Goal: Communication & Community: Answer question/provide support

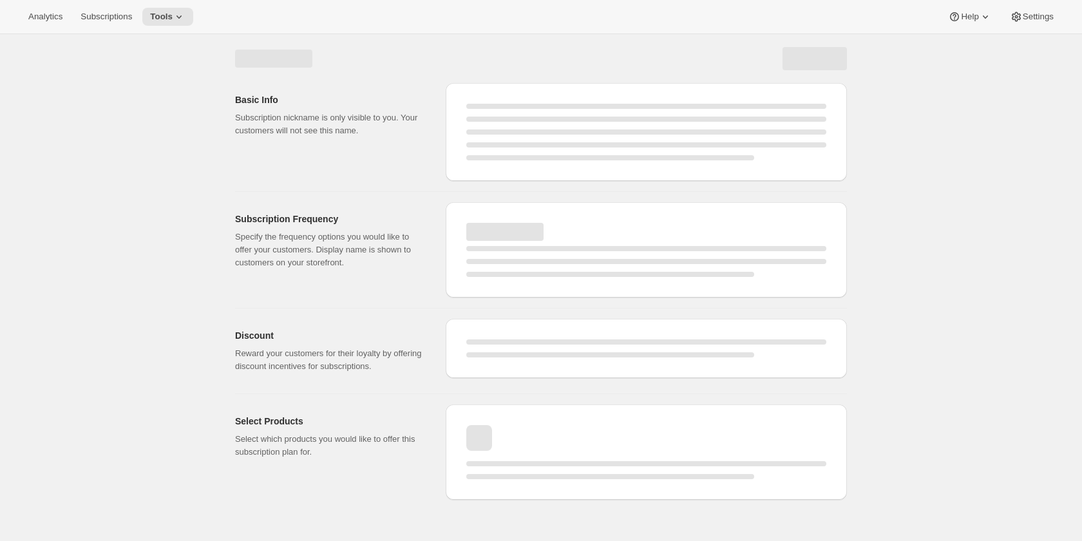
select select "WEEK"
select select "MONTH"
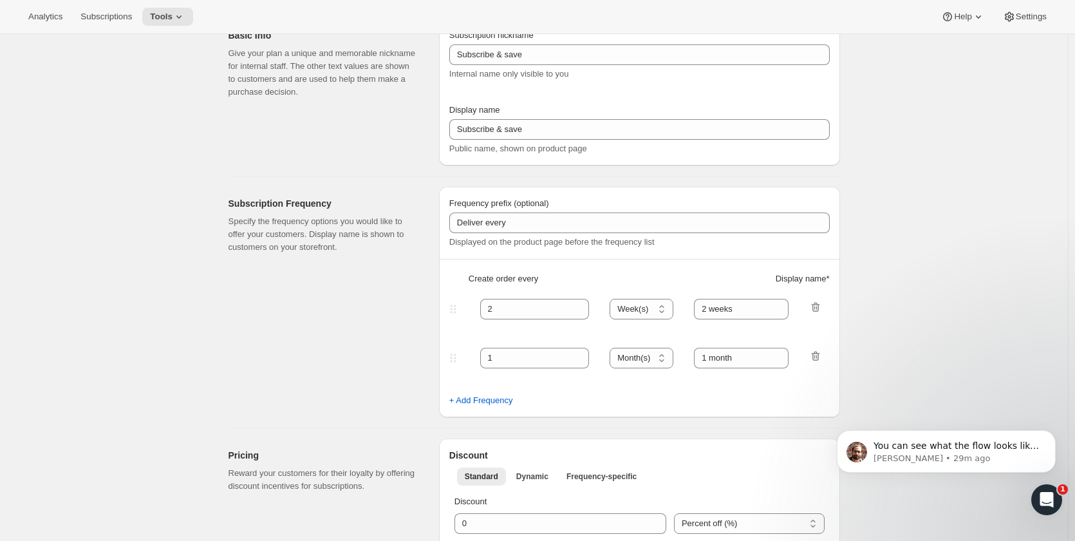
scroll to position [322, 0]
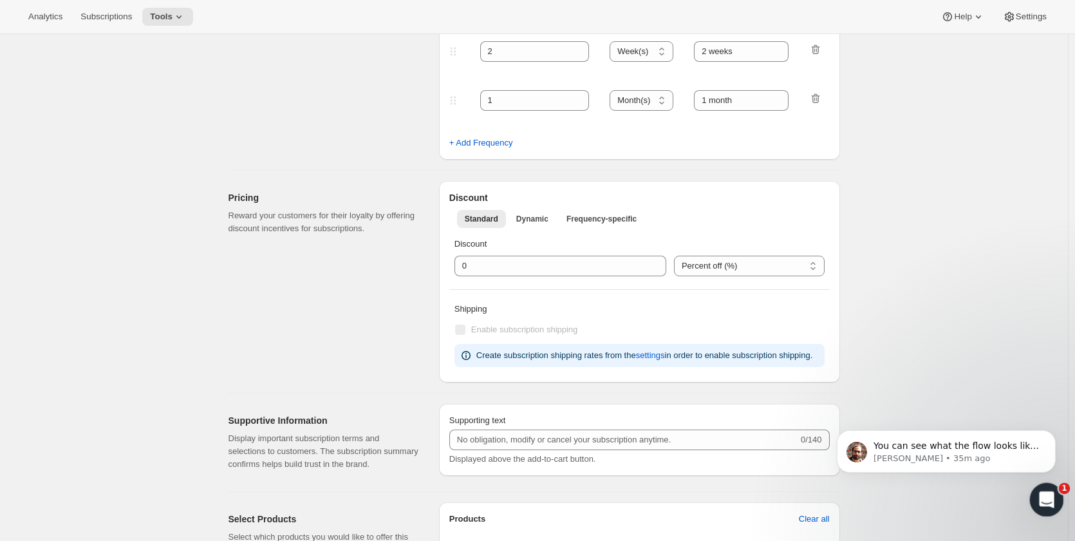
click at [1043, 496] on icon "Open Intercom Messenger" at bounding box center [1045, 497] width 21 height 21
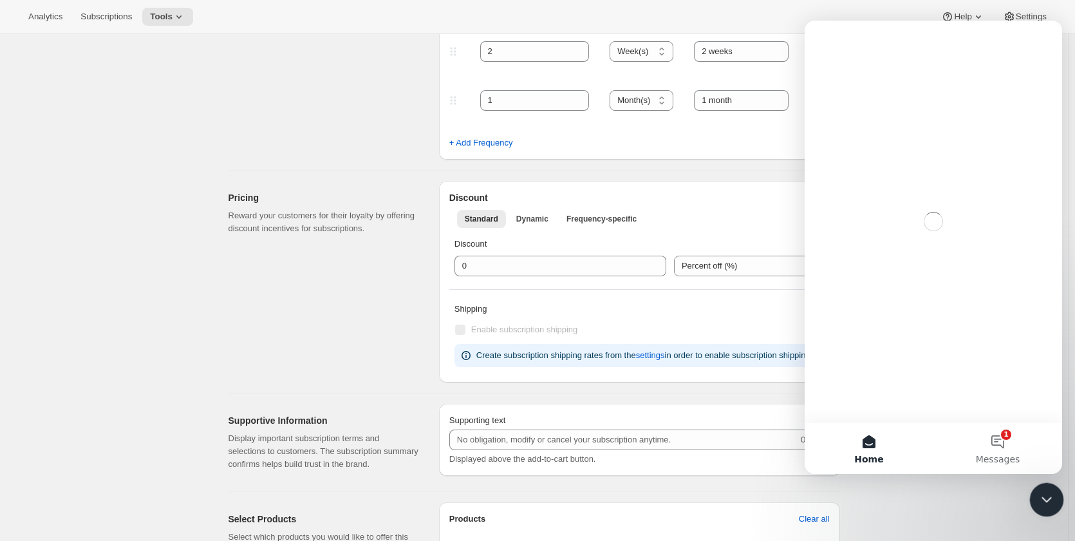
scroll to position [0, 0]
click at [1004, 443] on button "1 Messages" at bounding box center [998, 448] width 129 height 52
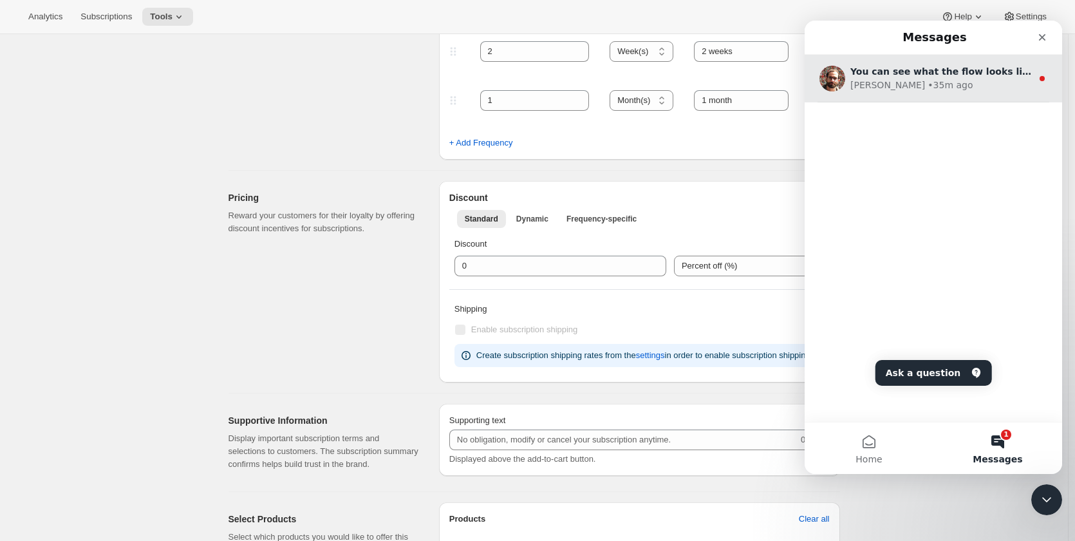
click at [939, 82] on div "[PERSON_NAME] • 35m ago" at bounding box center [942, 86] width 182 height 14
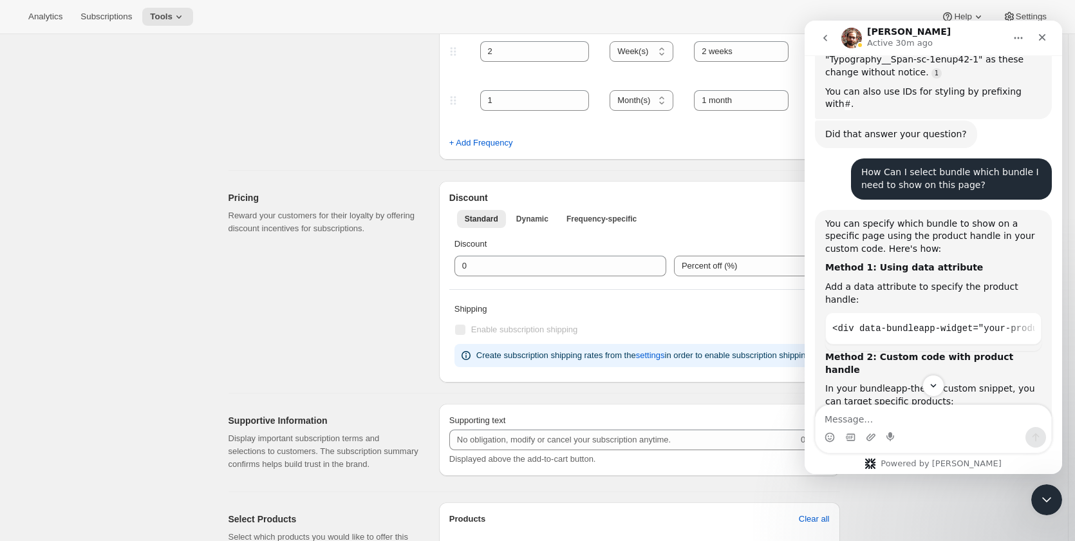
scroll to position [2848, 0]
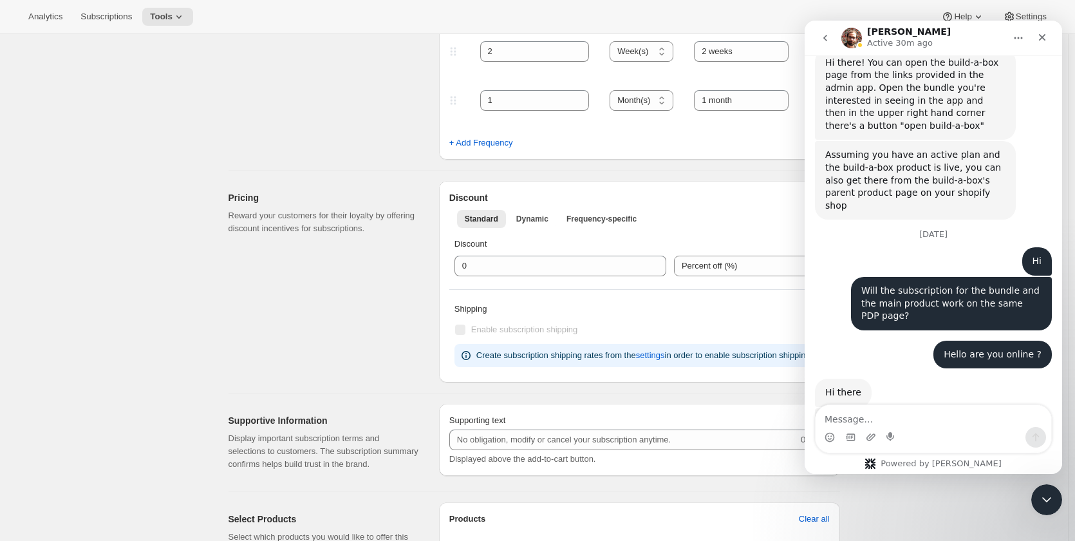
click at [883, 458] on link "Demo Shop here" at bounding box center [877, 463] width 75 height 10
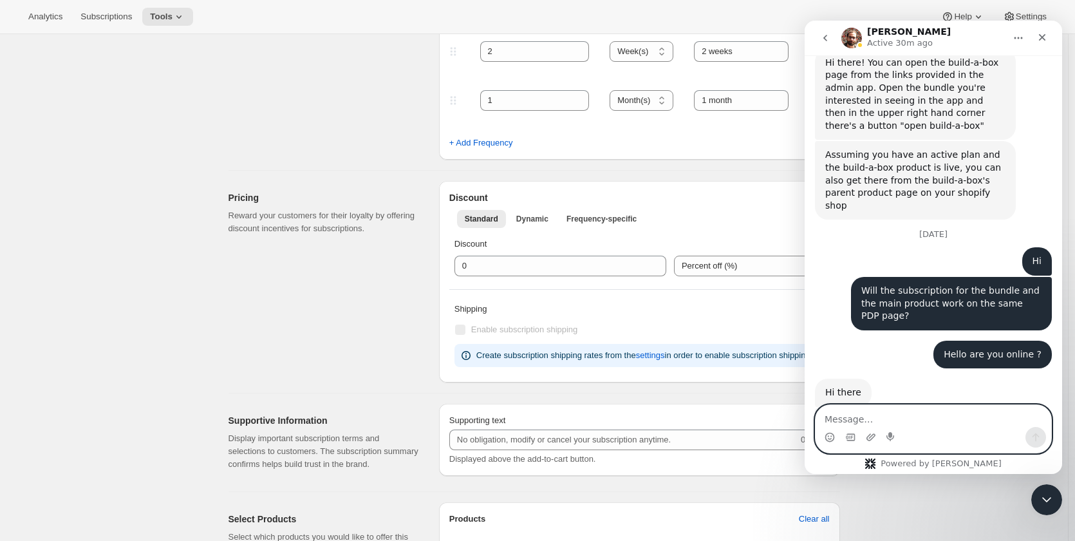
click at [870, 415] on textarea "Message…" at bounding box center [934, 416] width 236 height 22
paste textarea "Please go ahead and explain from the beginning."
click at [825, 416] on textarea "Please go ahead and explain from the beginning." at bounding box center [934, 409] width 236 height 35
drag, startPoint x: 847, startPoint y: 416, endPoint x: 929, endPoint y: 417, distance: 82.4
click at [929, 417] on textarea "I will Please go ahead and explain from the beginning." at bounding box center [934, 409] width 236 height 35
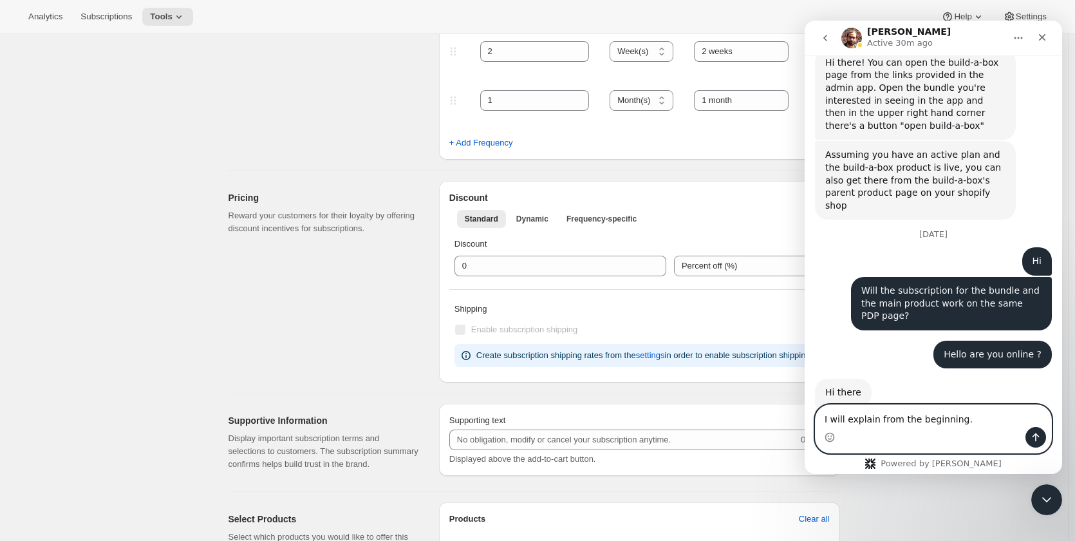
click at [962, 422] on textarea "I will explain from the beginning." at bounding box center [934, 416] width 236 height 22
type textarea "I will explain from the beginning."
click at [1039, 435] on icon "Send a message…" at bounding box center [1036, 437] width 10 height 10
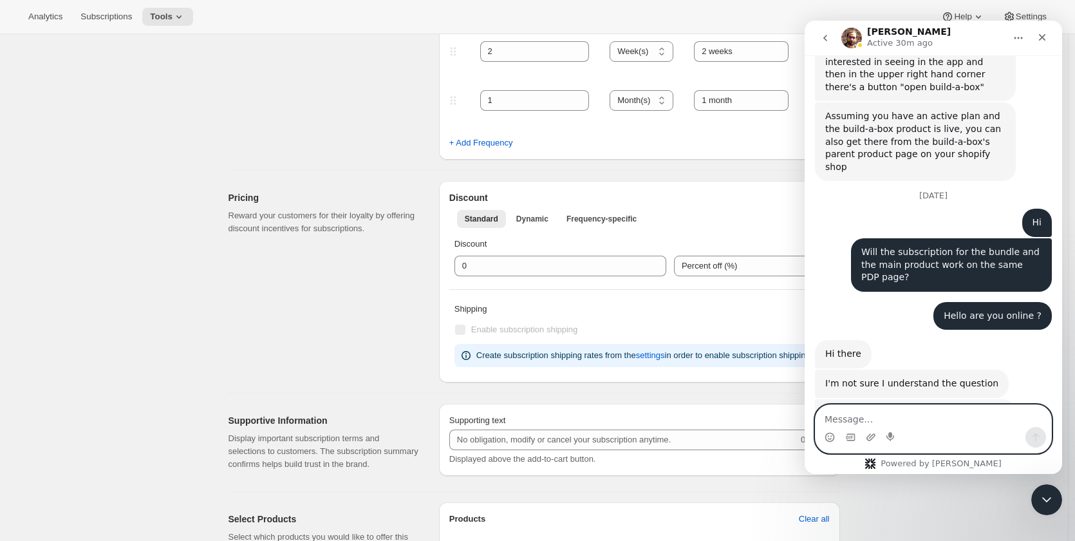
click at [970, 422] on textarea "Message…" at bounding box center [934, 416] width 236 height 22
click at [925, 419] on textarea "Message…" at bounding box center [934, 416] width 236 height 22
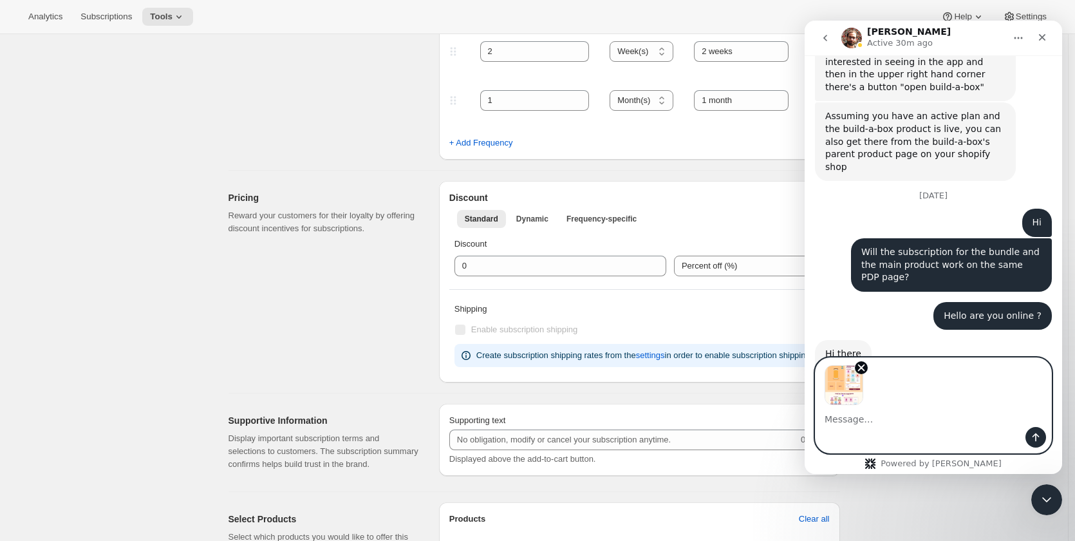
scroll to position [2934, 0]
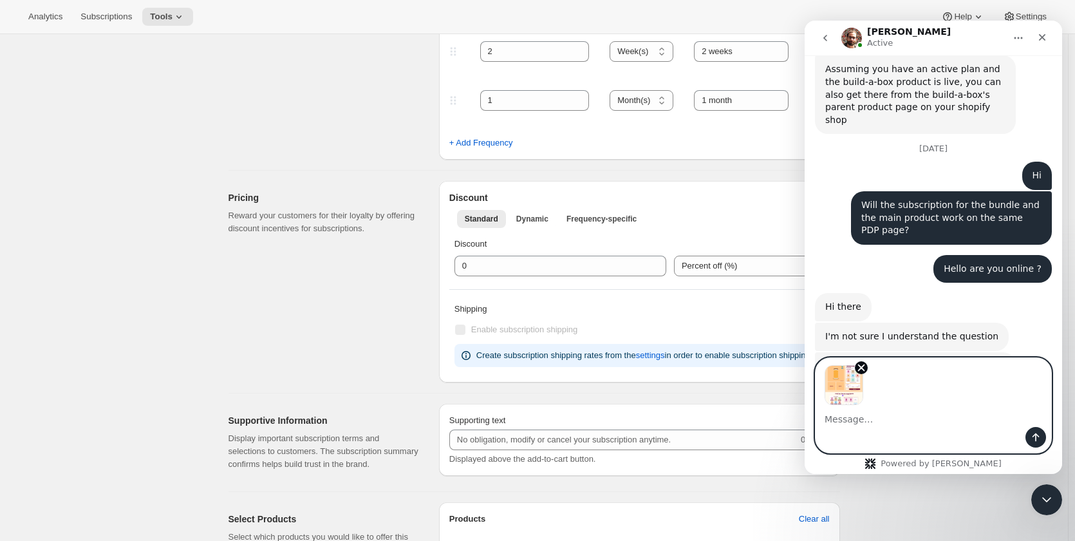
paste textarea "So on the Product Detail Page (PDP), you want to display two separate subscript…"
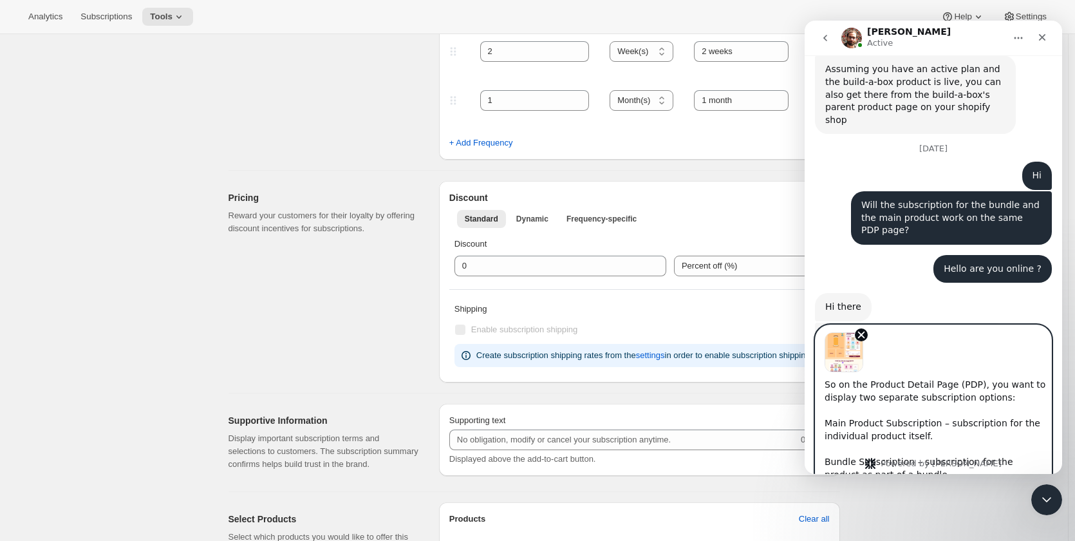
scroll to position [0, 0]
click at [978, 391] on textarea "So on the Product Detail Page (PDP), you want to display two separate subscript…" at bounding box center [934, 423] width 236 height 102
type textarea "So on the Product Detail Page (PDP), I want to display two separate subscriptio…"
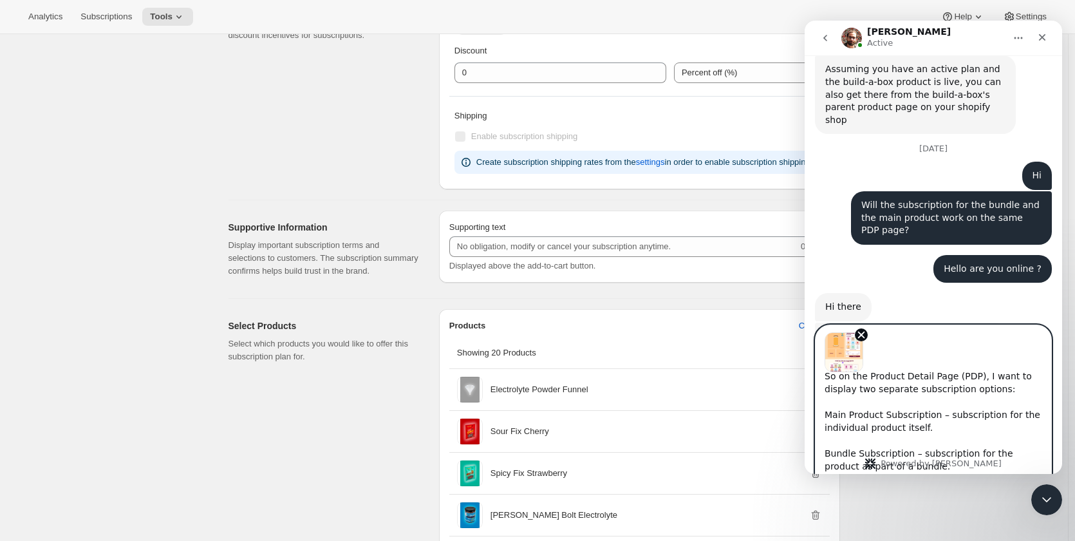
scroll to position [2966, 0]
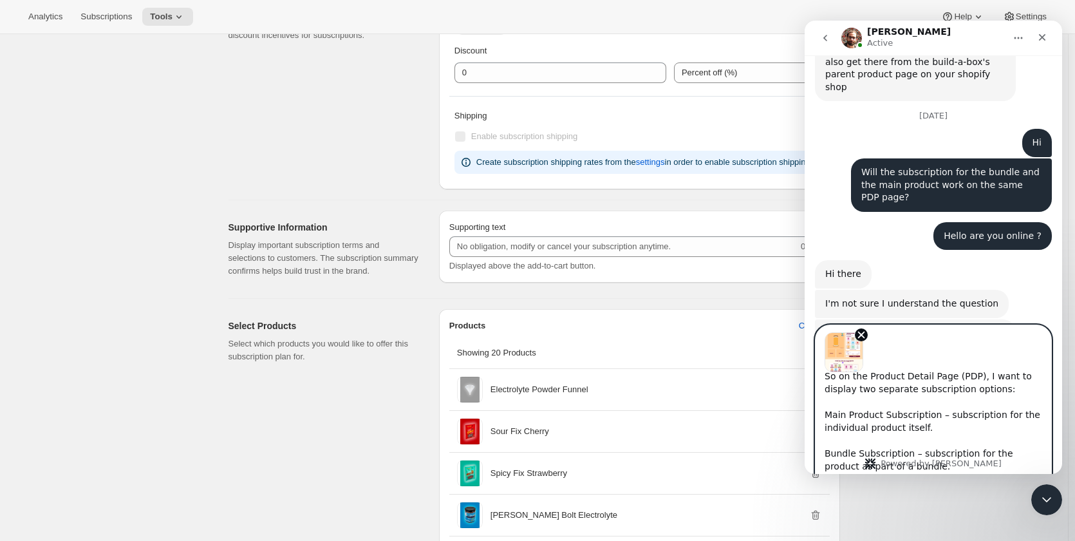
click at [956, 435] on textarea "So on the Product Detail Page (PDP), I want to display two separate subscriptio…" at bounding box center [934, 423] width 236 height 102
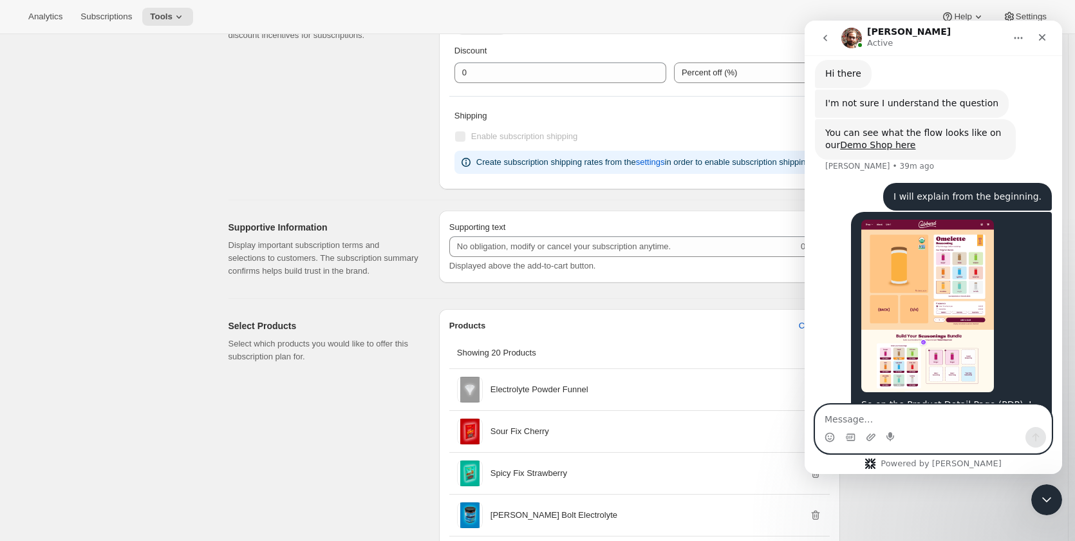
scroll to position [3170, 0]
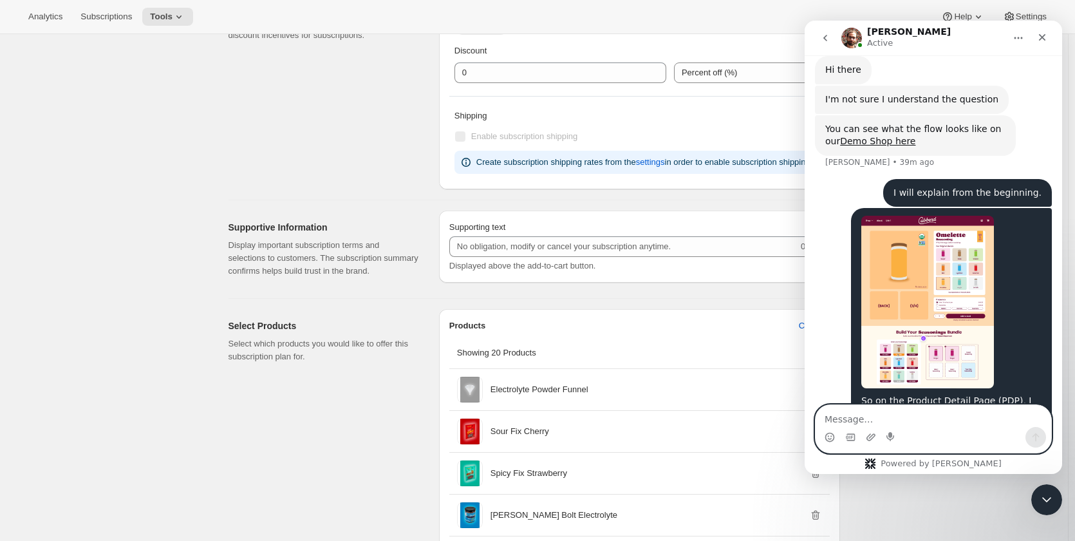
click at [901, 417] on textarea "Message…" at bounding box center [934, 416] width 236 height 22
click at [909, 411] on textarea "Message…" at bounding box center [934, 416] width 236 height 22
type textarea "Please co"
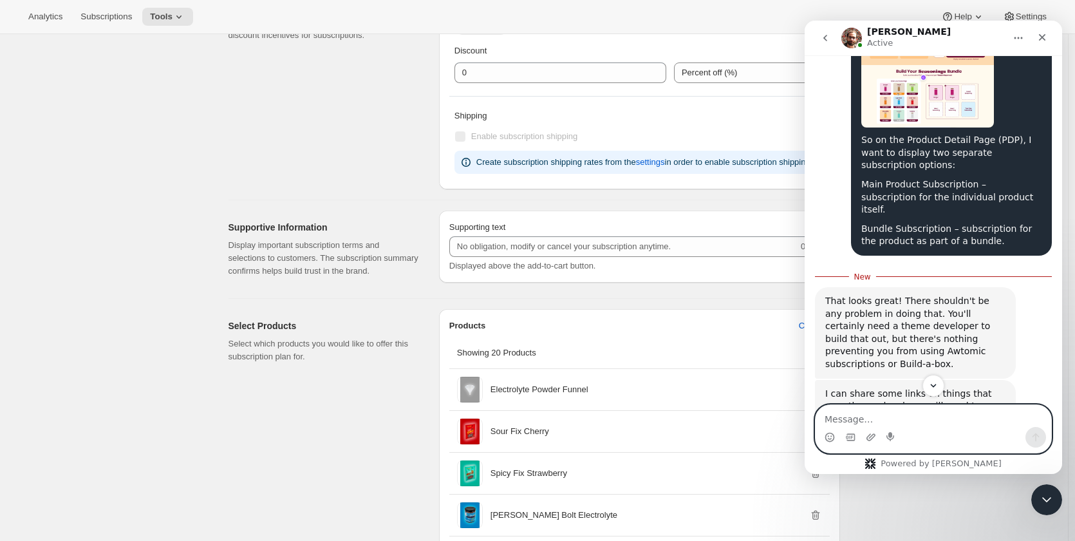
scroll to position [3503, 0]
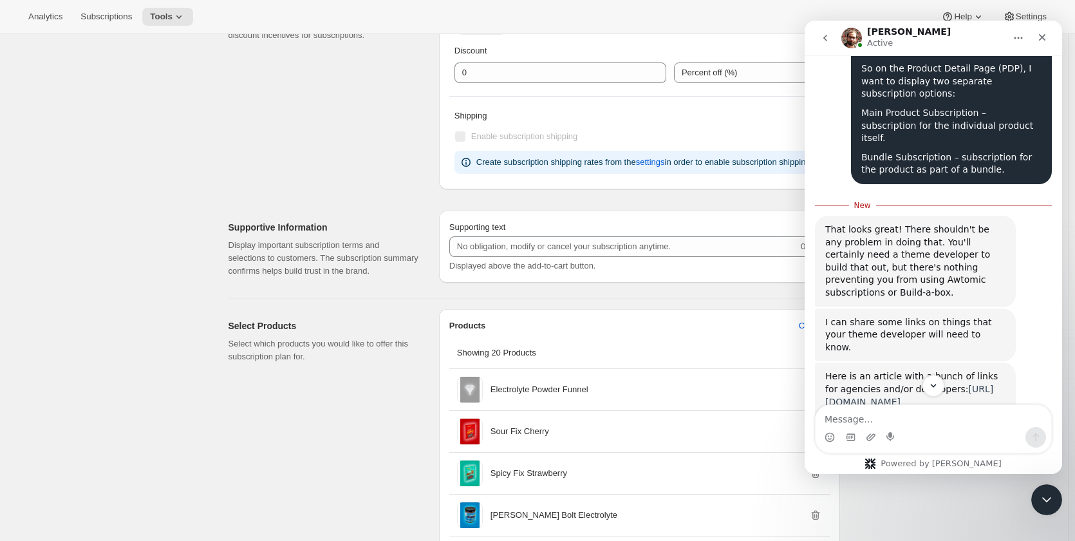
click at [952, 384] on link "[URL][DOMAIN_NAME]" at bounding box center [909, 395] width 168 height 23
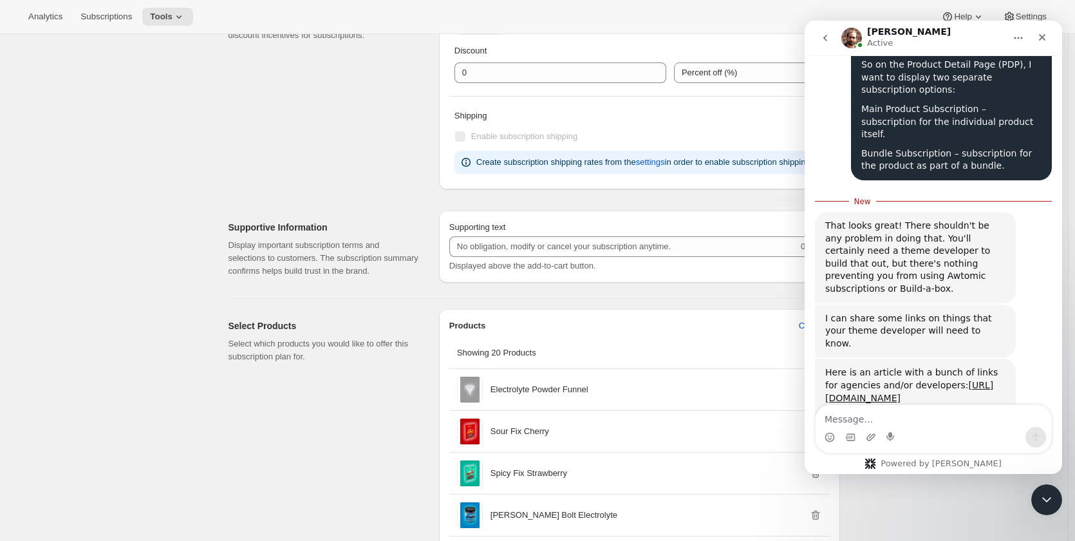
drag, startPoint x: 853, startPoint y: 346, endPoint x: 805, endPoint y: 68, distance: 282.8
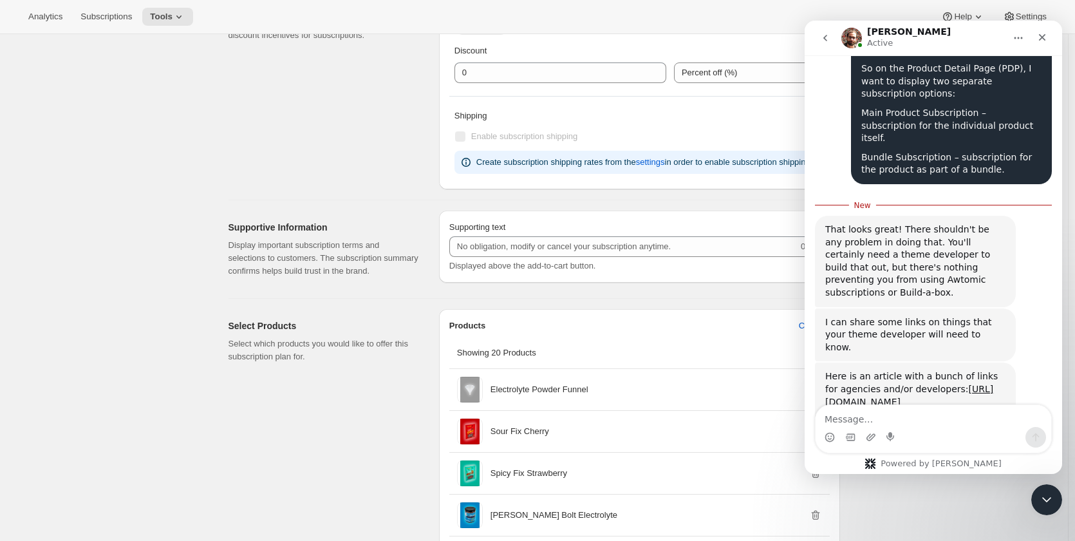
copy div "That looks great! There shouldn't be any problem in doing that. You'll certainl…"
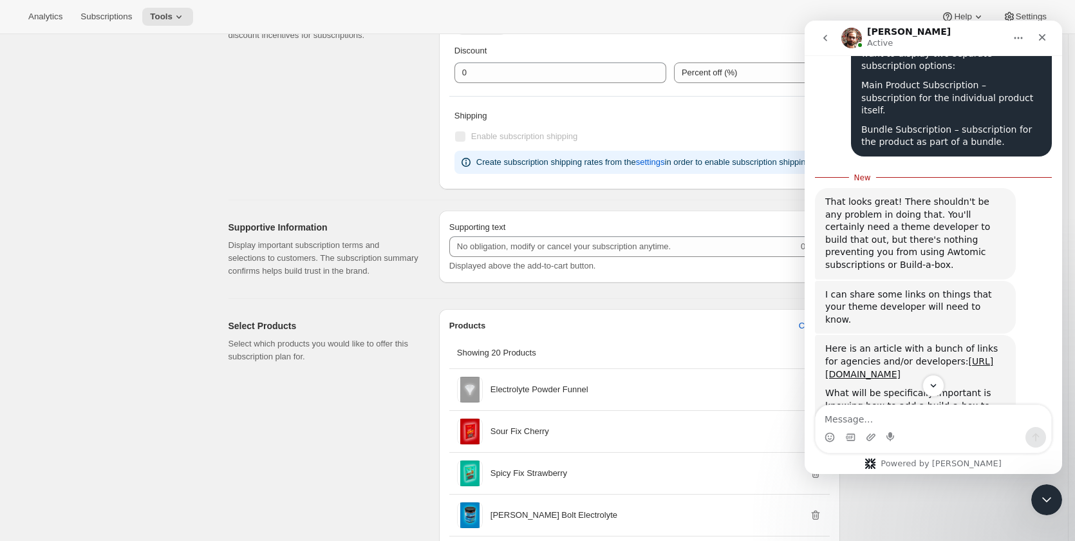
scroll to position [3567, 0]
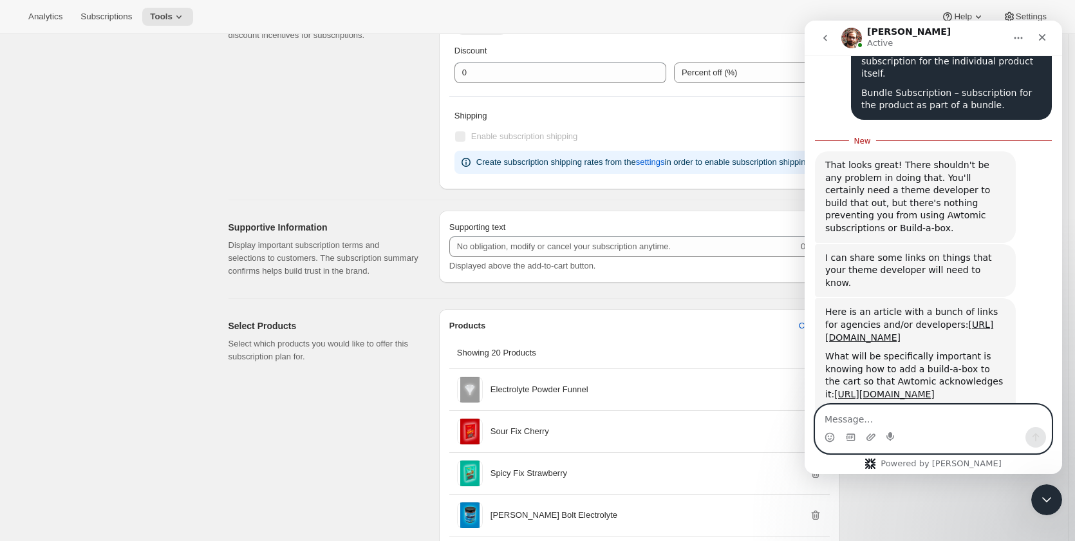
click at [906, 411] on textarea "Message…" at bounding box center [934, 416] width 236 height 22
click at [941, 424] on textarea "Message…" at bounding box center [934, 416] width 236 height 22
paste textarea "Let me inform you that I myself am a Shopify developer. Now, coming to the main…"
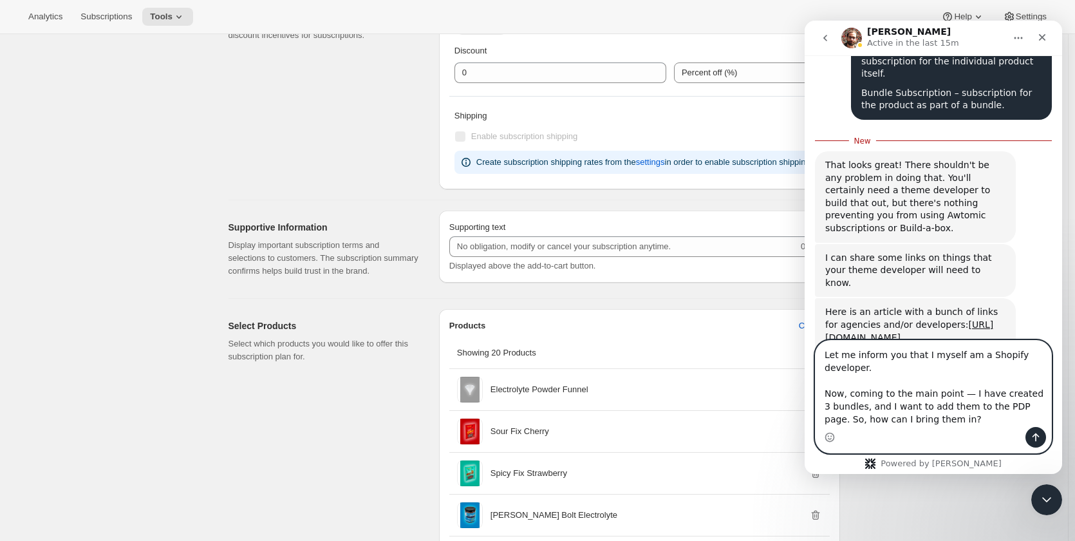
drag, startPoint x: 919, startPoint y: 356, endPoint x: 948, endPoint y: 353, distance: 29.8
click at [948, 353] on textarea "Let me inform you that I myself am a Shopify developer. Now, coming to the main…" at bounding box center [934, 384] width 236 height 86
click at [935, 358] on textarea "Let me inform you that I myself am a Shopify developer. Now, coming to the main…" at bounding box center [934, 384] width 236 height 86
type textarea "Let me inform you that I am a Shopify developer. Now, coming to the main point …"
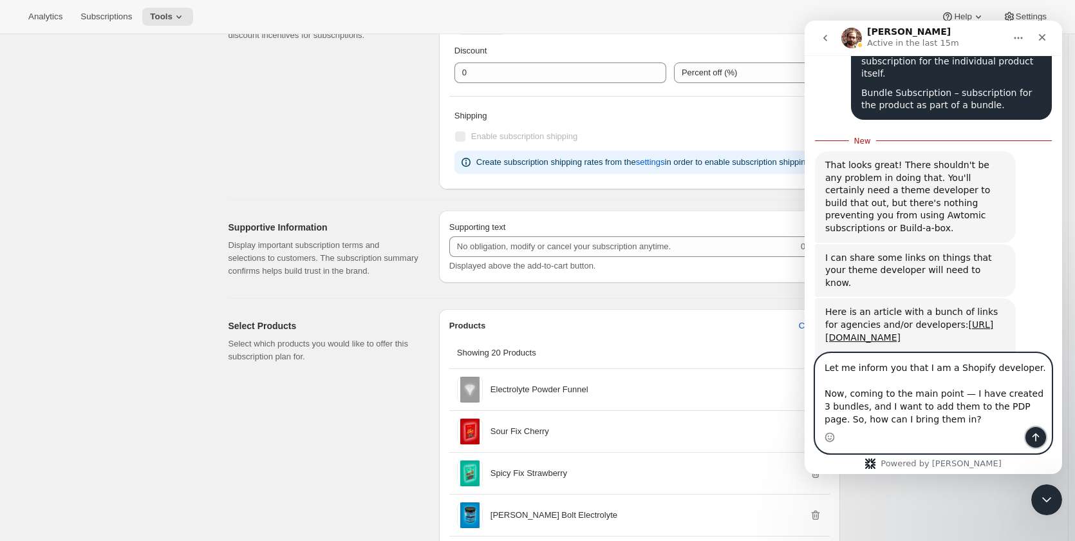
click at [1038, 439] on icon "Send a message…" at bounding box center [1036, 437] width 10 height 10
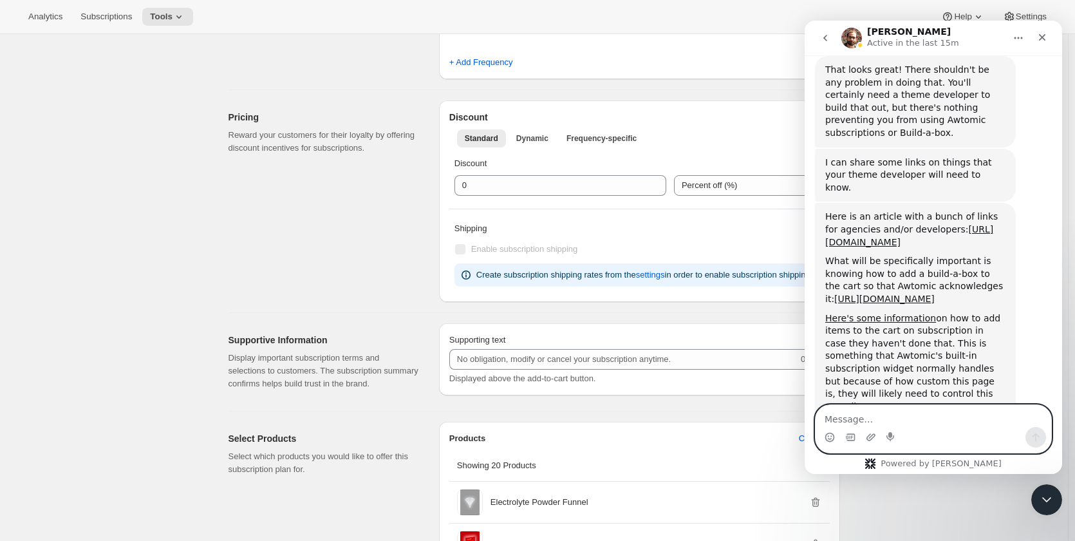
scroll to position [386, 0]
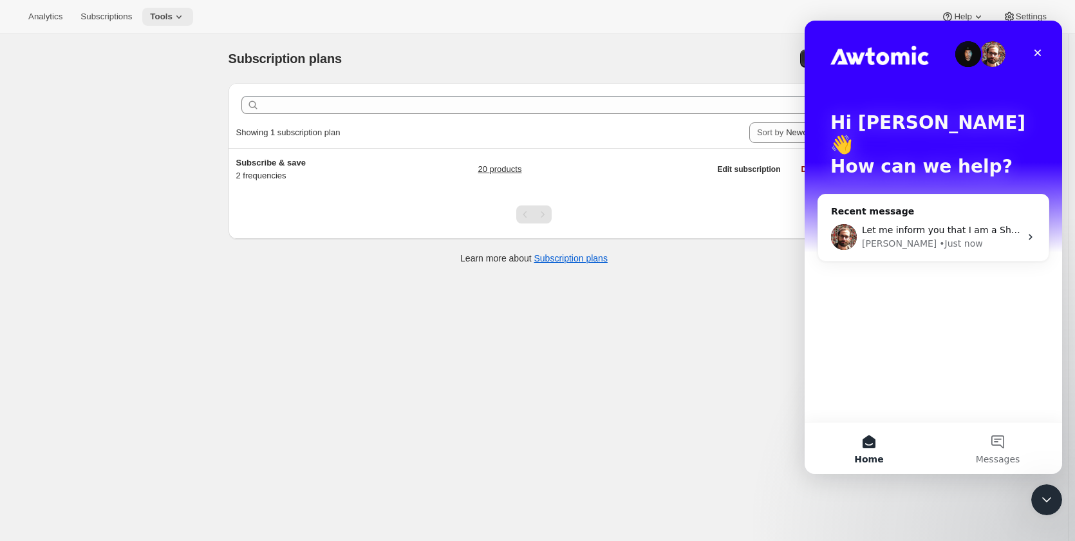
click at [173, 17] on icon at bounding box center [179, 16] width 13 height 13
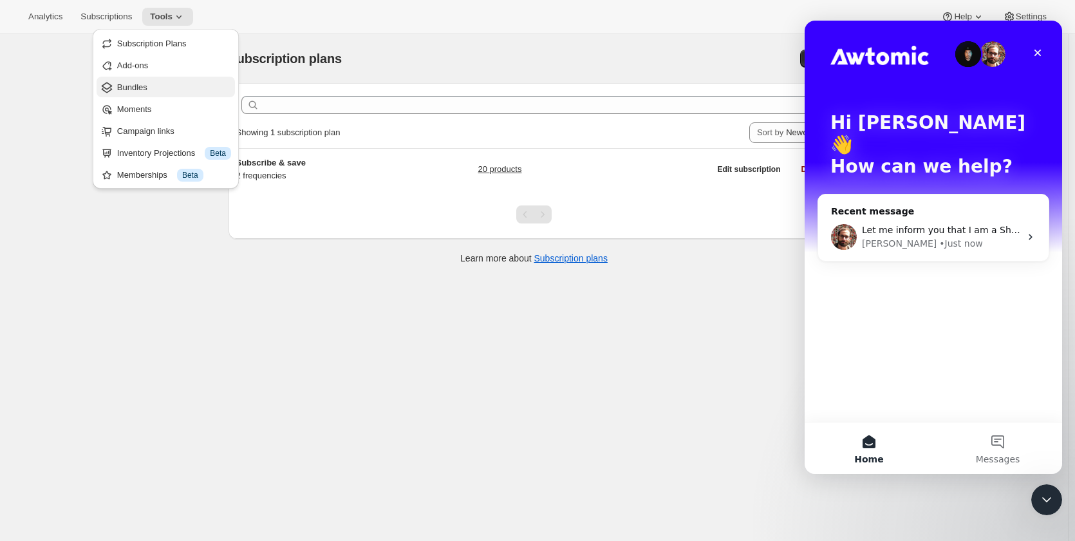
click at [152, 89] on span "Bundles" at bounding box center [174, 87] width 114 height 13
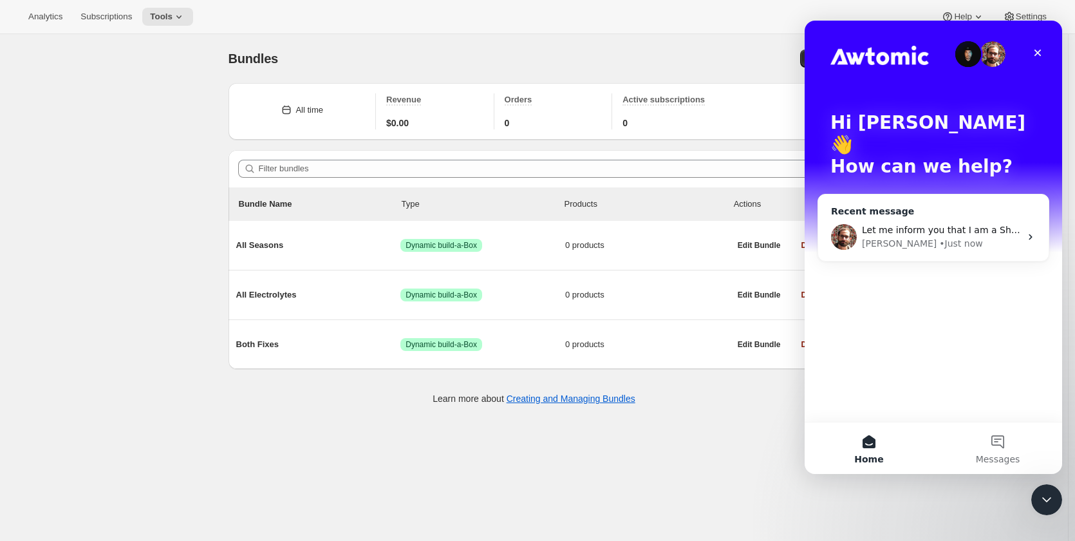
click at [966, 237] on div "Brian • Just now" at bounding box center [941, 244] width 158 height 14
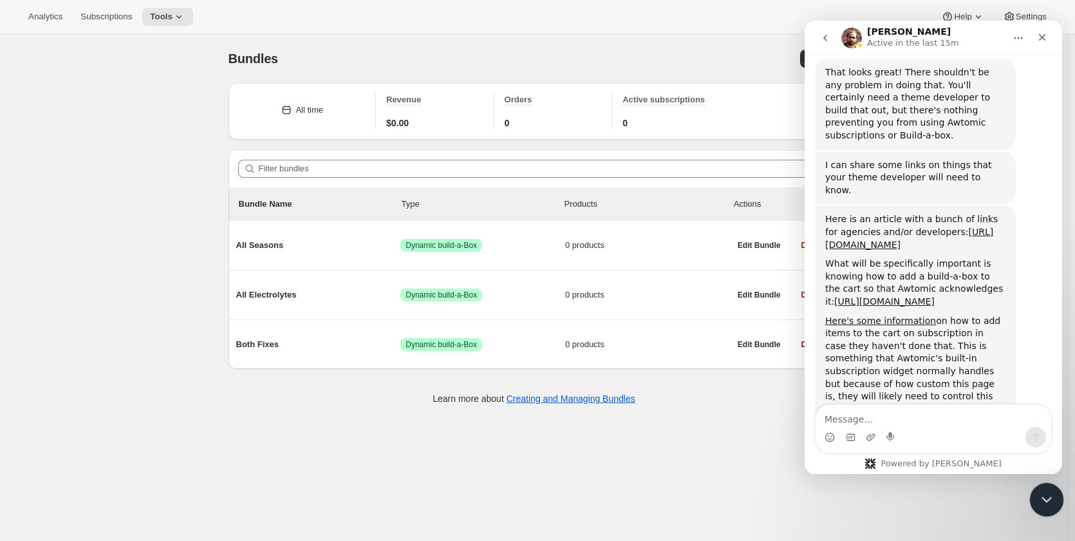
scroll to position [3628, 0]
click at [1043, 498] on icon "Close Intercom Messenger" at bounding box center [1045, 497] width 9 height 5
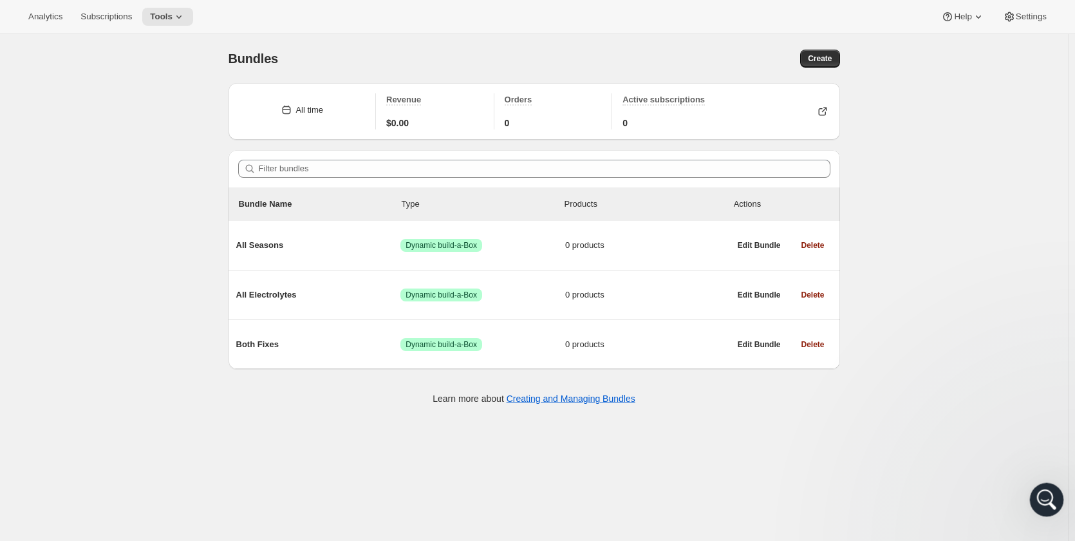
scroll to position [0, 0]
click at [1044, 502] on icon "Open Intercom Messenger" at bounding box center [1045, 497] width 21 height 21
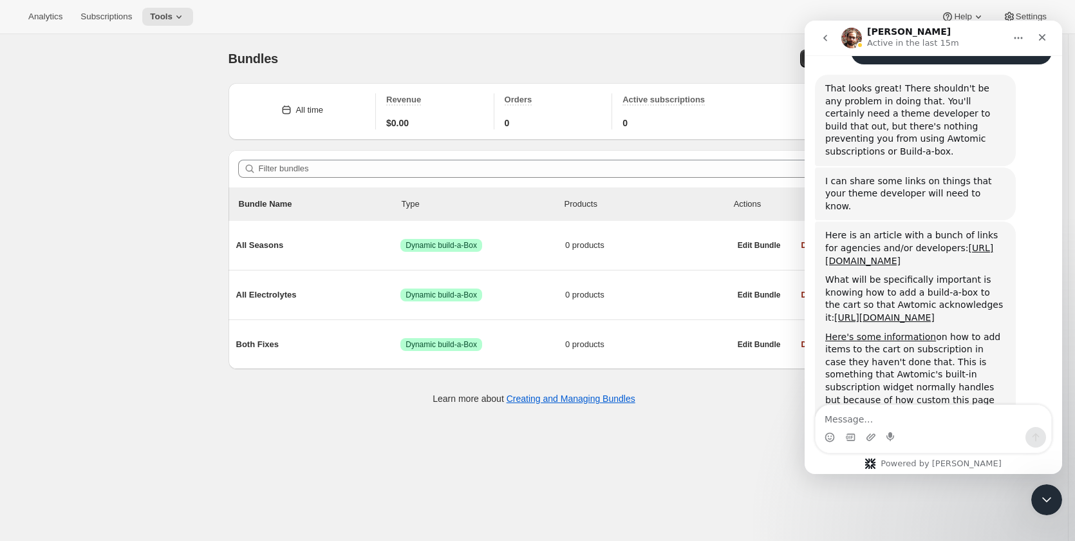
scroll to position [3628, 0]
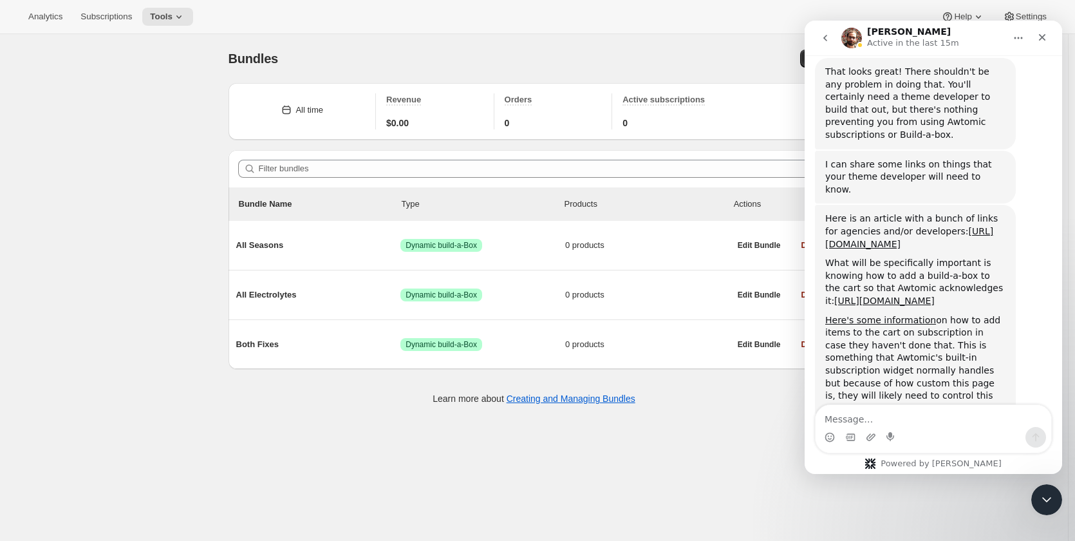
click at [928, 415] on textarea "Message…" at bounding box center [934, 416] width 236 height 22
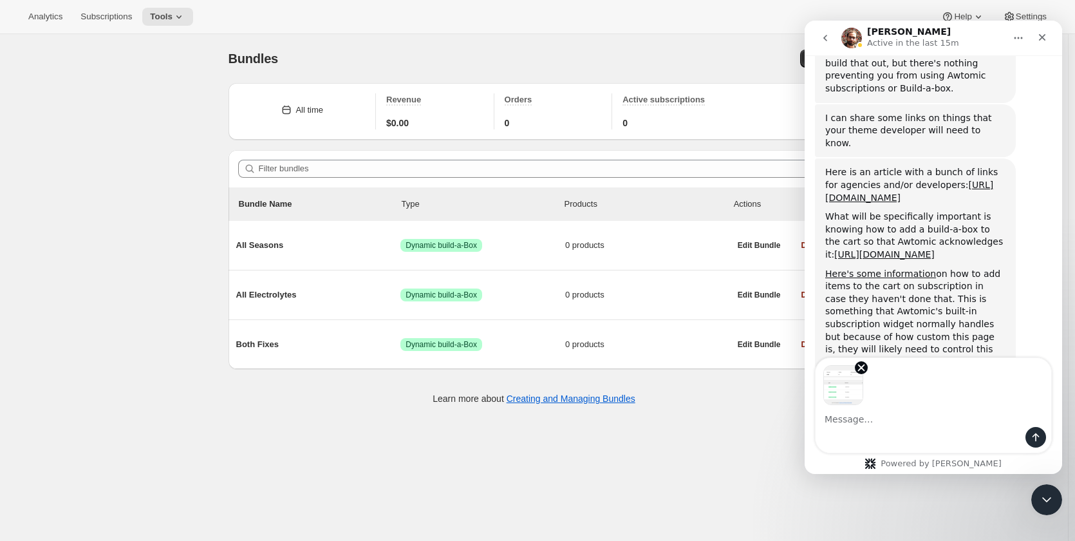
scroll to position [3675, 0]
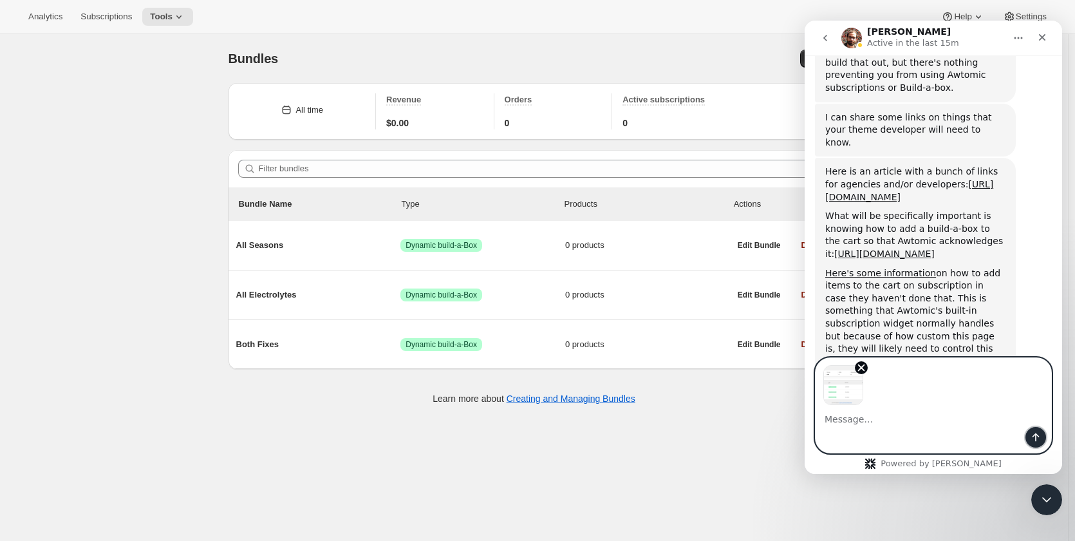
click at [1037, 437] on icon "Send a message…" at bounding box center [1036, 437] width 10 height 10
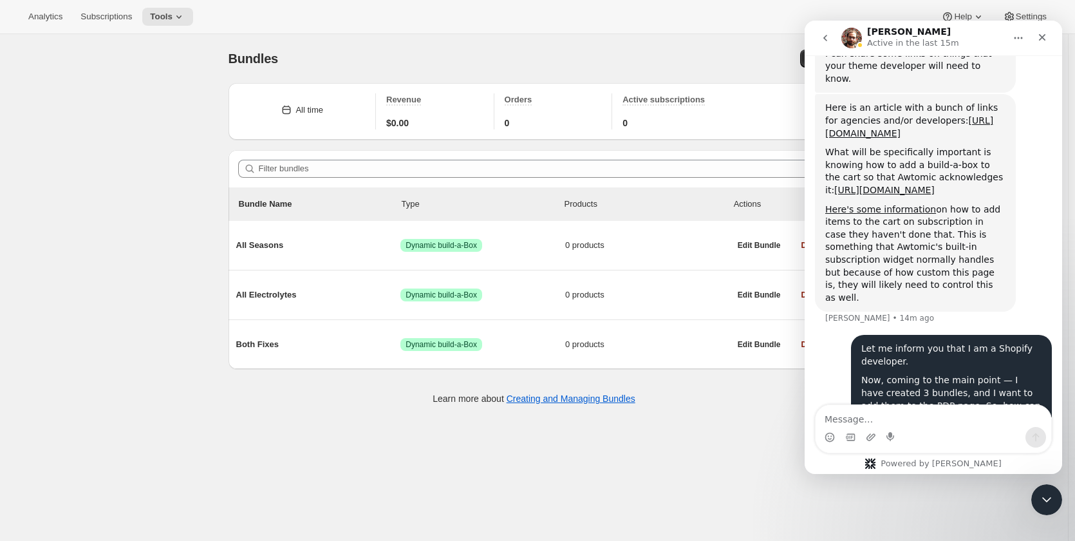
scroll to position [3742, 0]
click at [908, 419] on textarea "Message…" at bounding box center [934, 416] width 236 height 22
click at [890, 420] on textarea "Message…" at bounding box center [934, 416] width 236 height 22
click at [919, 419] on textarea "Message…" at bounding box center [934, 416] width 236 height 22
click at [851, 415] on textarea "Message…" at bounding box center [934, 416] width 236 height 22
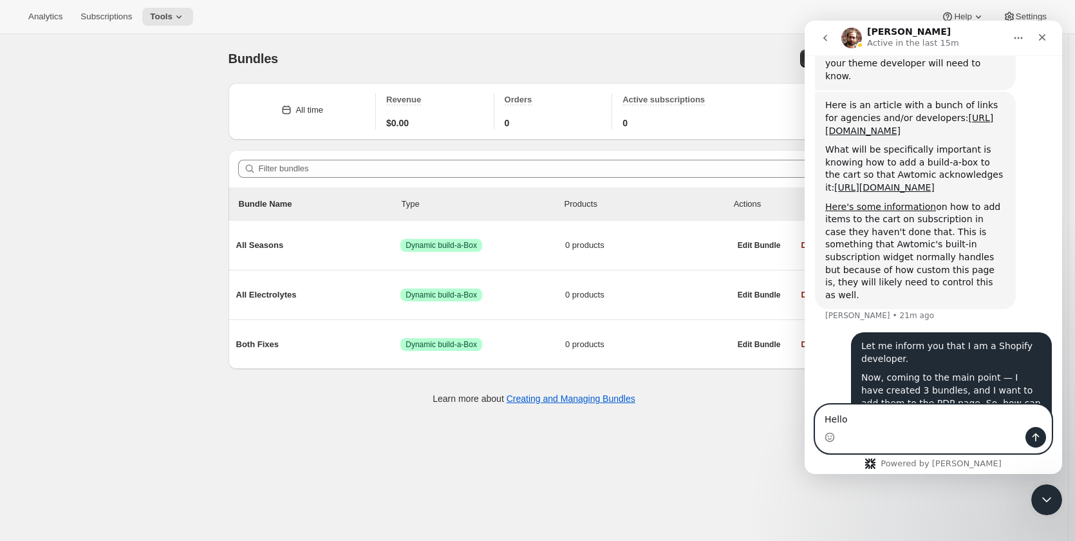
type textarea "Hello ?"
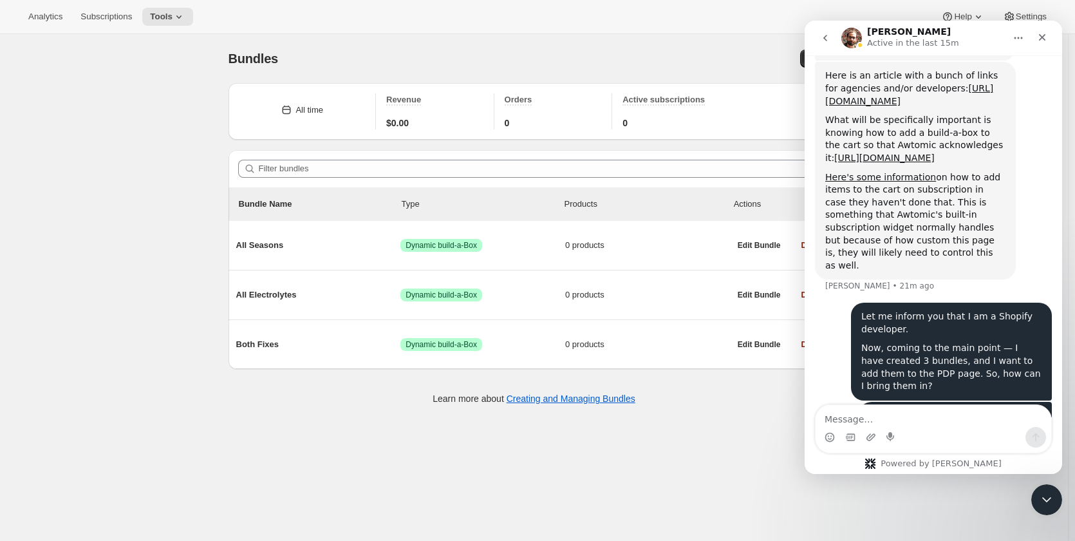
click at [852, 39] on img "Intercom messenger" at bounding box center [852, 38] width 21 height 21
click at [1013, 36] on icon "Home" at bounding box center [1018, 38] width 10 height 10
click at [951, 48] on div "Brian Active in the last 15m" at bounding box center [924, 38] width 164 height 23
click at [183, 17] on button "Tools" at bounding box center [167, 17] width 51 height 18
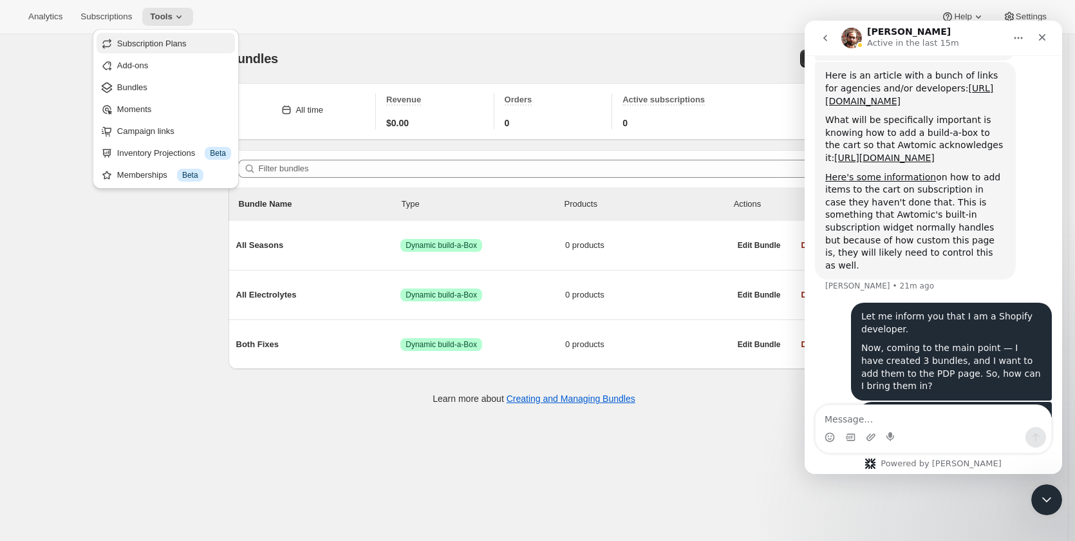
click at [185, 44] on span "Subscription Plans" at bounding box center [174, 43] width 114 height 13
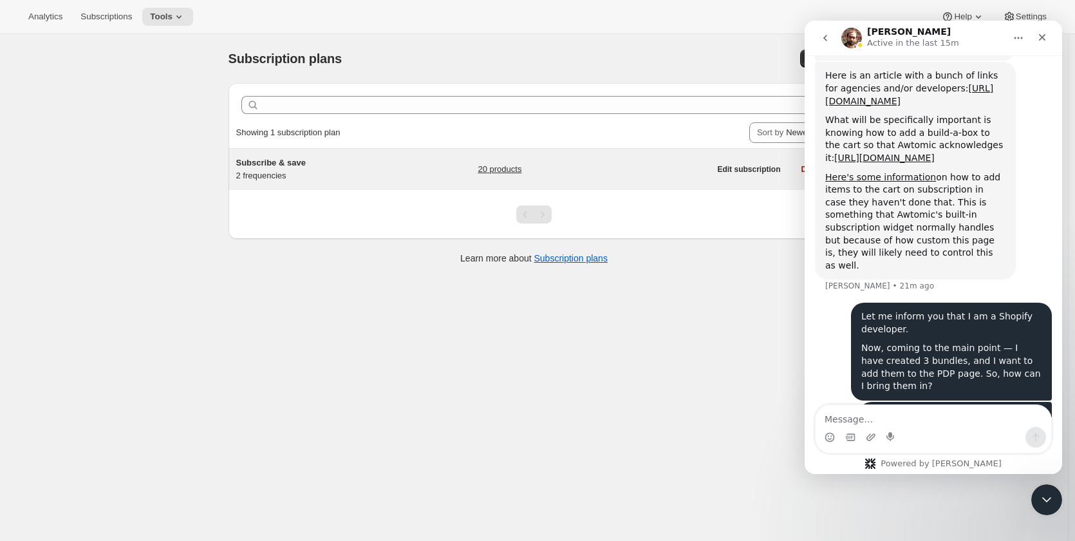
click at [268, 168] on h5 "Subscribe & save" at bounding box center [316, 162] width 161 height 13
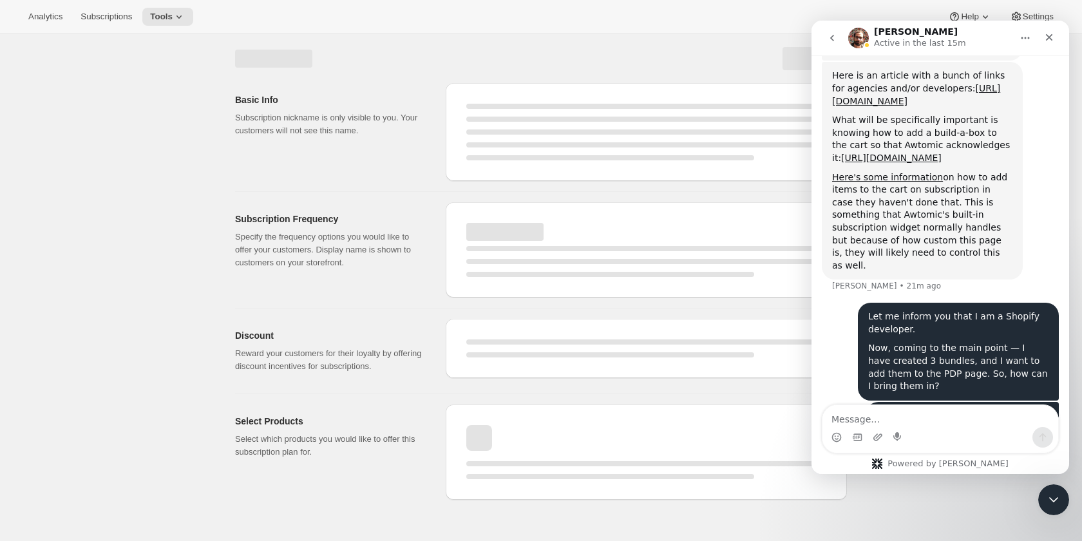
select select "WEEK"
select select "MONTH"
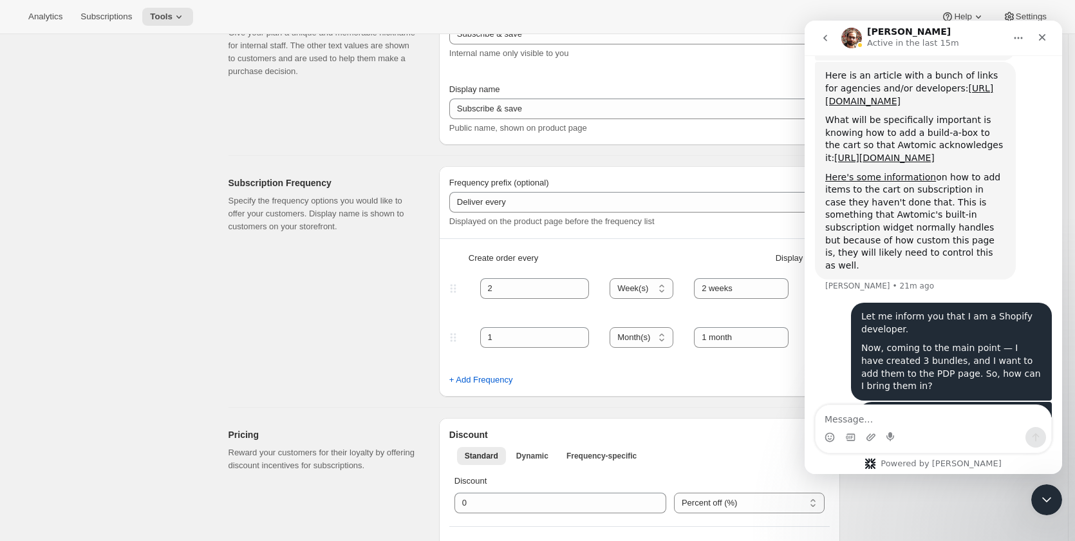
scroll to position [129, 0]
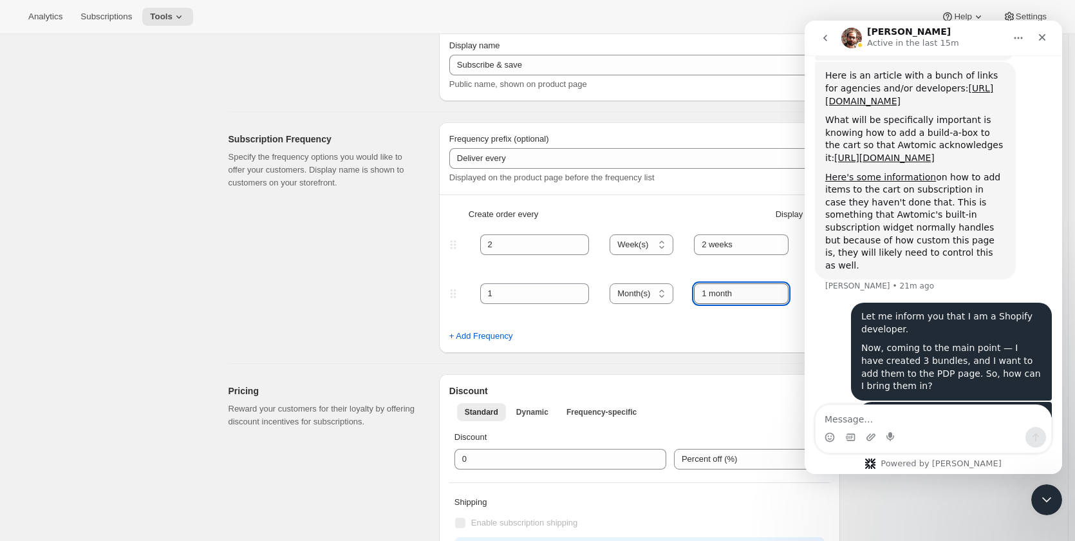
click at [708, 295] on input "1 month" at bounding box center [741, 293] width 95 height 21
click at [718, 243] on input "2 weeks" at bounding box center [741, 244] width 95 height 21
click at [708, 245] on input "2 weeks" at bounding box center [741, 244] width 95 height 21
click at [710, 244] on input "2 weeks" at bounding box center [741, 244] width 95 height 21
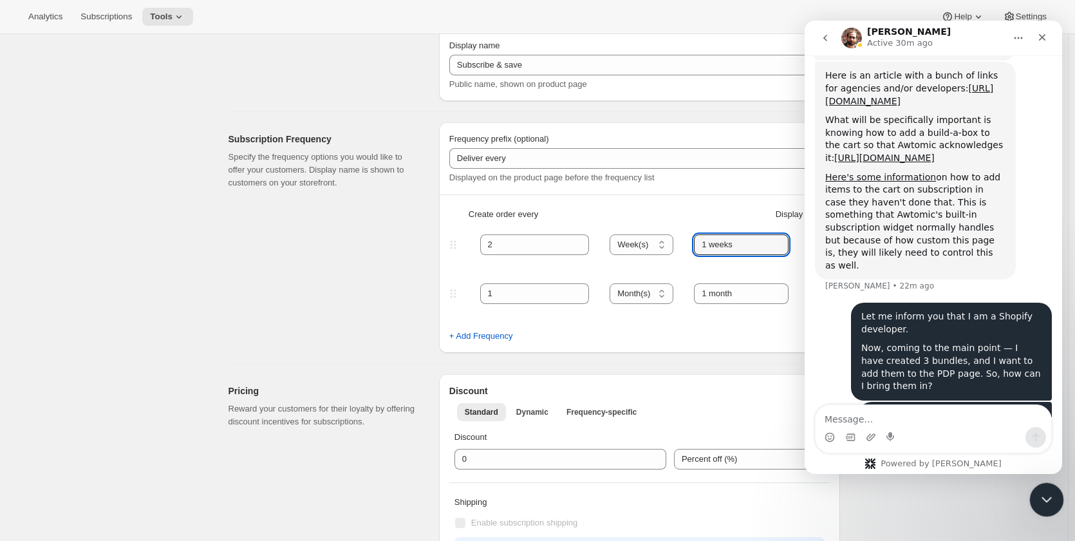
type input "1 weeks"
click at [1039, 496] on icon "Close Intercom Messenger" at bounding box center [1044, 497] width 15 height 15
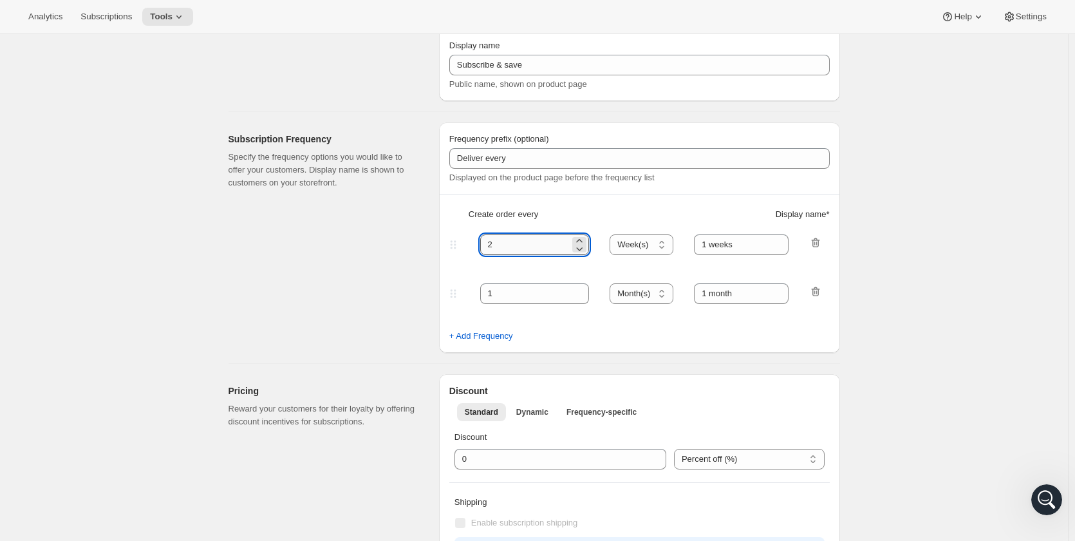
click at [511, 252] on input "2" at bounding box center [525, 244] width 90 height 21
type input "1"
click at [736, 297] on input "1 month" at bounding box center [741, 293] width 95 height 21
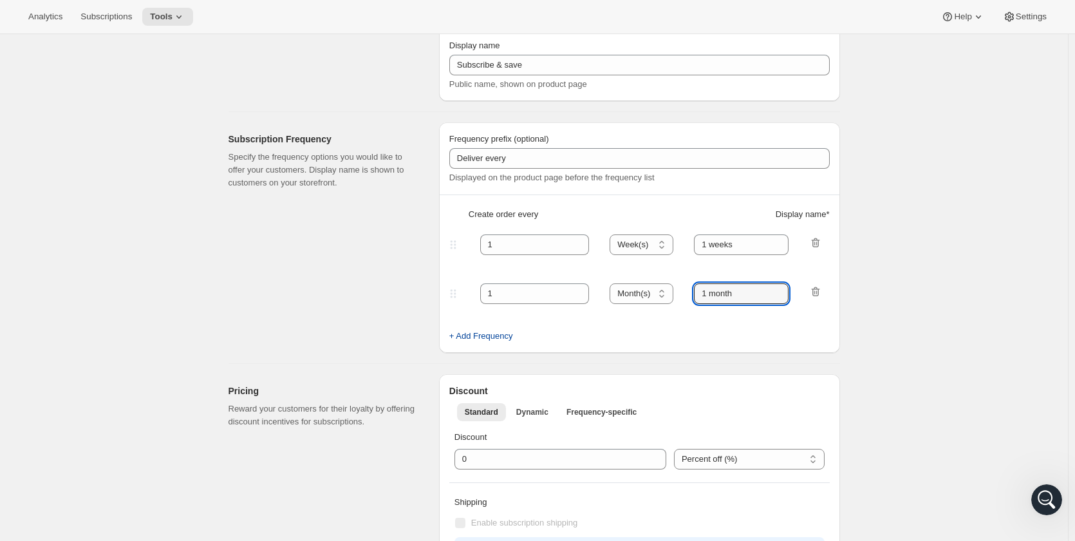
click at [491, 333] on span "+ Add Frequency" at bounding box center [481, 336] width 64 height 13
select select "MONTH"
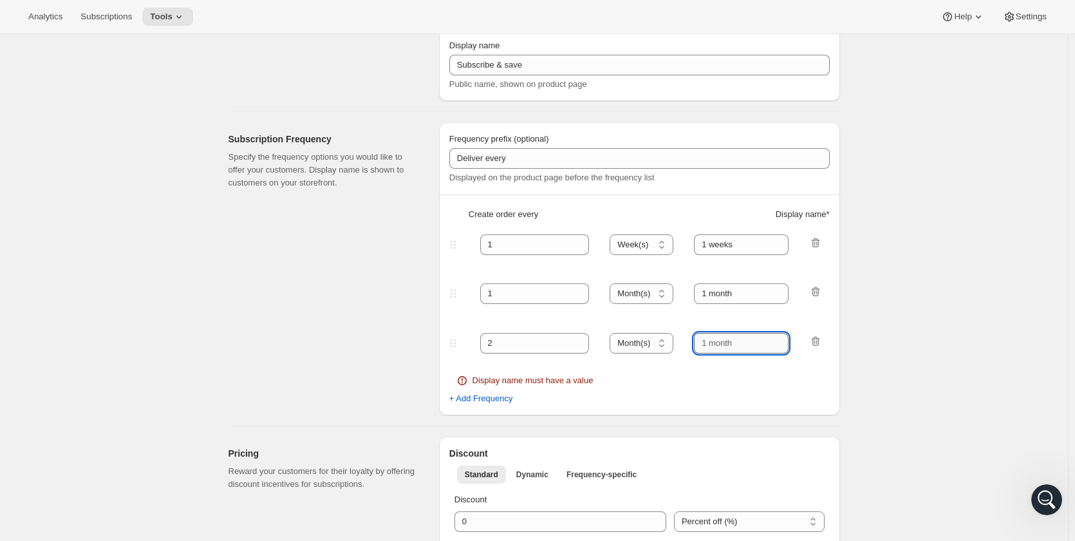
click at [721, 343] on input "text" at bounding box center [741, 343] width 95 height 21
click at [736, 340] on input "text" at bounding box center [741, 343] width 95 height 21
click at [636, 344] on select "Day(s) Week(s) Month(s) Year(s)" at bounding box center [642, 343] width 64 height 21
click at [748, 297] on input "1 month" at bounding box center [741, 293] width 95 height 21
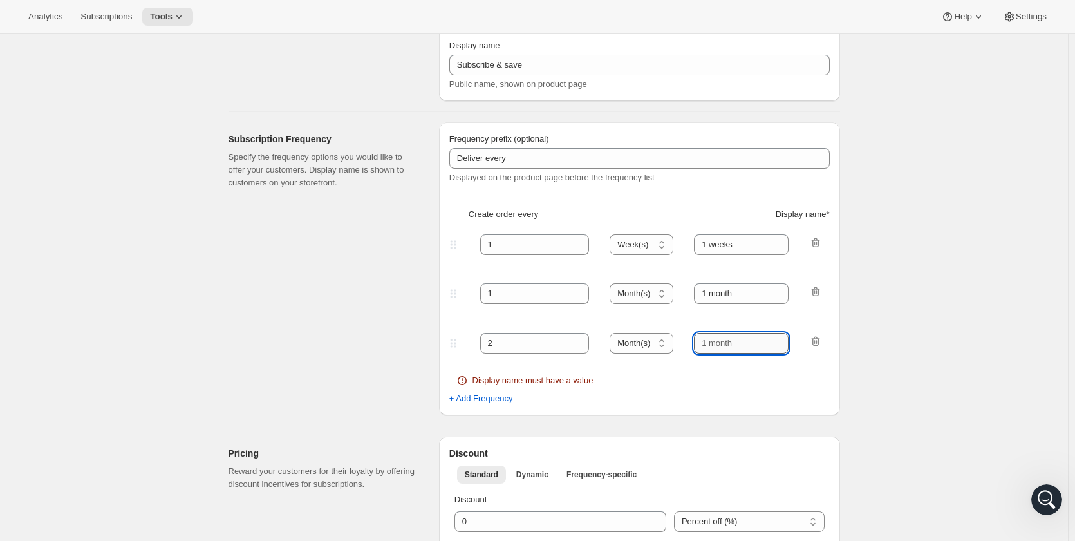
click at [746, 348] on input "text" at bounding box center [741, 343] width 95 height 21
click at [643, 348] on select "Day(s) Week(s) Month(s) Year(s)" at bounding box center [642, 343] width 64 height 21
click at [614, 333] on select "Day(s) Week(s) Month(s) Year(s)" at bounding box center [642, 343] width 64 height 21
click at [721, 344] on input "text" at bounding box center [741, 343] width 95 height 21
click at [565, 339] on input "2" at bounding box center [525, 343] width 90 height 21
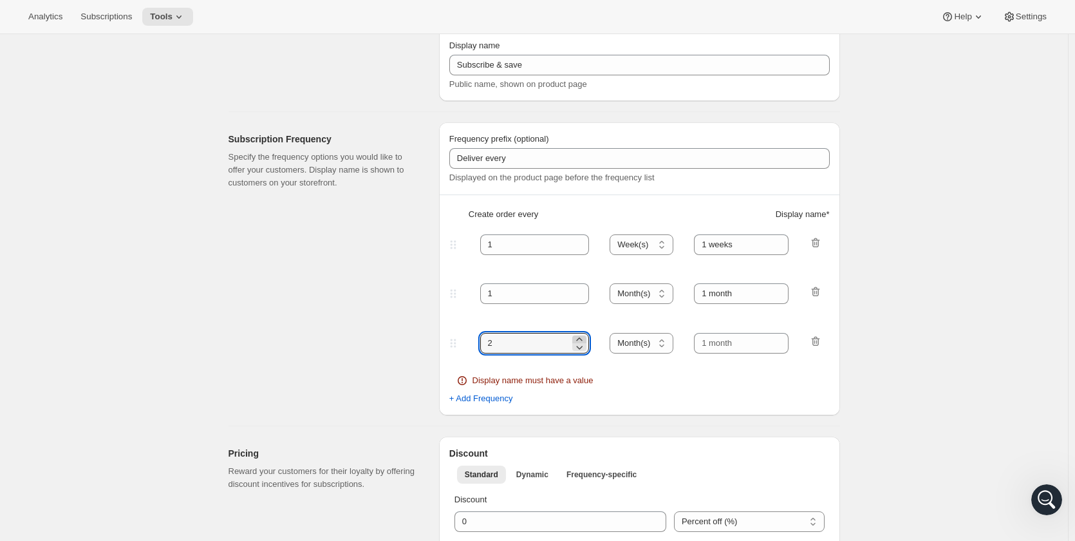
click at [585, 338] on icon at bounding box center [579, 339] width 13 height 13
type input "4"
click at [729, 390] on fieldset "4 Day(s) Week(s) Month(s) Year(s) Month(s) Display name must have a value" at bounding box center [640, 361] width 378 height 62
click at [746, 344] on input "text" at bounding box center [741, 343] width 95 height 21
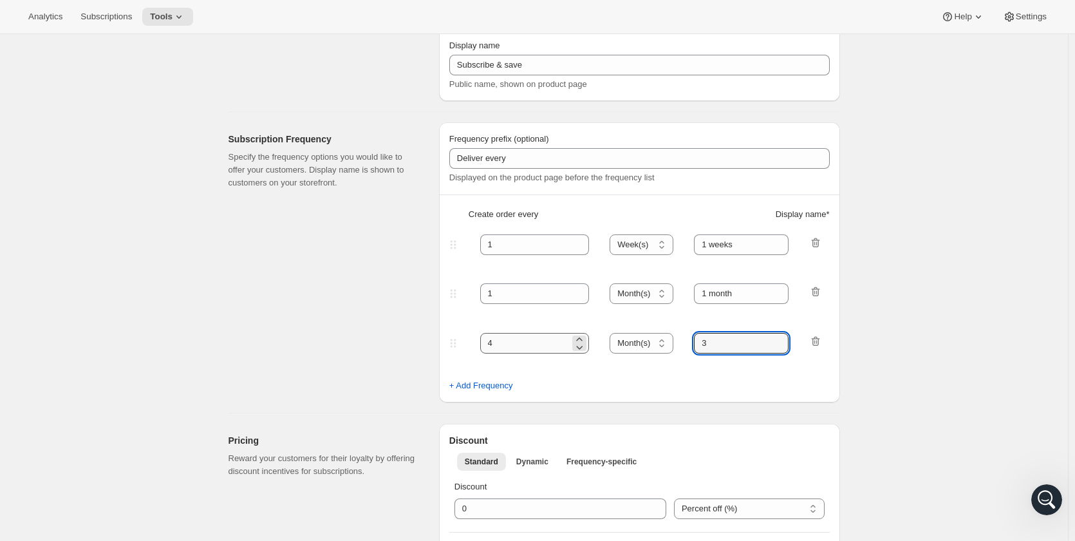
type input "3"
click at [531, 335] on input "4" at bounding box center [525, 343] width 90 height 21
type input "3"
click at [570, 373] on fieldset "3 Day(s) Week(s) Month(s) Year(s) Month(s) 3" at bounding box center [640, 355] width 378 height 50
click at [762, 344] on input "3" at bounding box center [741, 343] width 95 height 21
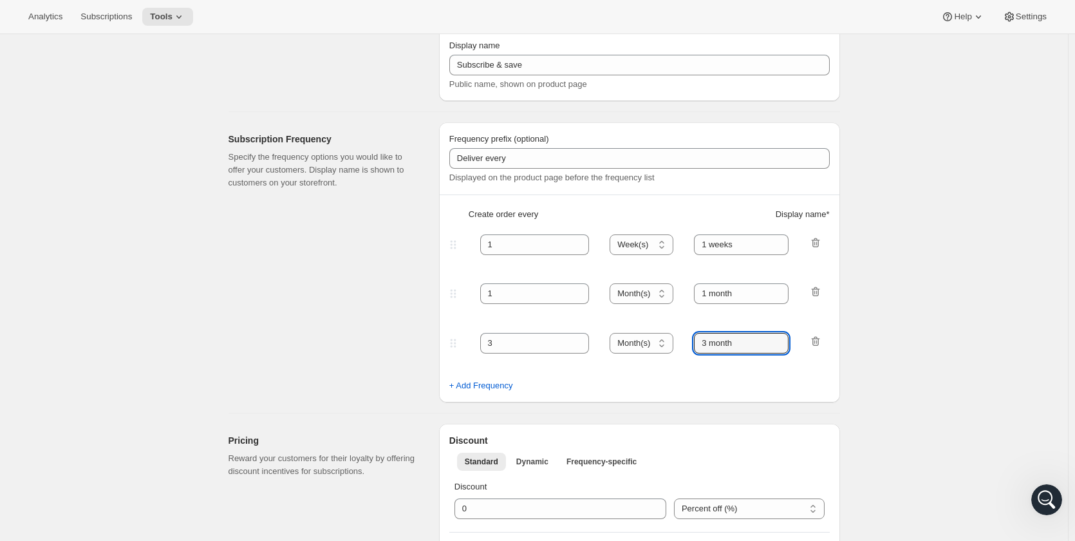
type input "3 month"
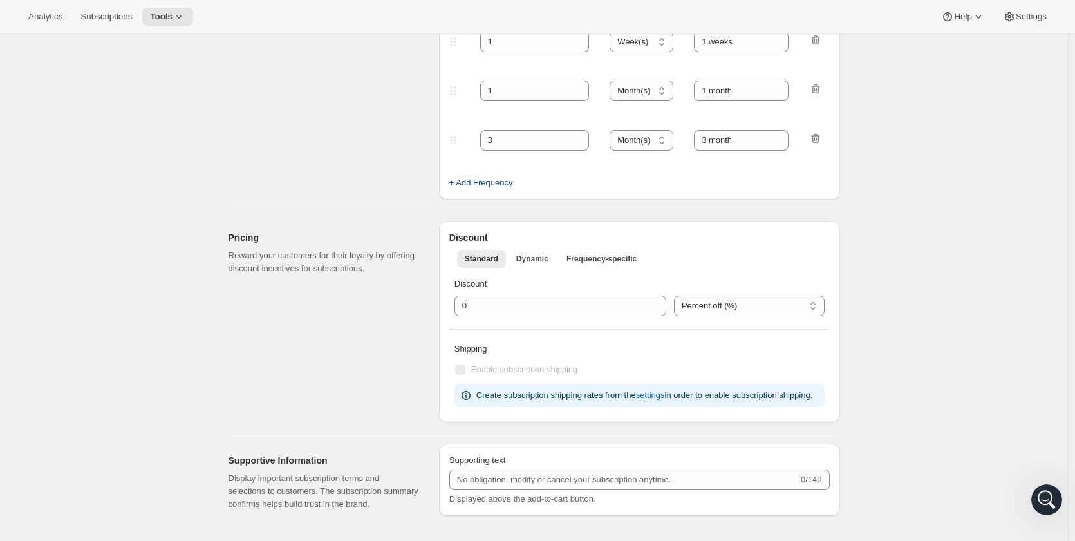
scroll to position [386, 0]
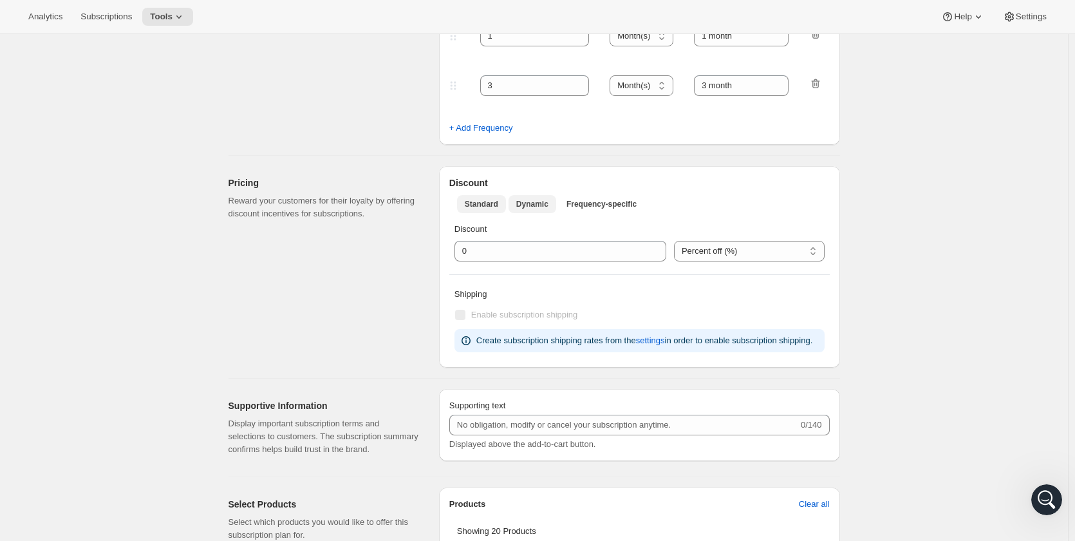
click at [535, 206] on span "Dynamic" at bounding box center [532, 204] width 32 height 10
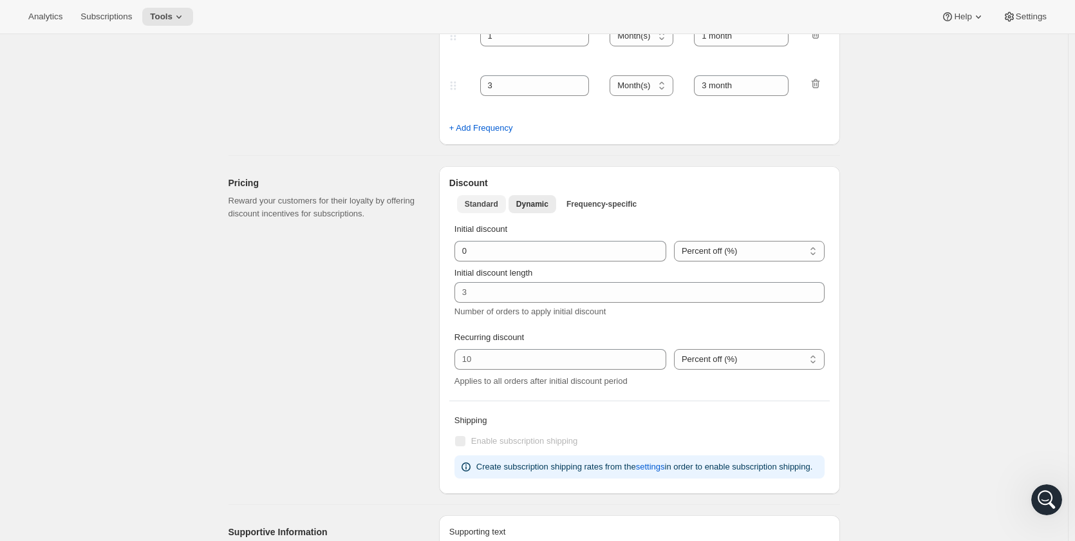
click at [489, 206] on span "Standard" at bounding box center [481, 204] width 33 height 10
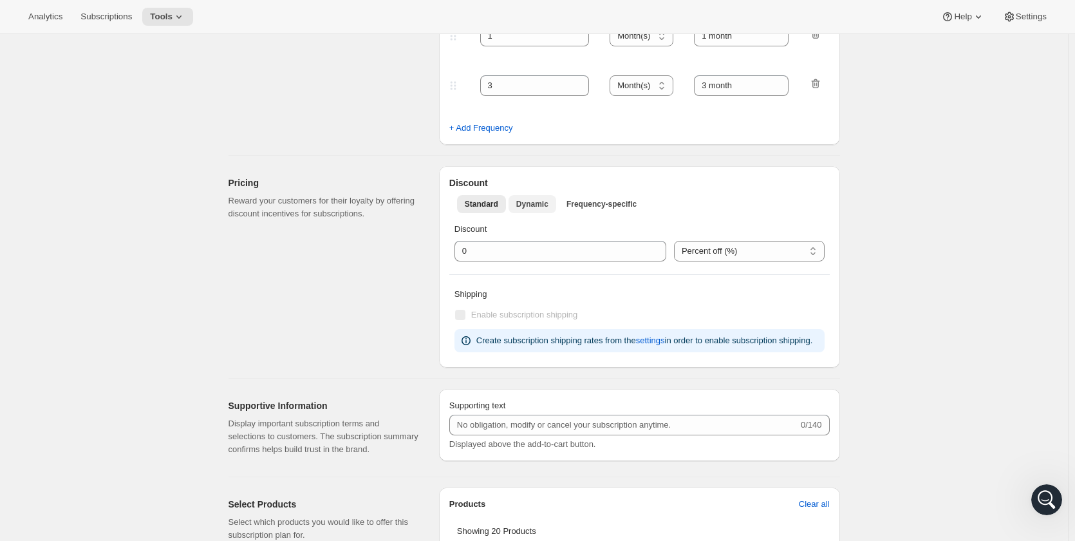
click at [540, 206] on span "Dynamic" at bounding box center [532, 204] width 32 height 10
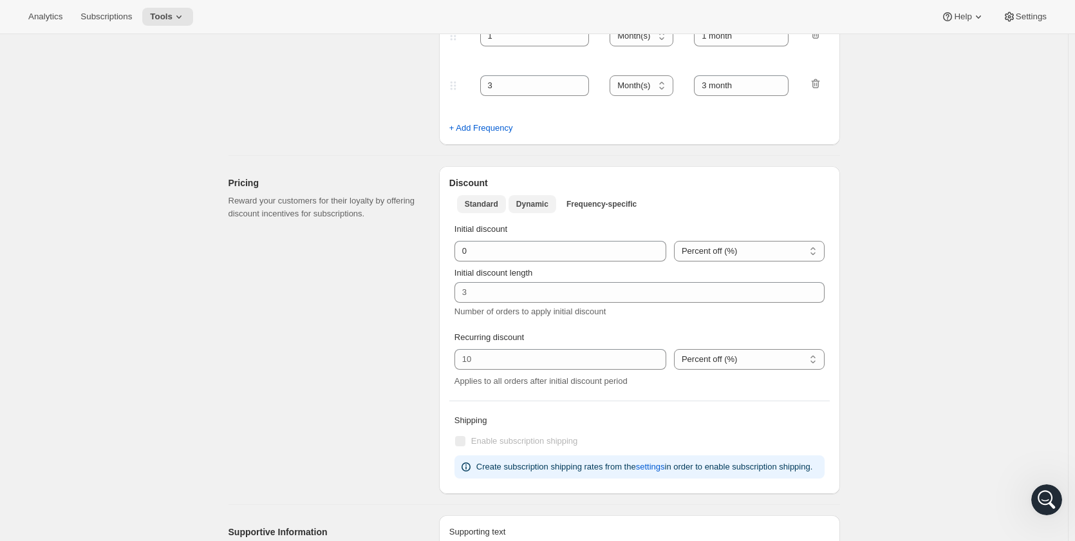
click at [496, 207] on span "Standard" at bounding box center [481, 204] width 33 height 10
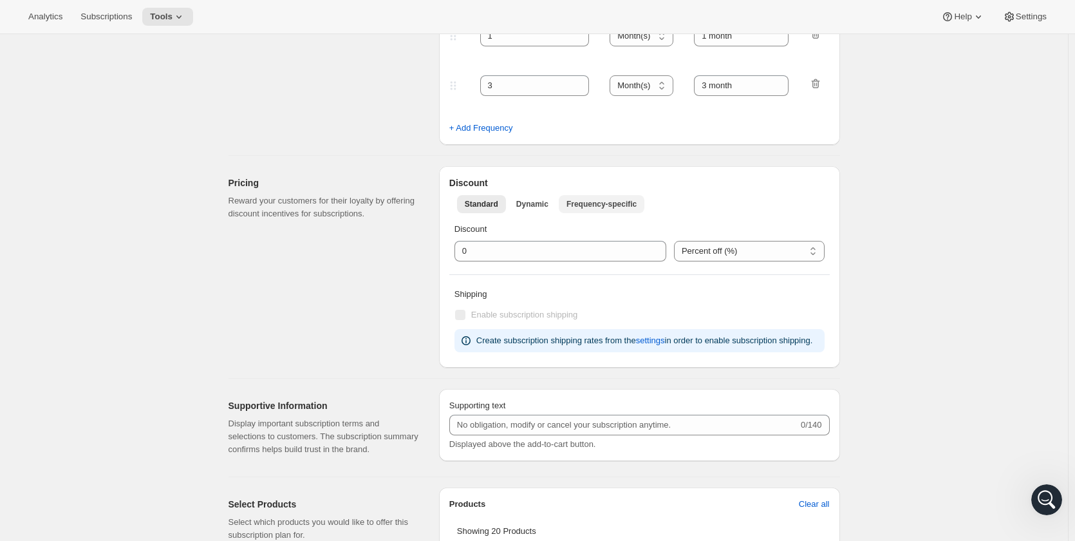
click at [589, 203] on span "Frequency-specific" at bounding box center [602, 204] width 70 height 10
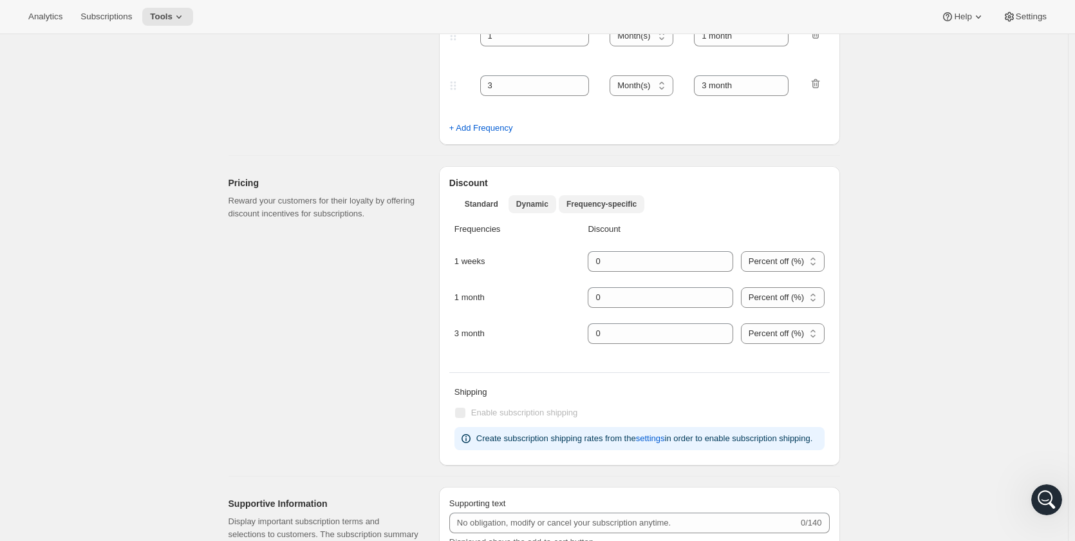
click at [532, 202] on span "Dynamic" at bounding box center [532, 204] width 32 height 10
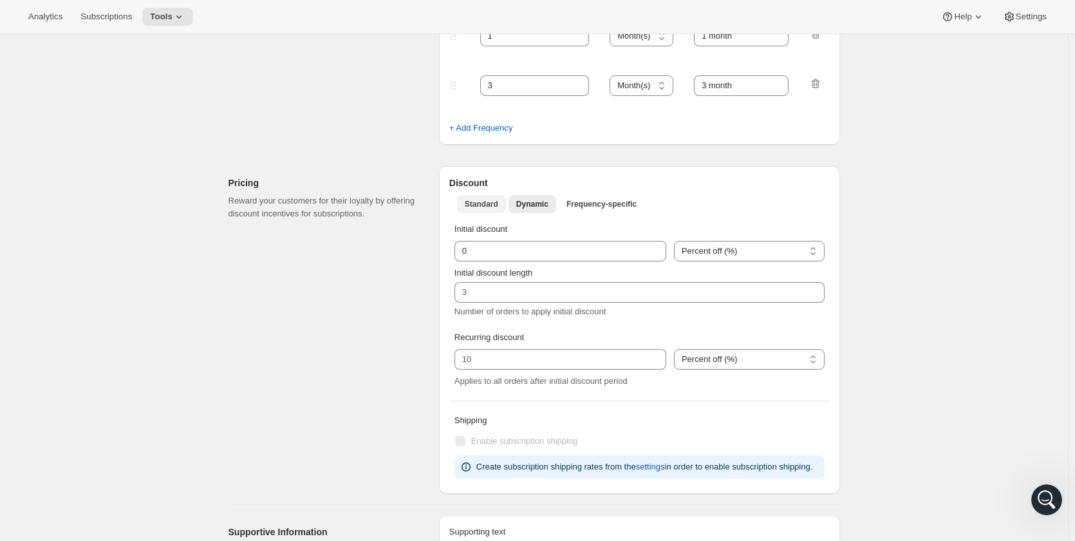
click at [484, 210] on button "Standard" at bounding box center [481, 204] width 49 height 18
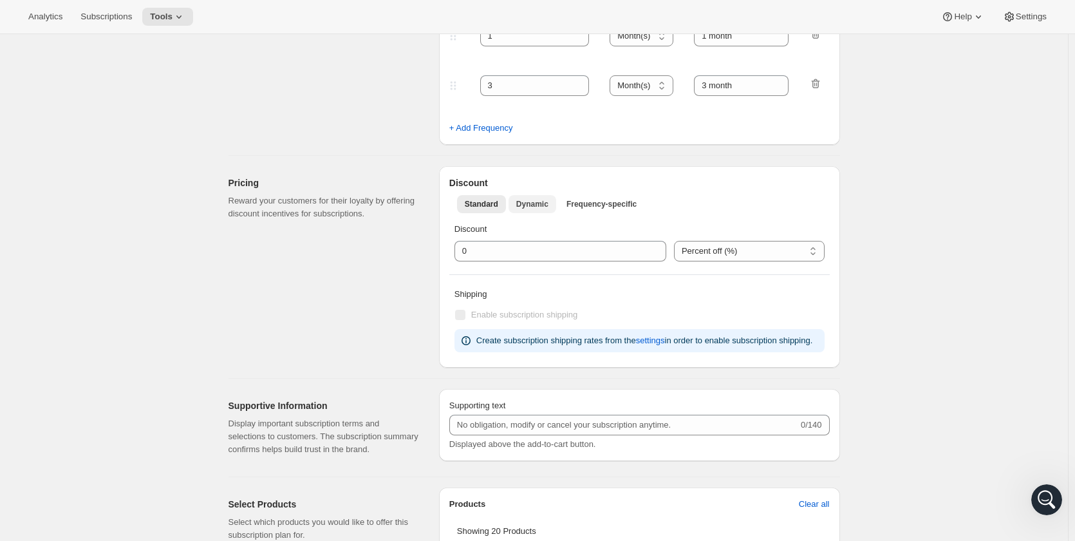
click at [529, 207] on span "Dynamic" at bounding box center [532, 204] width 32 height 10
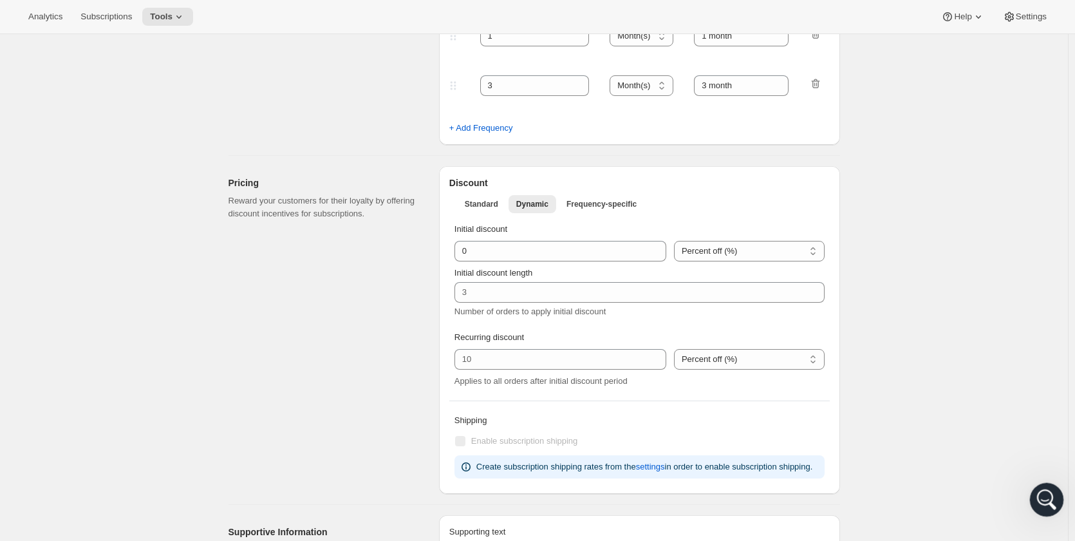
click at [1042, 502] on icon "Open Intercom Messenger" at bounding box center [1045, 497] width 21 height 21
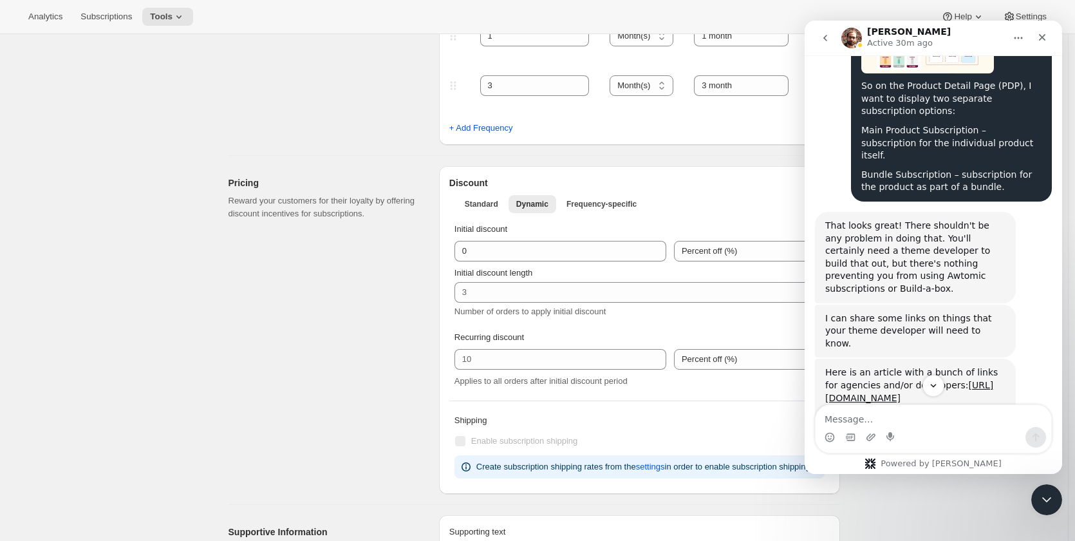
scroll to position [3771, 0]
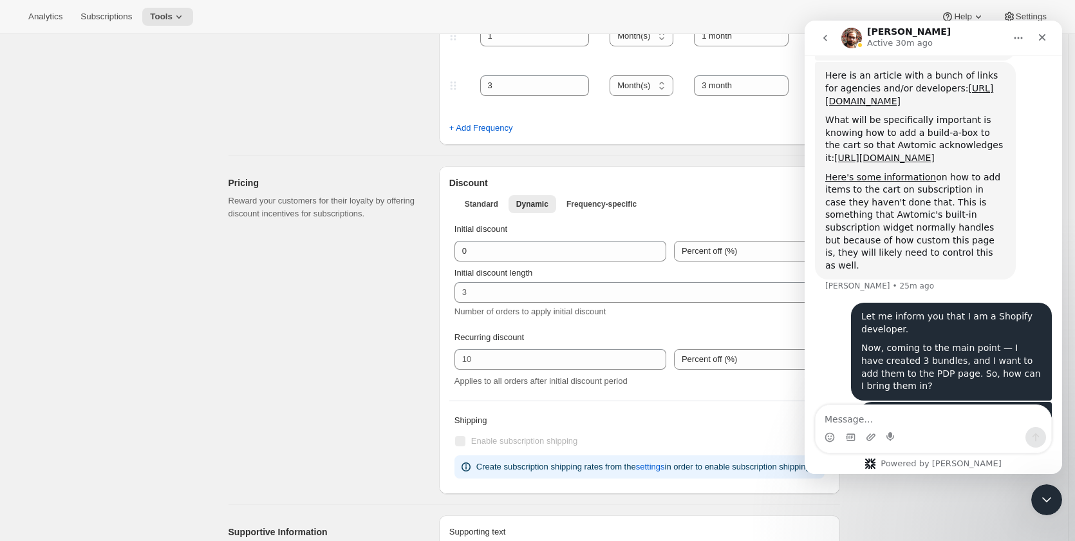
click at [889, 419] on textarea "Message…" at bounding box center [934, 416] width 236 height 22
click at [1047, 499] on icon "Close Intercom Messenger" at bounding box center [1044, 497] width 15 height 15
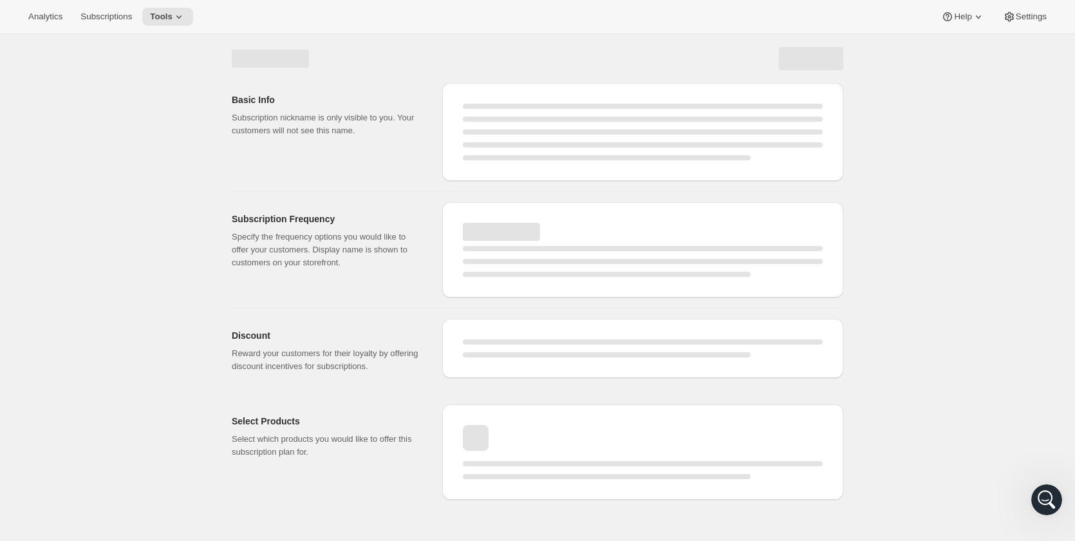
scroll to position [0, 0]
select select "WEEK"
select select "MONTH"
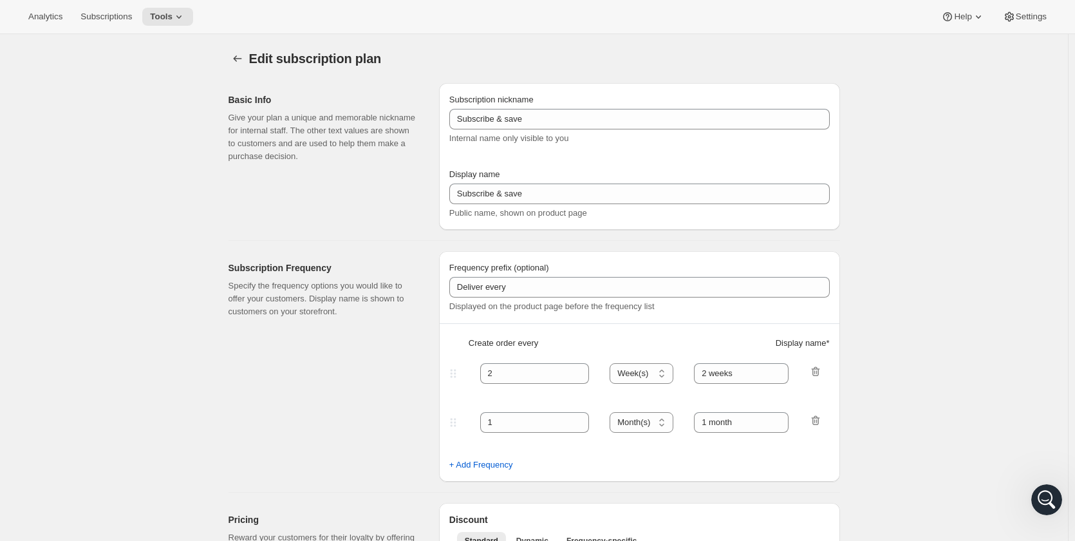
type input "1"
type input "1 weeks"
select select "MONTH"
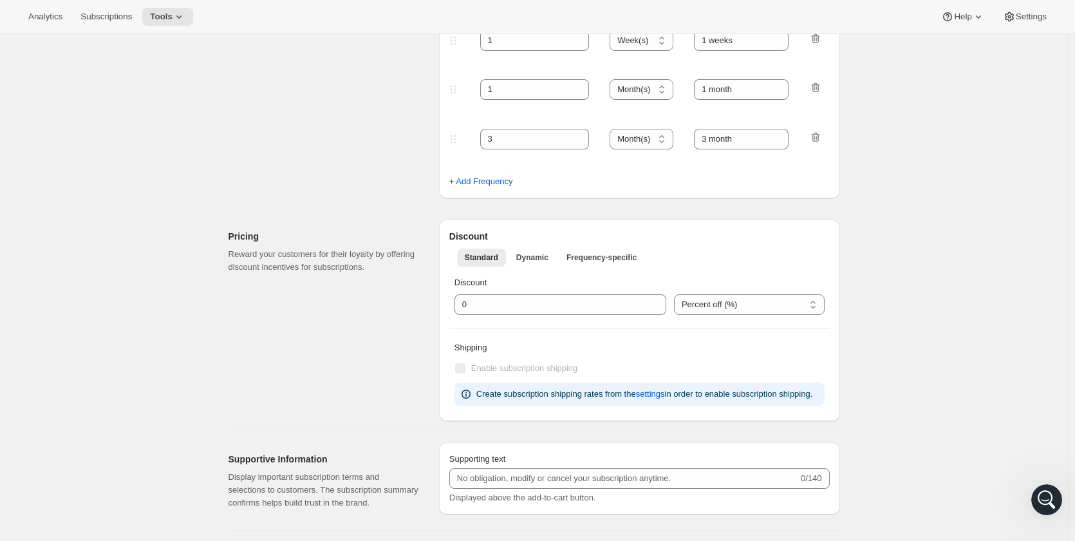
scroll to position [459, 0]
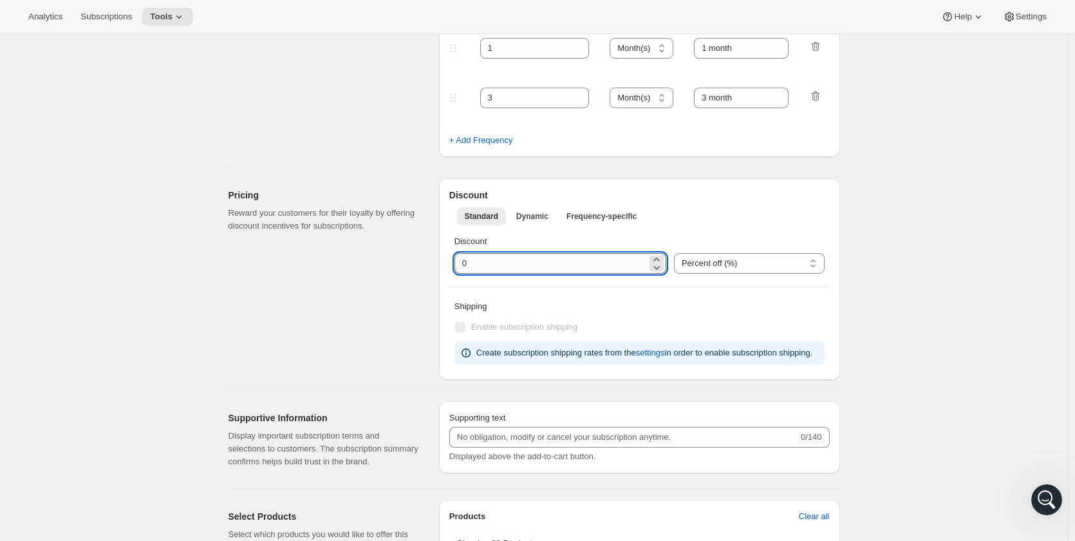
click at [549, 259] on input "integer" at bounding box center [551, 263] width 193 height 21
click at [707, 265] on select "Percent off (%) US Dollars off (US$)" at bounding box center [749, 263] width 151 height 21
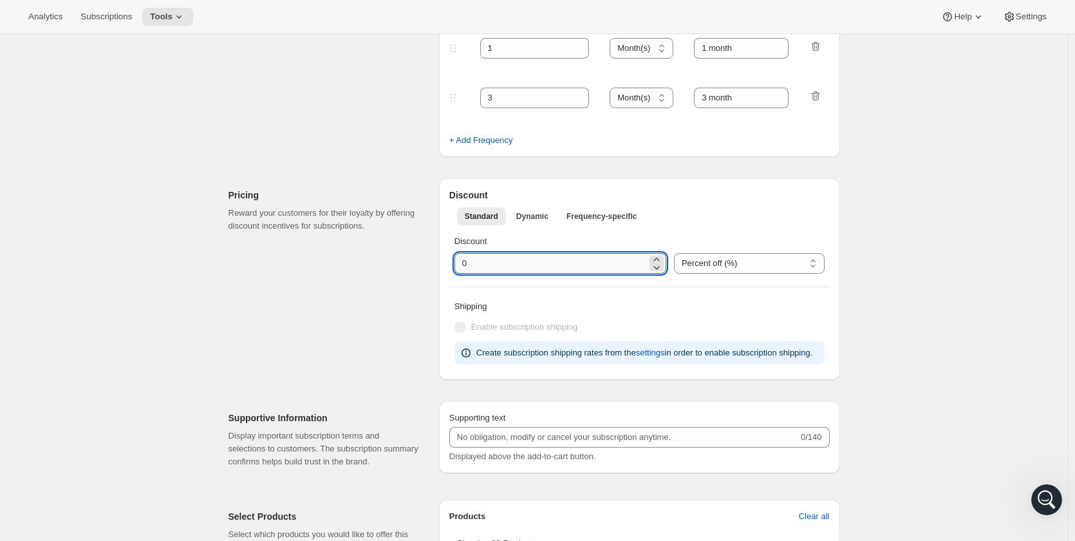
click at [511, 269] on input "integer" at bounding box center [551, 263] width 193 height 21
type input "10"
click at [541, 297] on div "Shipping Enable subscription shipping Create subscription shipping rates from t…" at bounding box center [639, 332] width 381 height 75
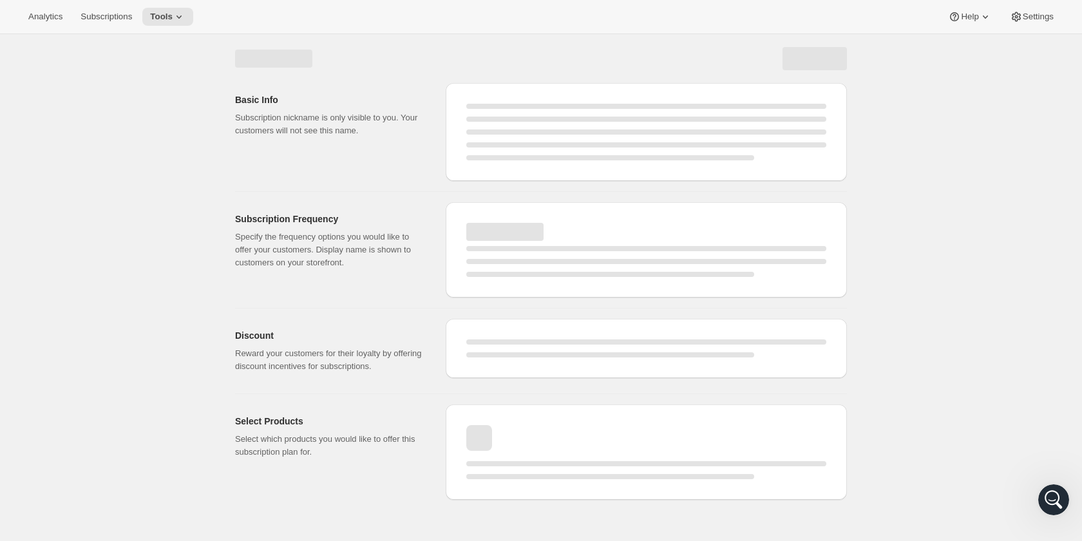
select select "WEEK"
select select "MONTH"
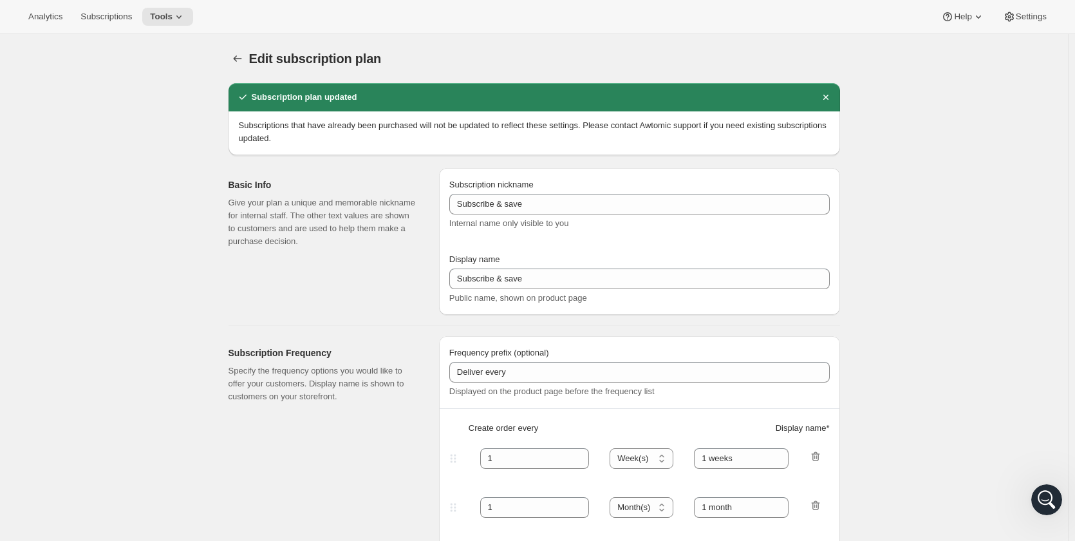
type input "10"
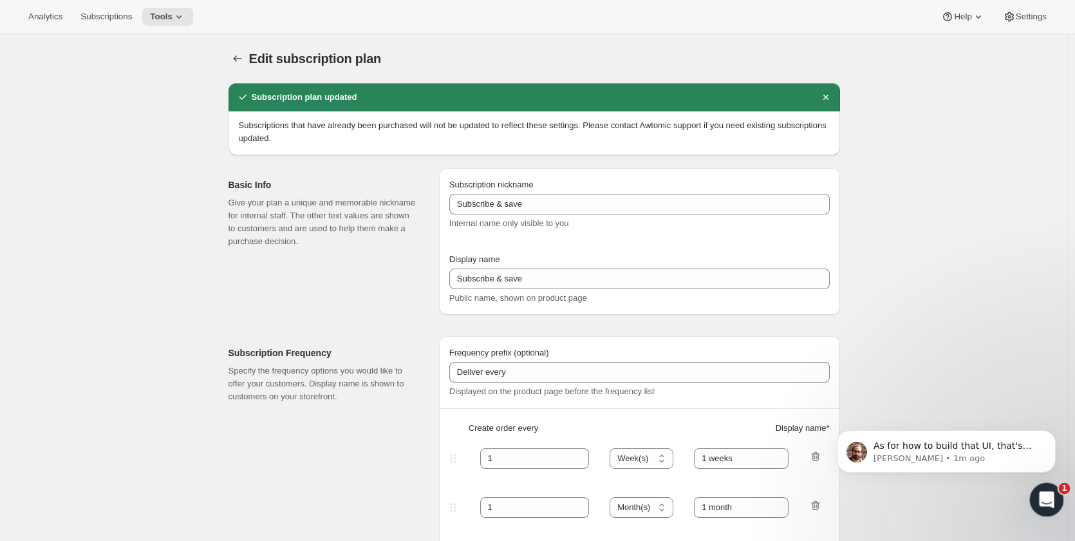
click at [1046, 498] on icon "Open Intercom Messenger" at bounding box center [1045, 498] width 9 height 10
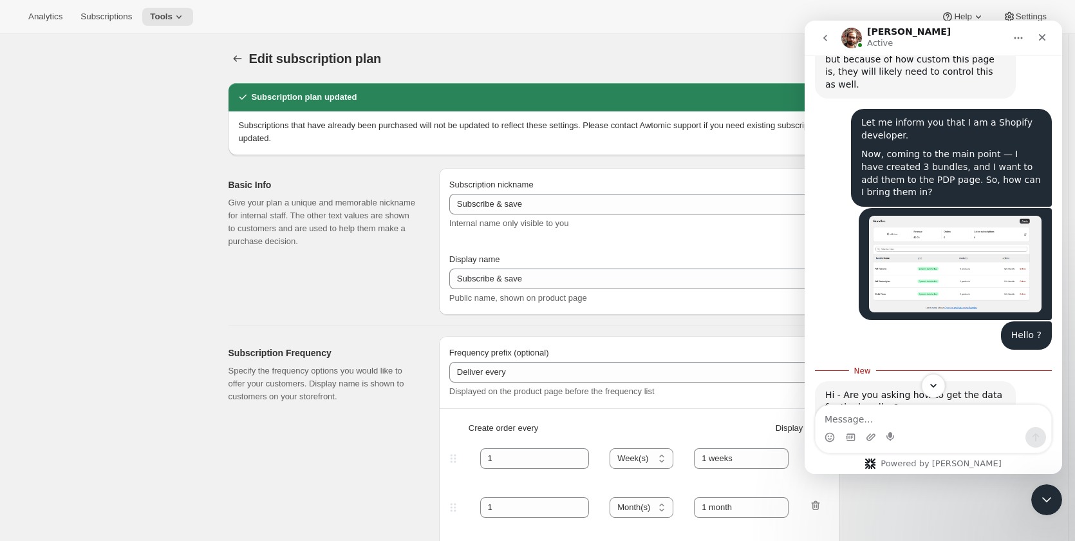
scroll to position [3953, 0]
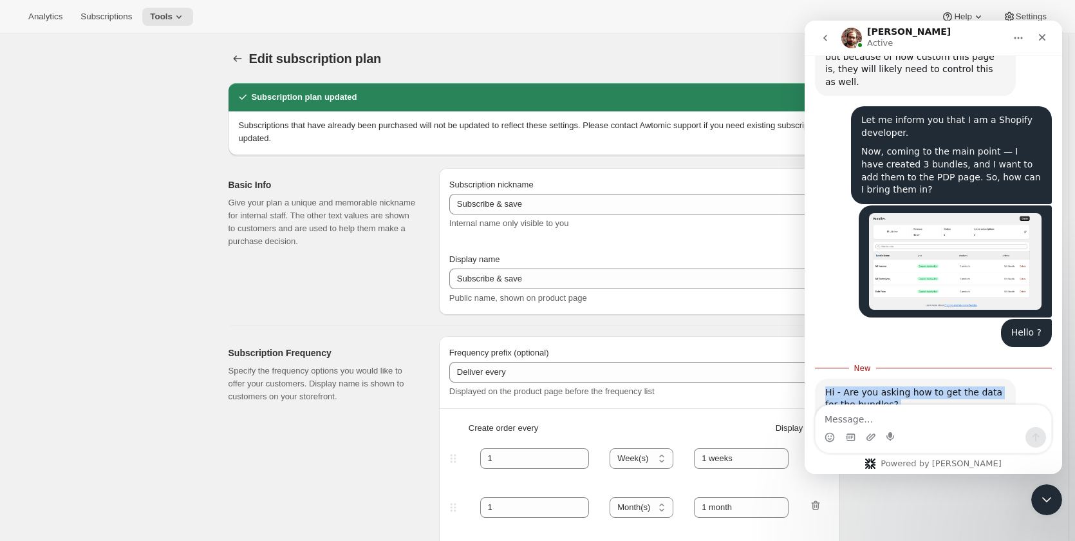
drag, startPoint x: 990, startPoint y: 357, endPoint x: 823, endPoint y: 235, distance: 207.3
copy div "Hi - Are you asking how to get the data for the bundles? Brian • 2m ago You can…"
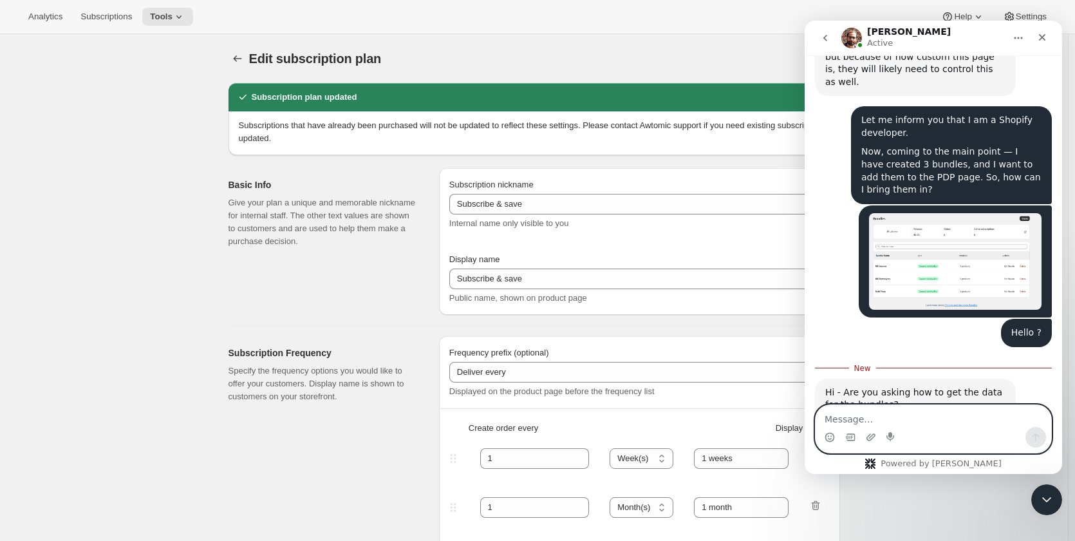
click at [916, 419] on textarea "Message…" at bounding box center [934, 416] width 236 height 22
type textarea "Wait i am tring to fetch the bundle in PDP"
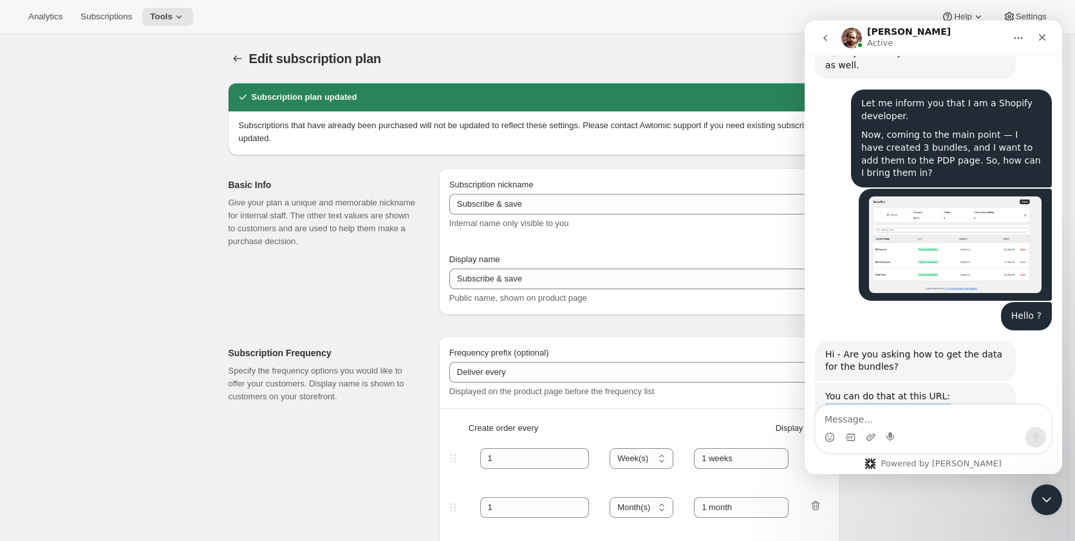
drag, startPoint x: 827, startPoint y: 258, endPoint x: 1035, endPoint y: 270, distance: 208.4
click at [1035, 382] on div "You can do that at this URL: [yourdomain]/tools/bundle-subscriptions/api/bundle…" at bounding box center [933, 415] width 237 height 67
copy div "[yourdomain]/tools/bundle-subscriptions/api/bundle/[bundle_product_id"
click at [1045, 496] on icon "Close Intercom Messenger" at bounding box center [1044, 497] width 15 height 15
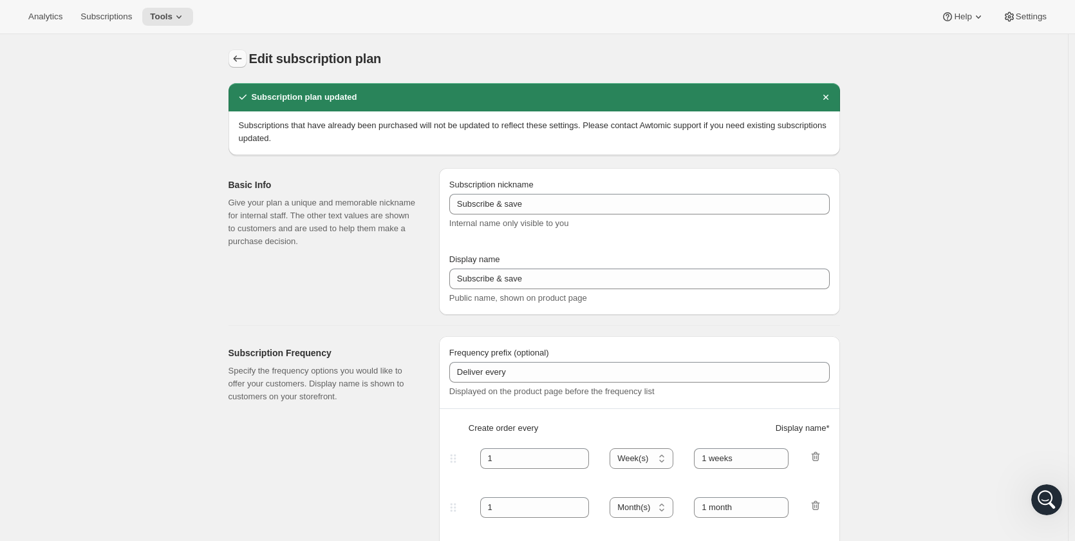
click at [238, 62] on icon "Subscription plans" at bounding box center [237, 58] width 13 height 13
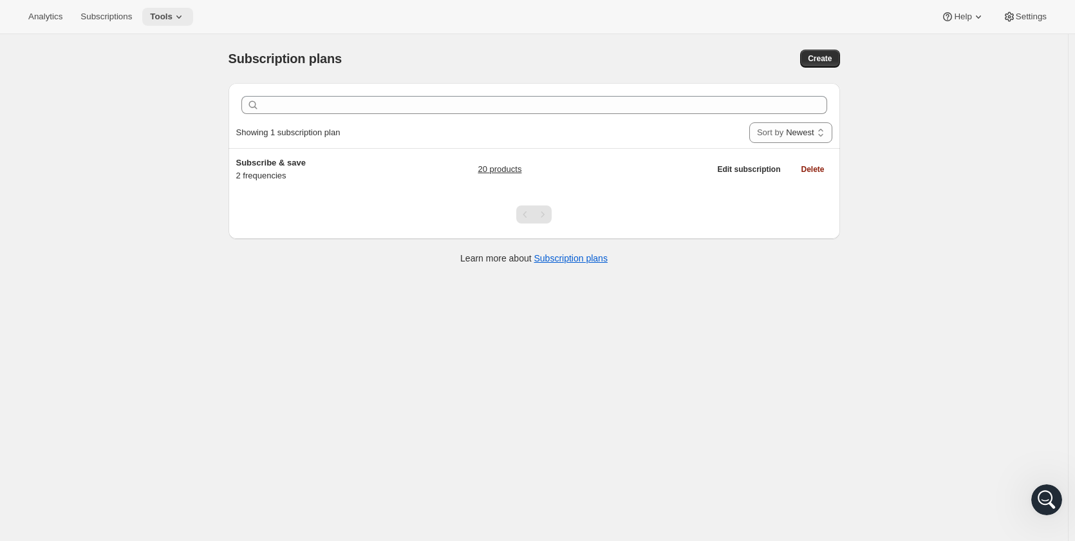
click at [165, 21] on span "Tools" at bounding box center [161, 17] width 23 height 10
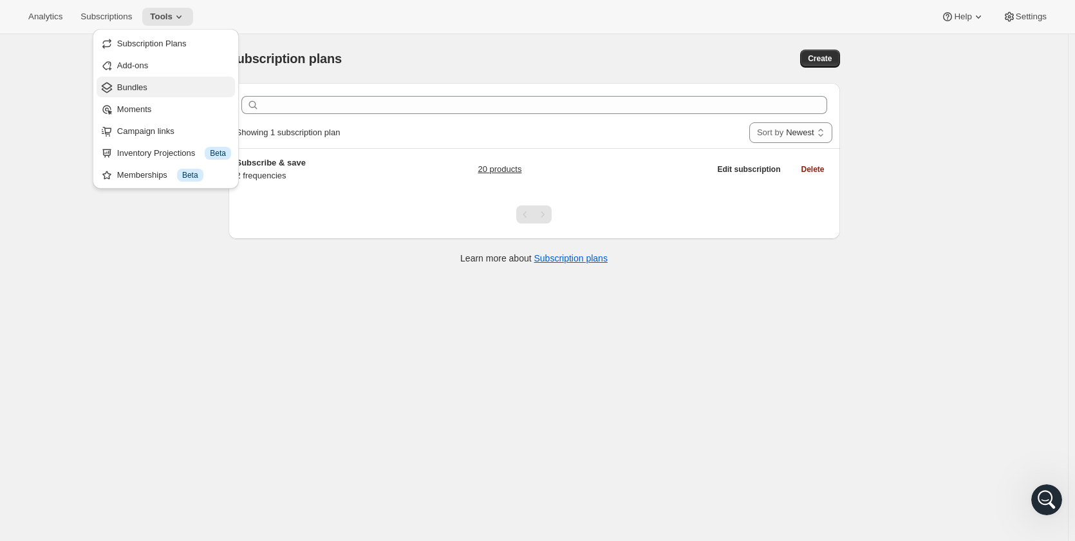
click at [160, 91] on span "Bundles" at bounding box center [174, 87] width 114 height 13
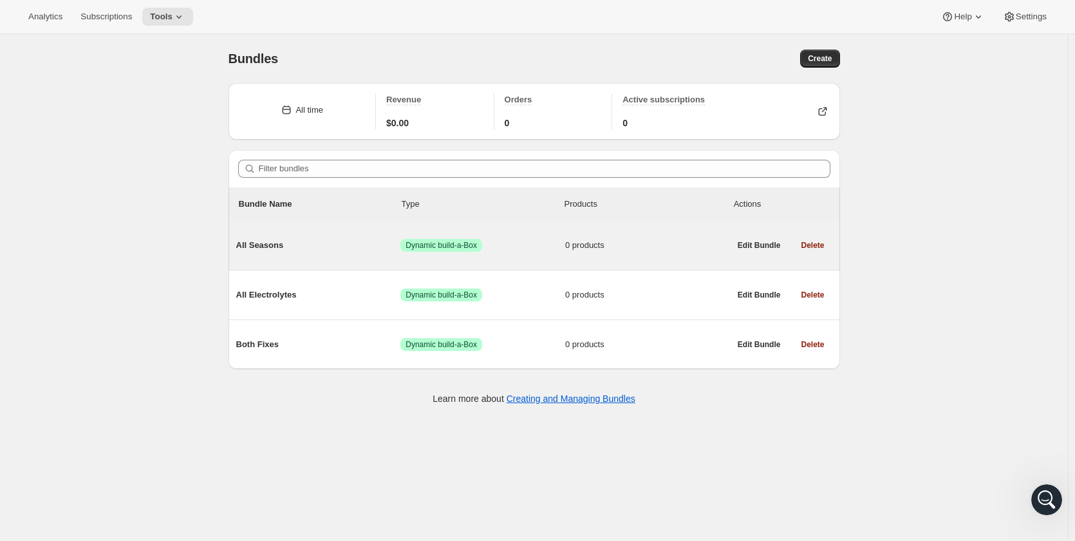
click at [260, 245] on span "All Seasons" at bounding box center [318, 245] width 165 height 13
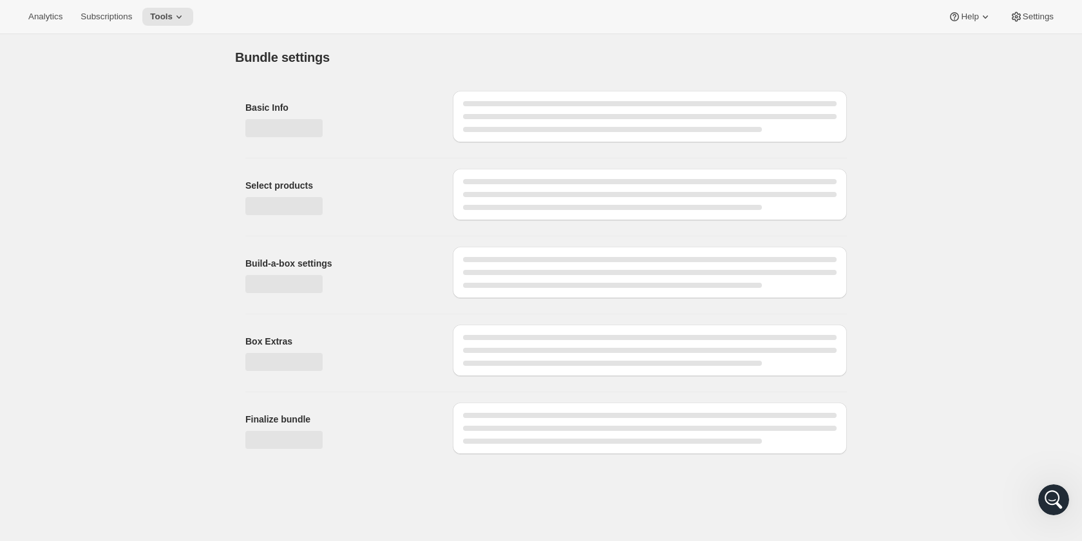
type input "All Seasons"
radio input "true"
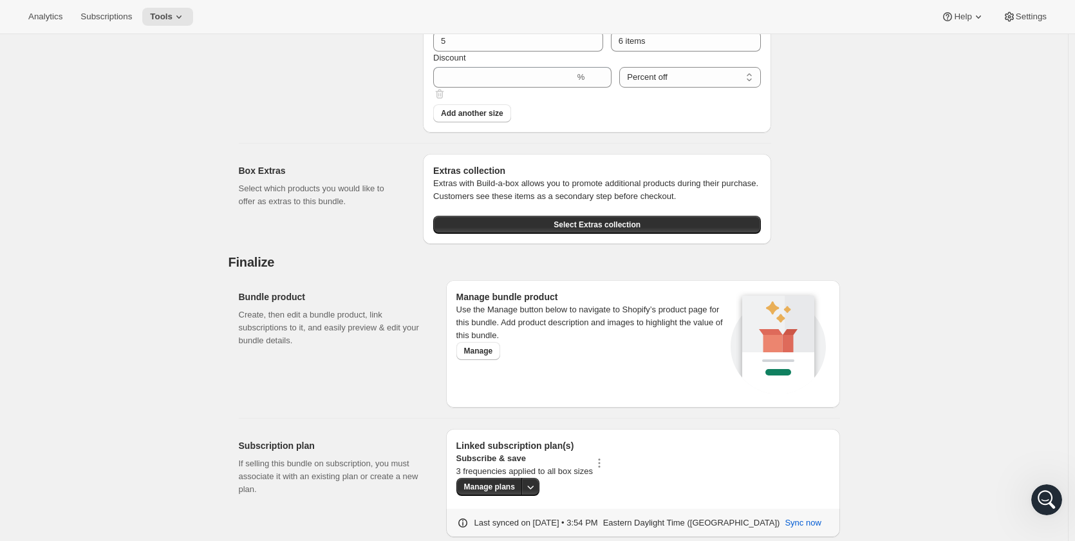
scroll to position [715, 0]
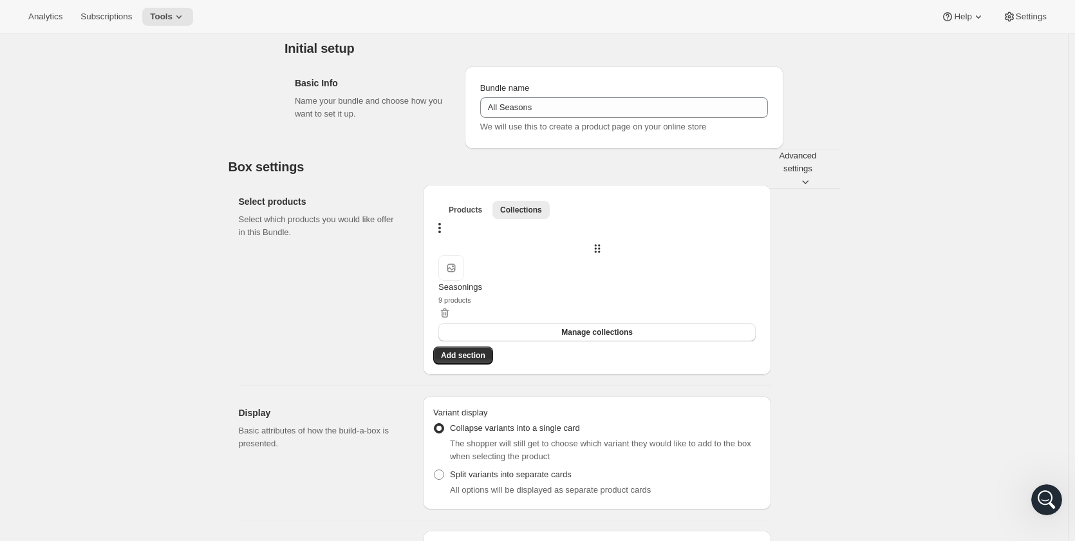
scroll to position [0, 0]
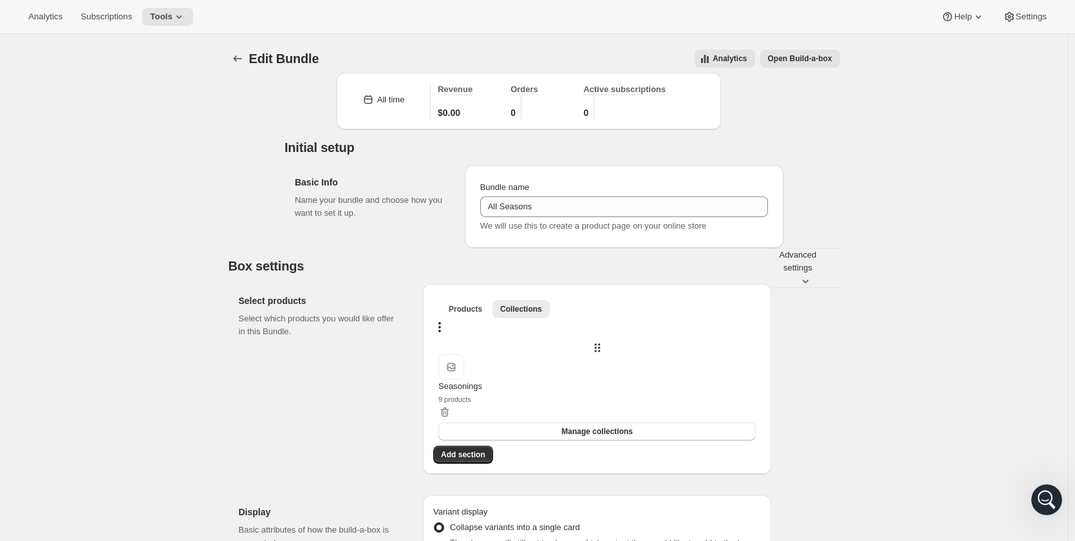
click at [810, 58] on span "Open Build-a-box" at bounding box center [800, 58] width 64 height 10
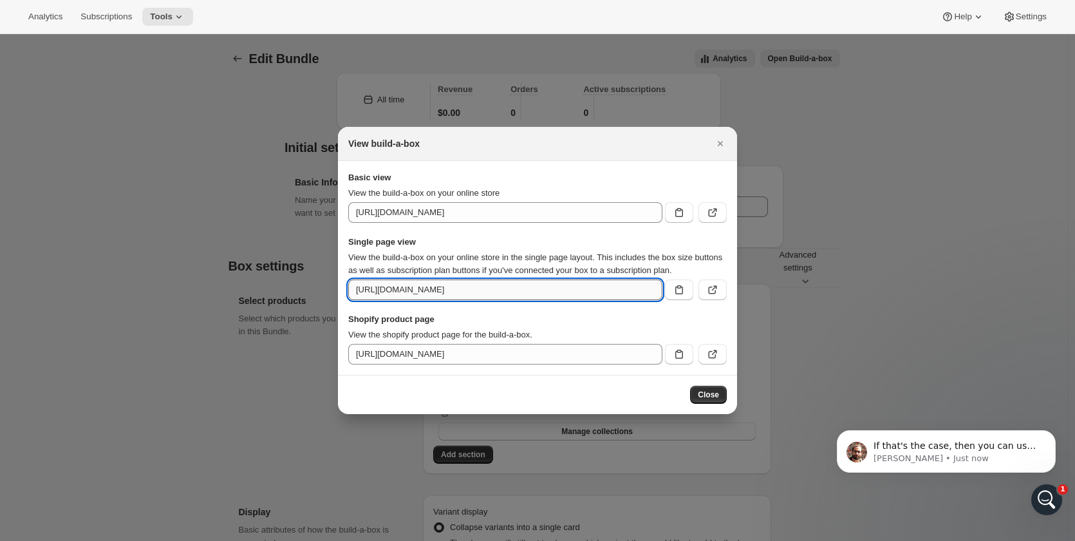
scroll to position [0, 149]
drag, startPoint x: 579, startPoint y: 288, endPoint x: 634, endPoint y: 290, distance: 55.4
click at [634, 290] on input "https://cubberd-ag-dev.myshopify.com/tools/bundle-subscriptions/bundle/10232667…" at bounding box center [505, 289] width 314 height 21
click at [563, 292] on input "https://cubberd-ag-dev.myshopify.com/tools/bundle-subscriptions/bundle/10232667…" at bounding box center [505, 289] width 314 height 21
drag, startPoint x: 500, startPoint y: 289, endPoint x: 659, endPoint y: 287, distance: 159.7
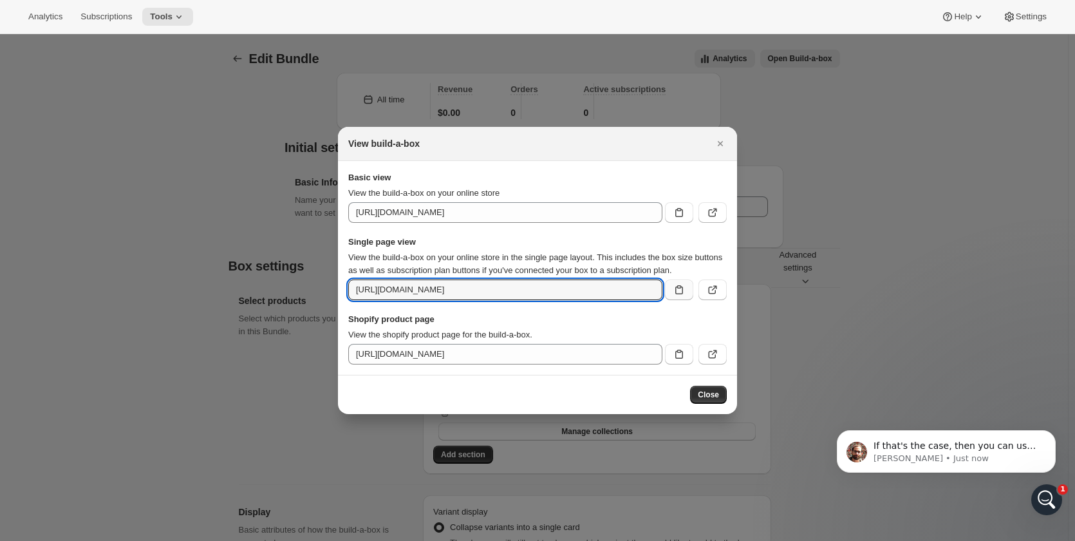
click at [659, 287] on div "https://cubberd-ag-dev.myshopify.com/tools/bundle-subscriptions/bundle/10232667…" at bounding box center [537, 289] width 379 height 21
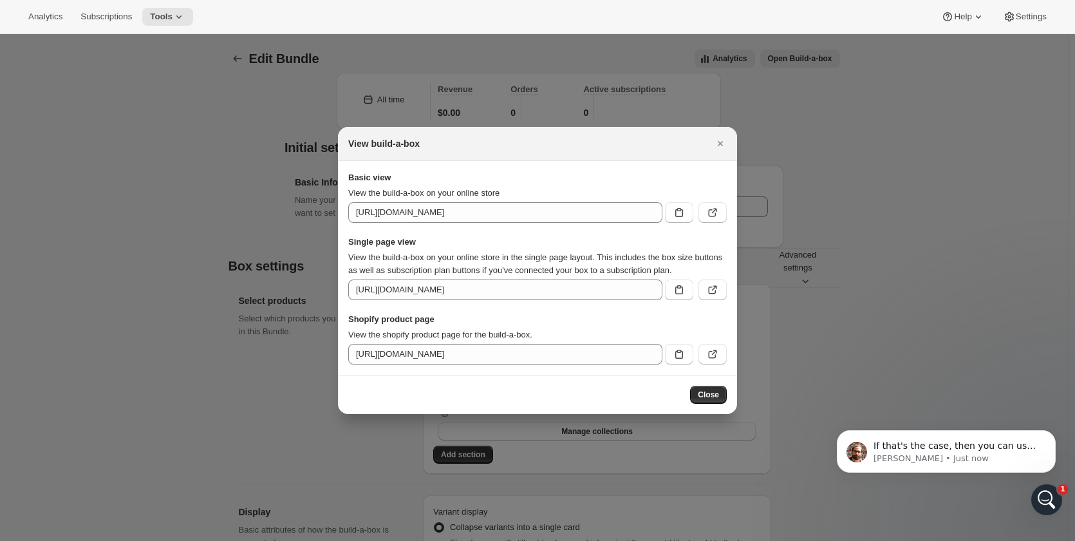
click at [949, 379] on div "If that's the case, then you can use the URL format that I provided above. Bria…" at bounding box center [946, 392] width 237 height 161
click at [1043, 498] on icon "Open Intercom Messenger" at bounding box center [1045, 497] width 21 height 21
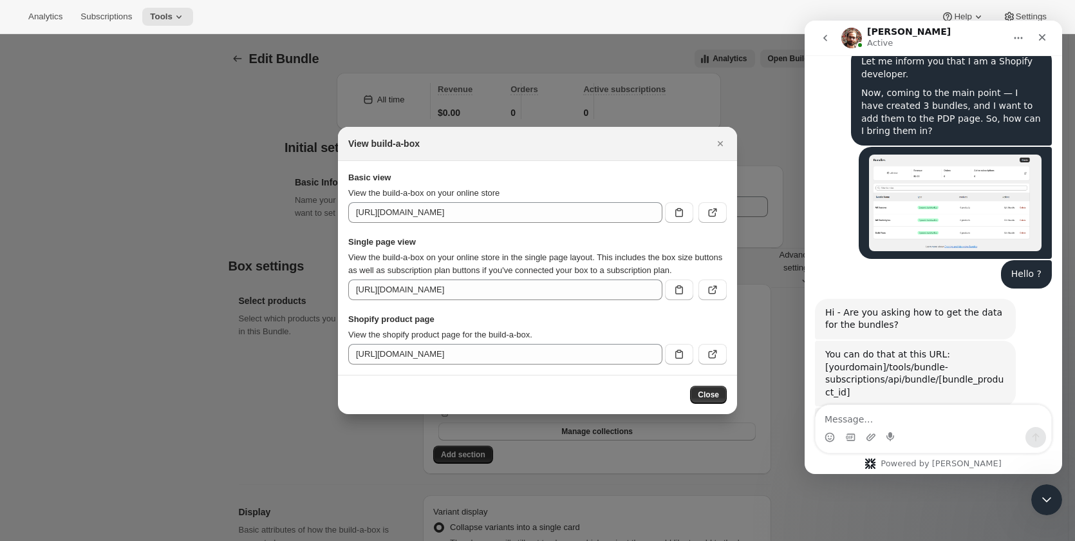
scroll to position [4042, 0]
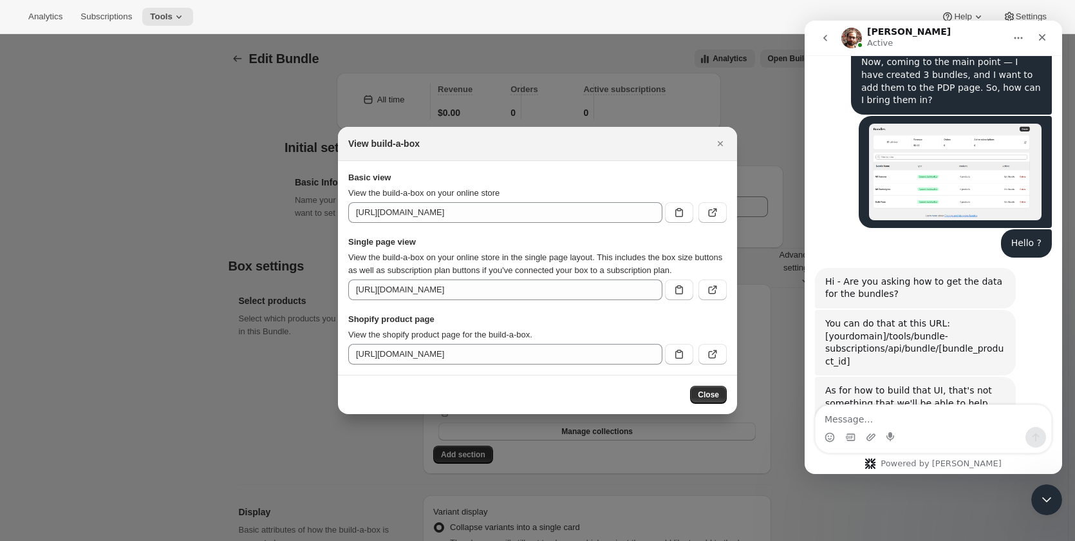
click at [906, 413] on textarea "Message…" at bounding box center [934, 416] width 236 height 22
click at [910, 417] on textarea "Message…" at bounding box center [934, 416] width 236 height 22
click at [914, 419] on textarea "Message…" at bounding box center [934, 416] width 236 height 22
click at [876, 410] on textarea "Message…" at bounding box center [934, 416] width 236 height 22
click at [880, 410] on textarea "Message…" at bounding box center [934, 416] width 236 height 22
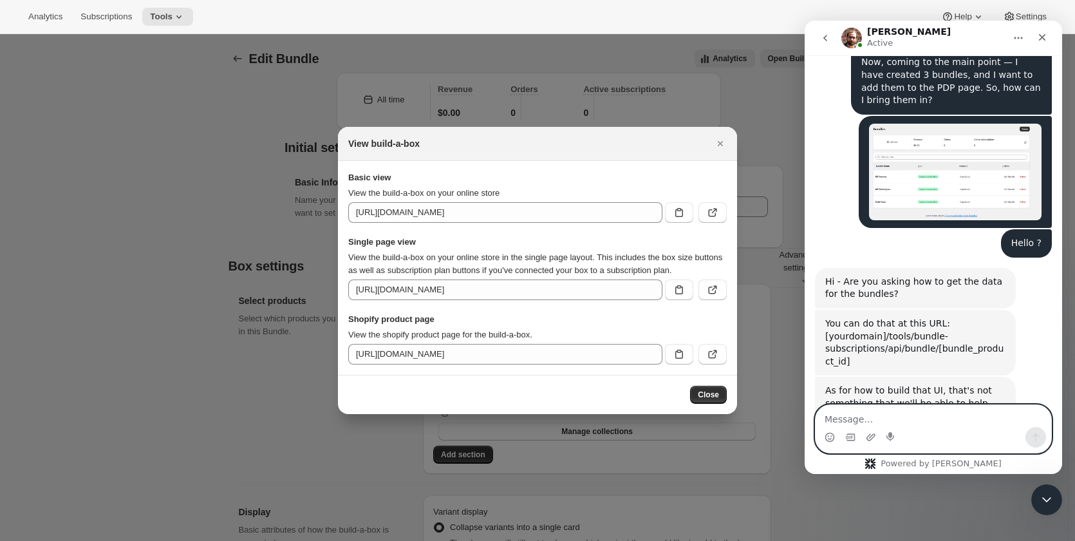
click at [880, 410] on textarea "Message…" at bounding box center [934, 416] width 236 height 22
type textarea "I want to add in Liquid Code"
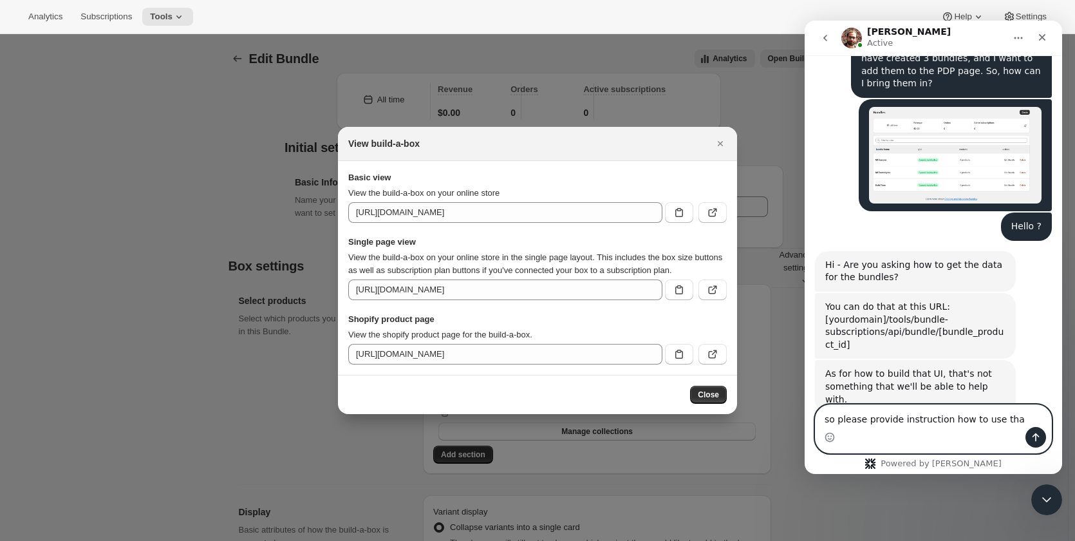
type textarea "so please provide instruction how to use that"
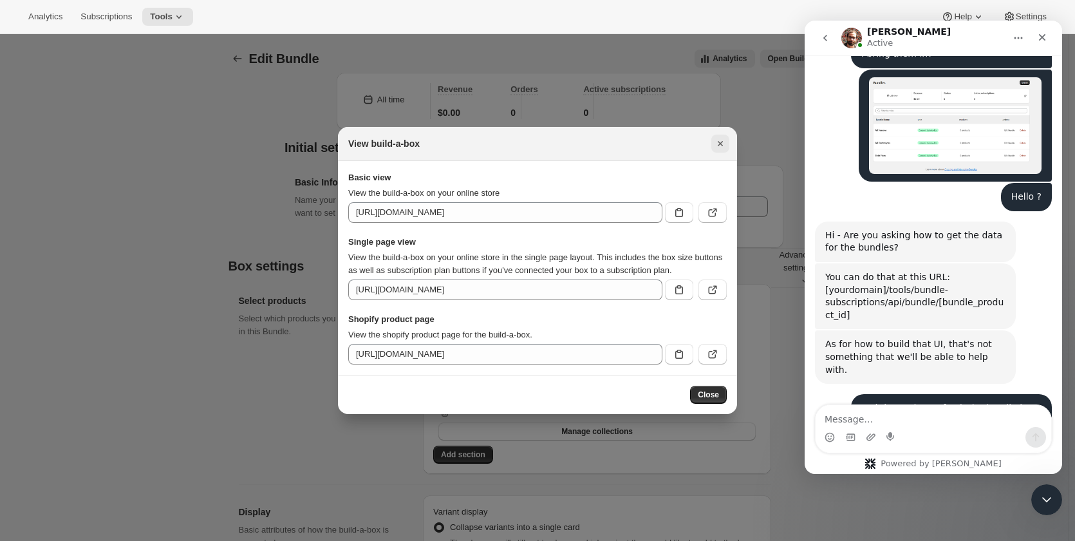
click at [723, 137] on icon "Close" at bounding box center [720, 143] width 13 height 13
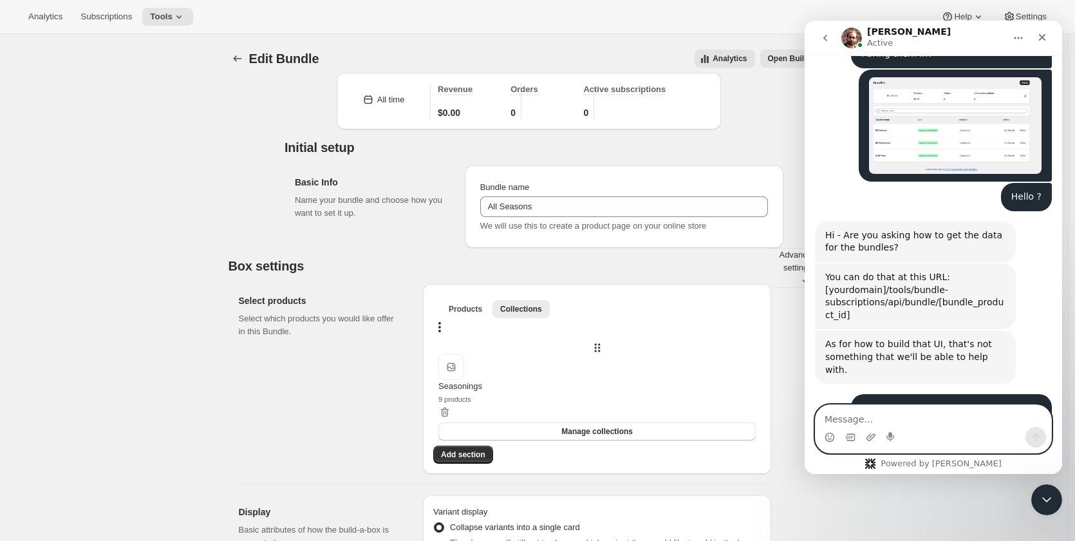
click at [960, 425] on textarea "Message…" at bounding box center [934, 416] width 236 height 22
click at [864, 413] on textarea "Message…" at bounding box center [934, 416] width 236 height 22
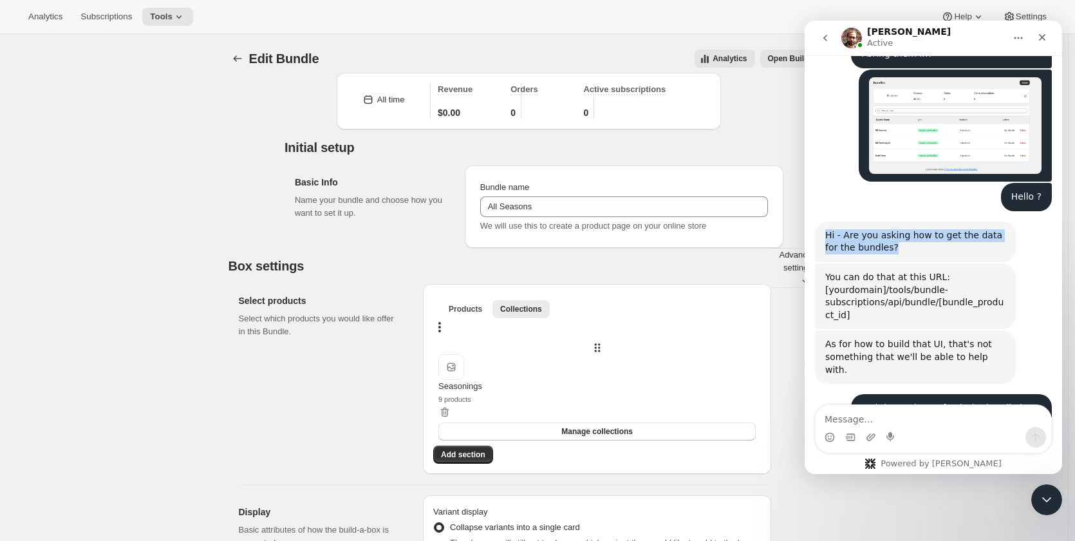
drag, startPoint x: 877, startPoint y: 93, endPoint x: 826, endPoint y: 84, distance: 51.8
click at [826, 229] on div "Hi - Are you asking how to get the data for the bundles?" at bounding box center [915, 241] width 180 height 25
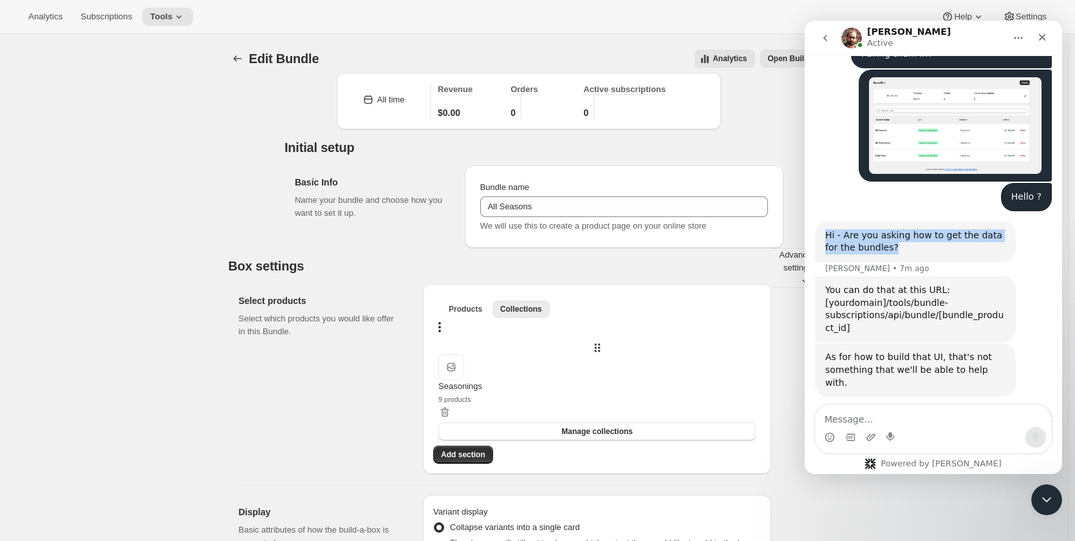
scroll to position [4102, 0]
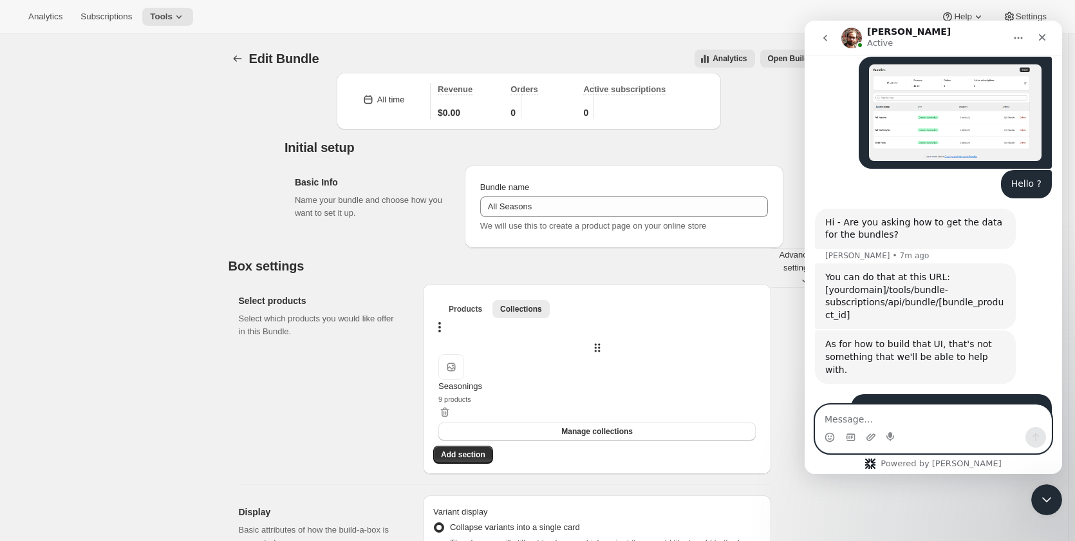
click at [898, 420] on textarea "Message…" at bounding box center [934, 416] width 236 height 22
click at [905, 417] on textarea "Message…" at bounding box center [934, 416] width 236 height 22
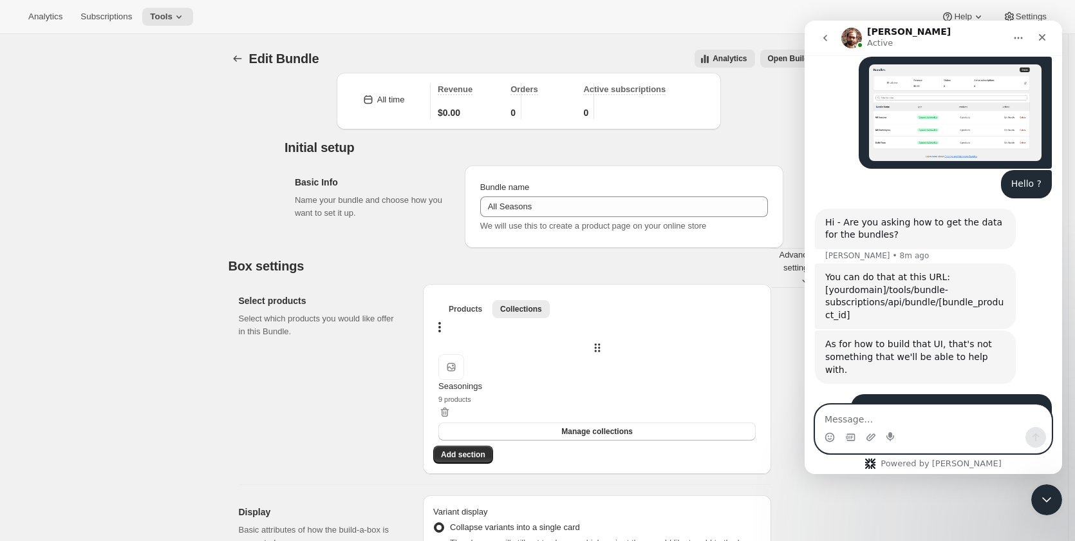
scroll to position [4151, 0]
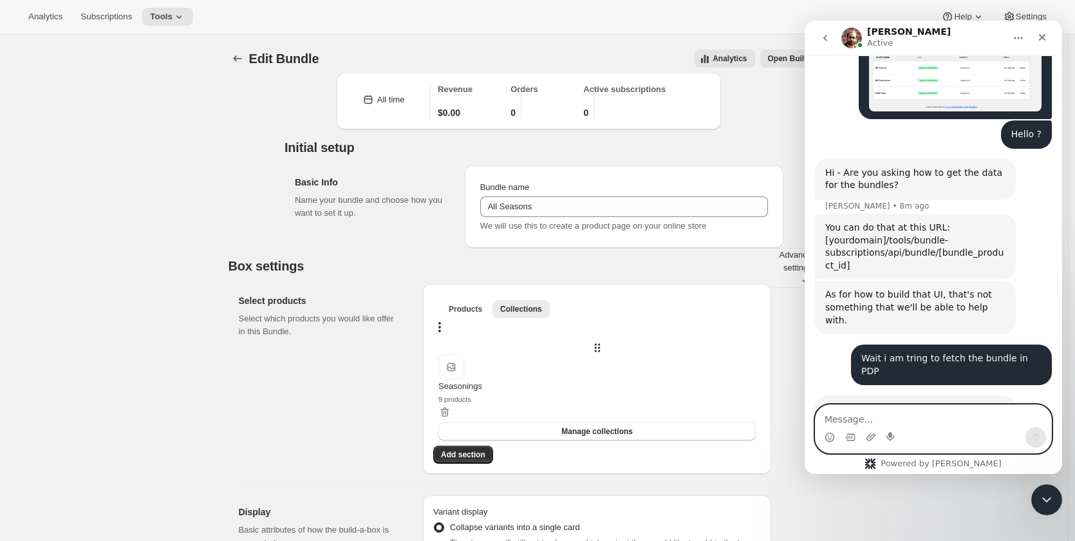
click at [847, 410] on textarea "Message…" at bounding box center [934, 416] width 236 height 22
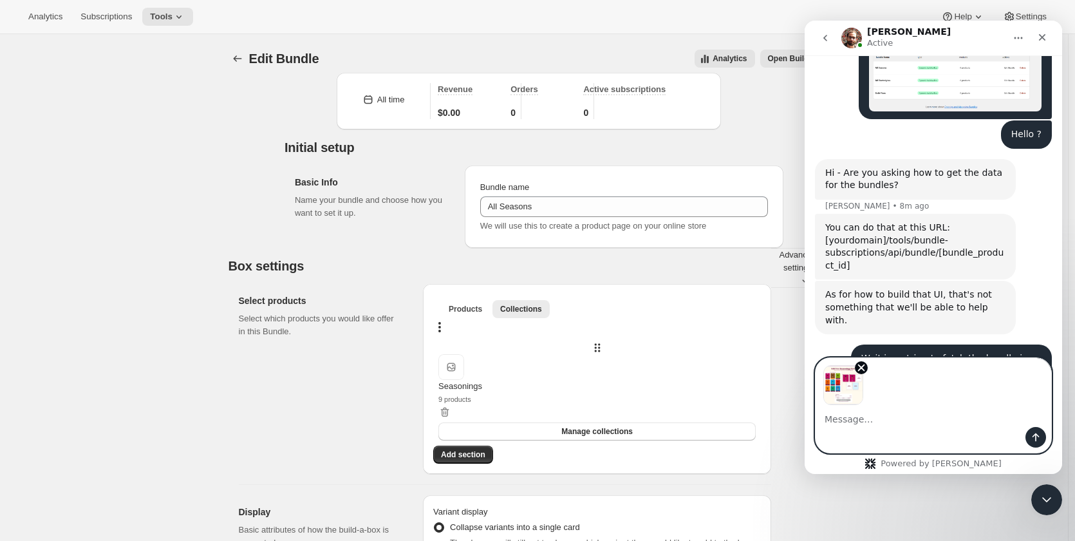
scroll to position [4198, 0]
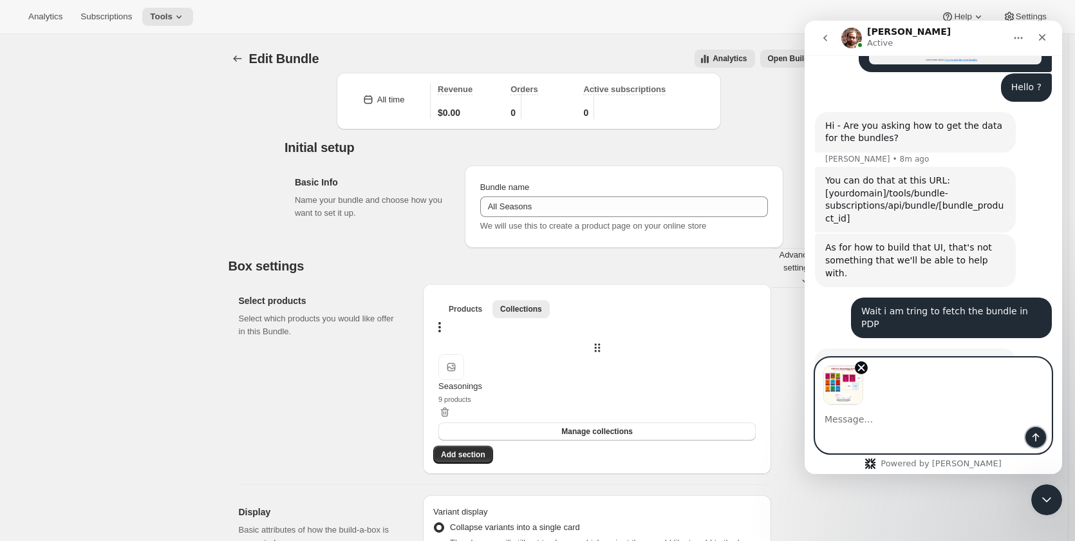
click at [1039, 436] on icon "Send a message…" at bounding box center [1036, 437] width 7 height 8
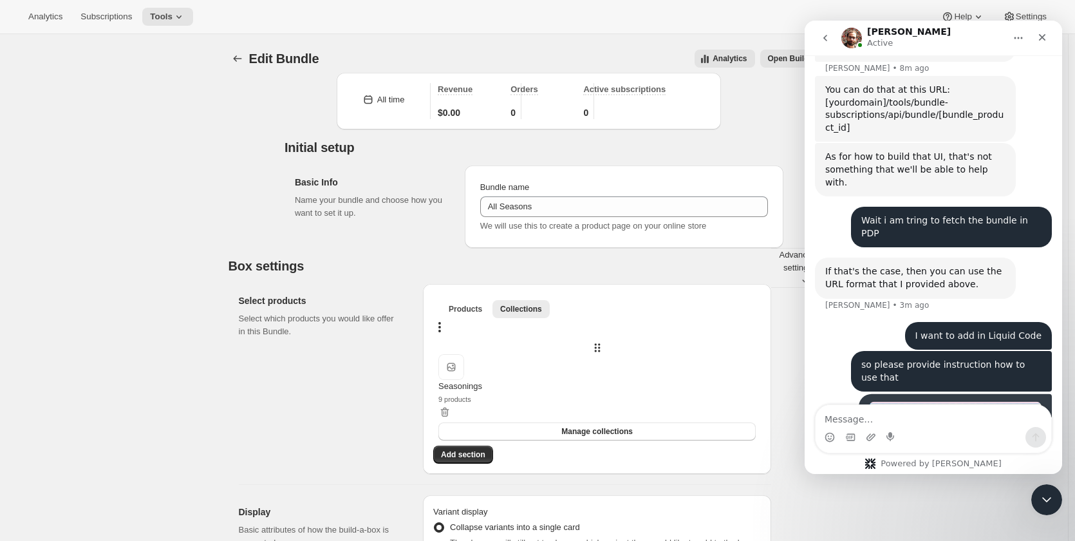
scroll to position [4299, 0]
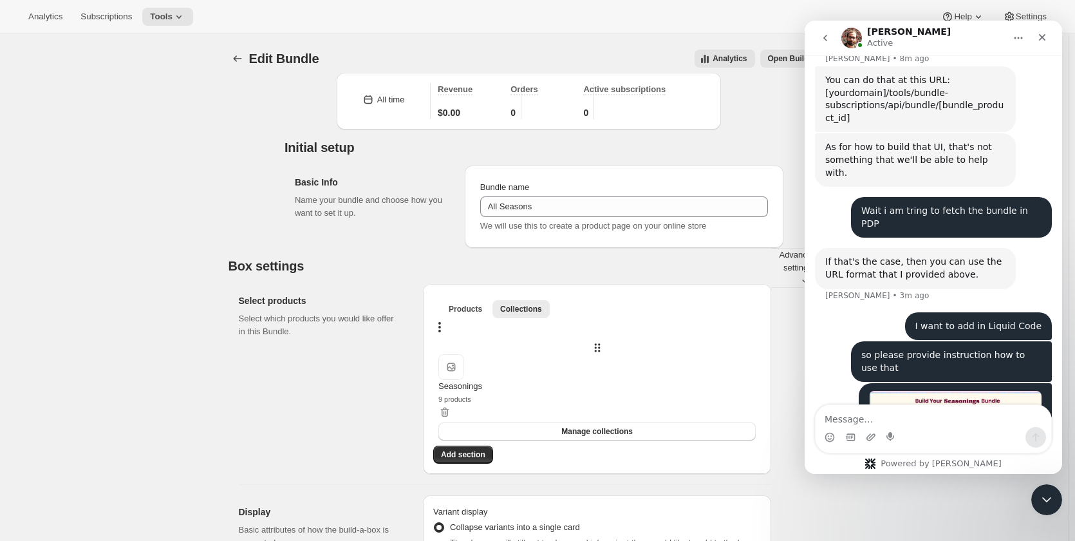
click at [906, 415] on textarea "Message…" at bounding box center [934, 416] width 236 height 22
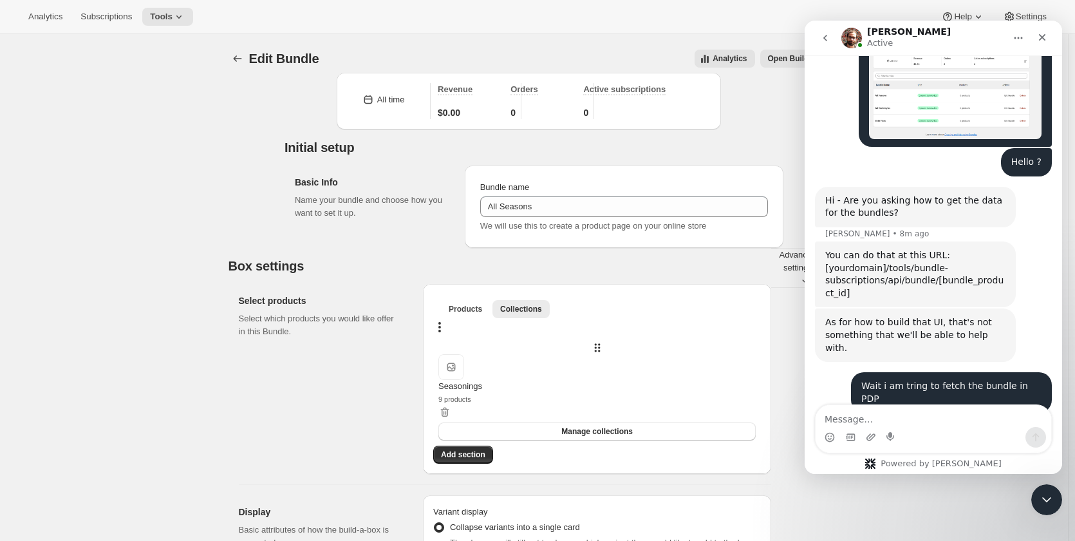
scroll to position [4119, 0]
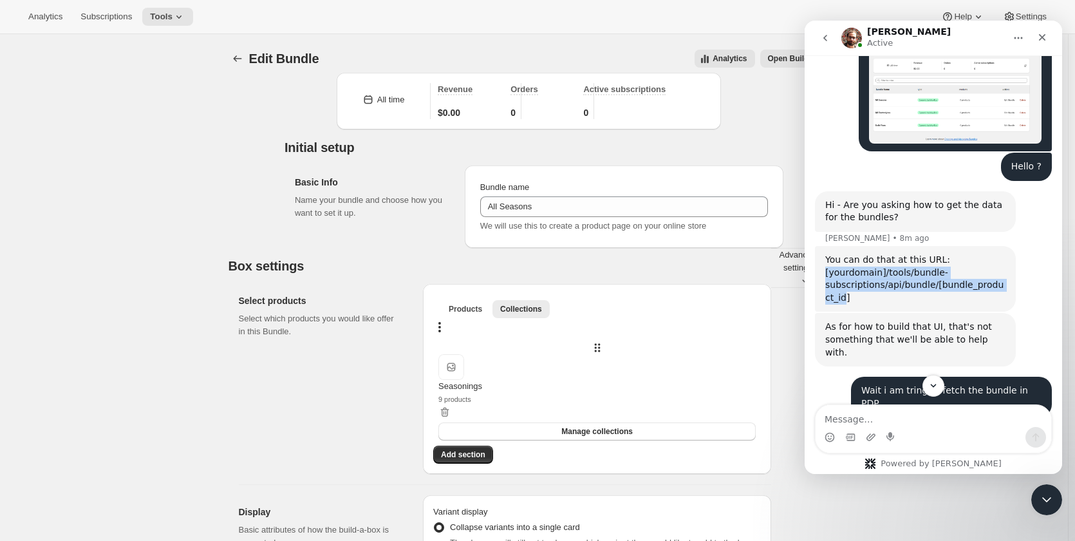
drag, startPoint x: 825, startPoint y: 121, endPoint x: 1035, endPoint y: 134, distance: 210.3
click at [1035, 246] on div "You can do that at this URL: [yourdomain]/tools/bundle-subscriptions/api/bundle…" at bounding box center [933, 279] width 237 height 67
copy div "[yourdomain]/tools/bundle-subscriptions/api/bundle/[bundle_product_id"
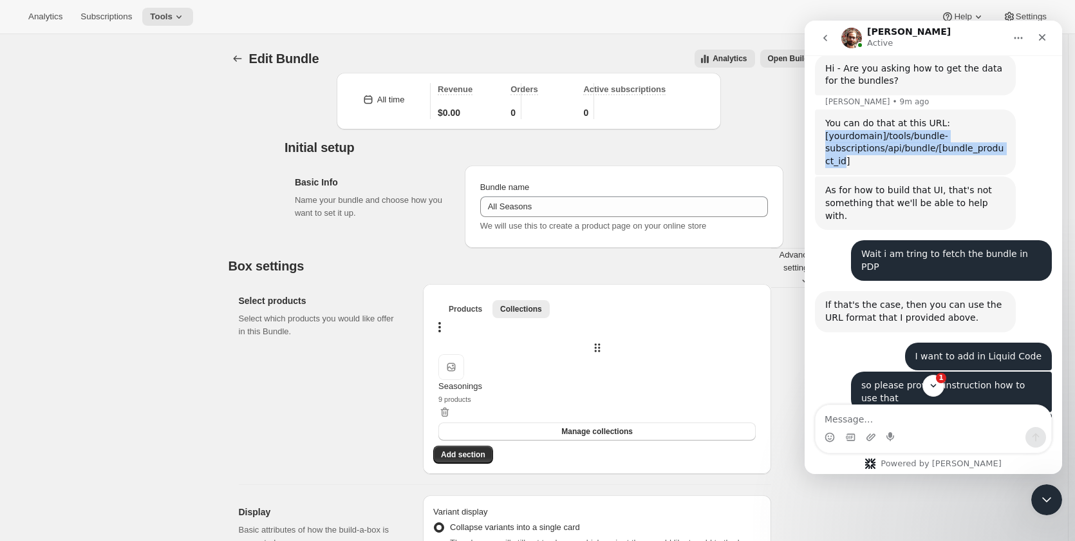
scroll to position [4376, 0]
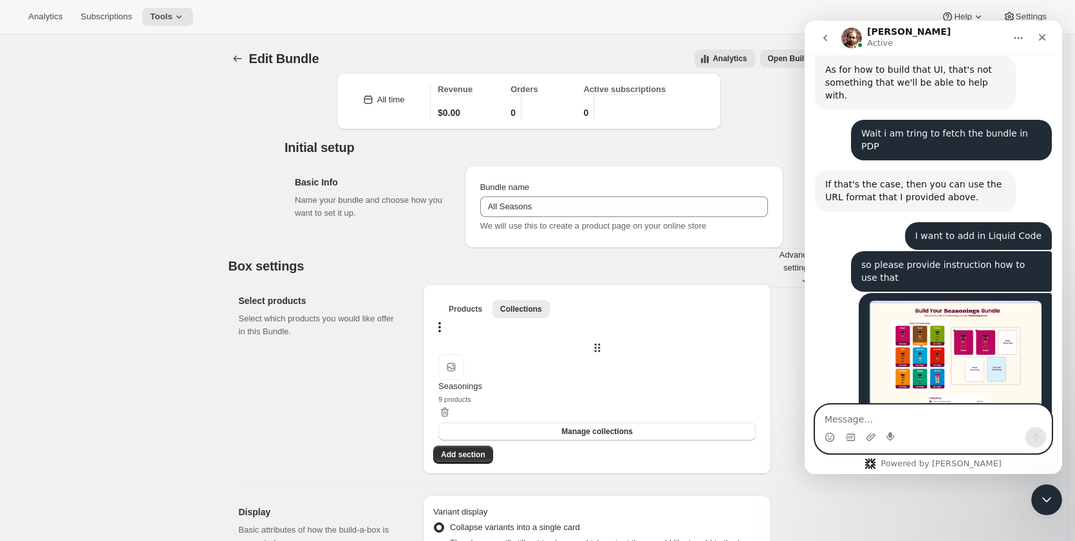
click at [921, 420] on textarea "Message…" at bounding box center [934, 416] width 236 height 22
click at [894, 417] on textarea "Message…" at bounding box center [934, 416] width 236 height 22
paste textarea "https://cubberd-ag-dev.myshopify.com/tools/bundle-subscriptions/api/bundle/1023…"
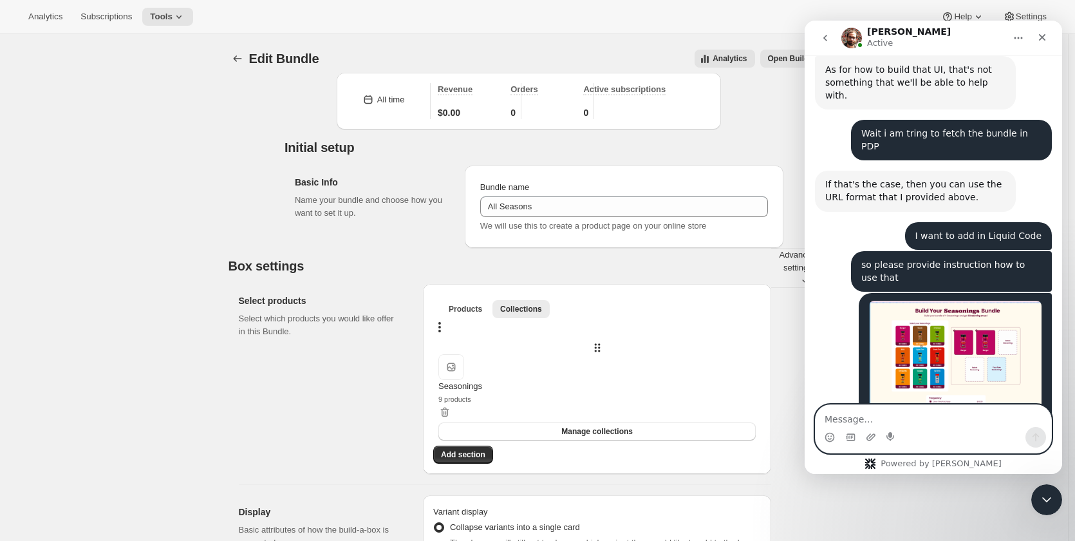
type textarea "https://cubberd-ag-dev.myshopify.com/tools/bundle-subscriptions/api/bundle/1023…"
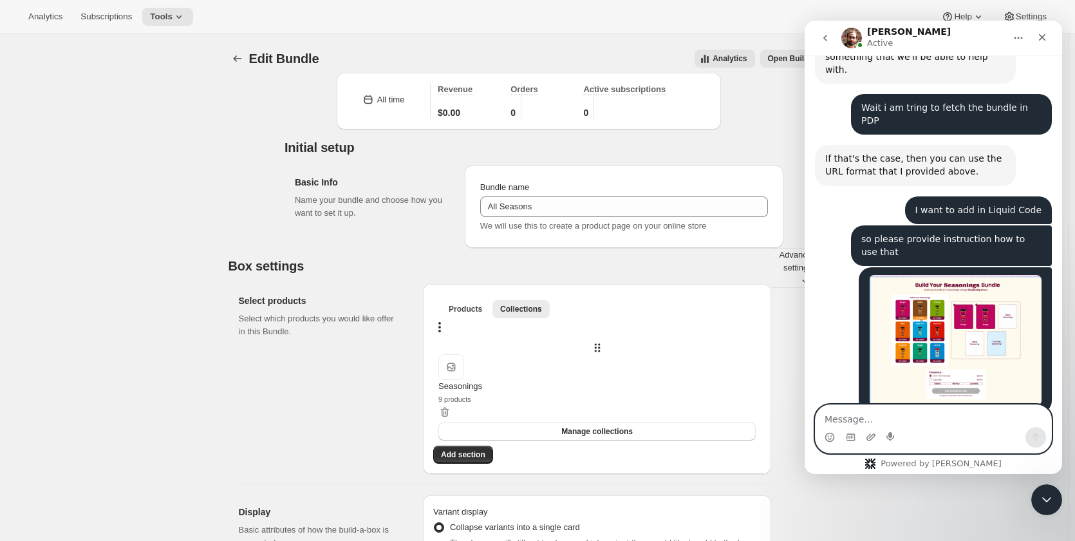
scroll to position [4431, 0]
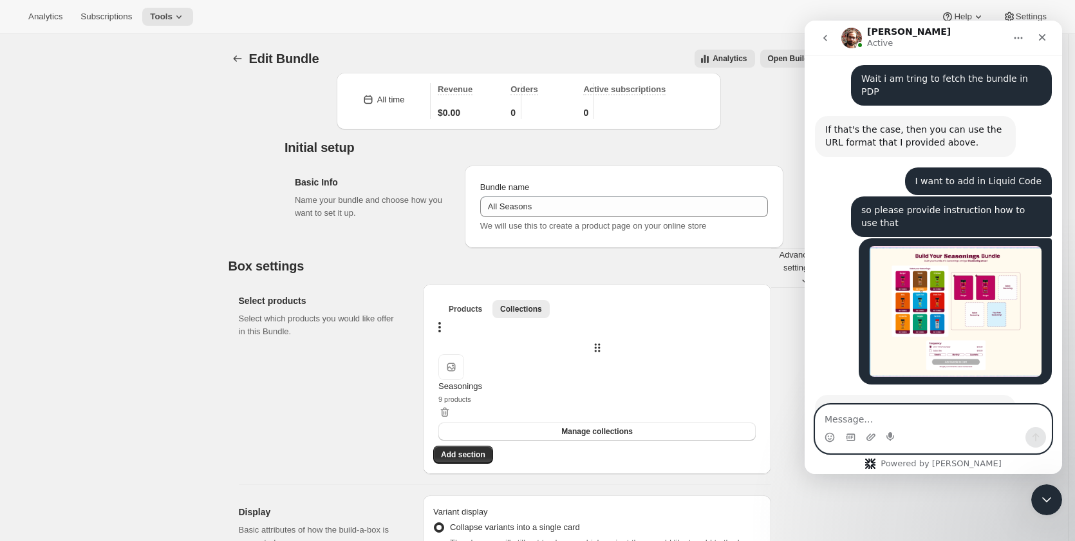
click at [959, 421] on textarea "Message…" at bounding box center [934, 416] width 236 height 22
click at [941, 411] on textarea "Message…" at bounding box center [934, 416] width 236 height 22
click at [890, 418] on textarea "Message…" at bounding box center [934, 416] width 236 height 22
paste textarea "The URL you gave provides such data."
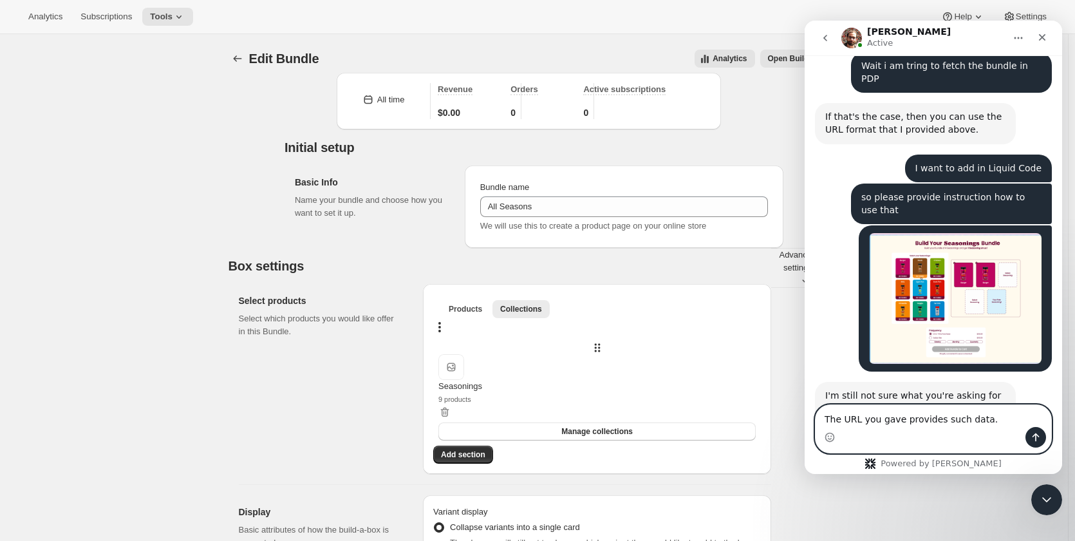
type textarea "The URL you gave provides such data."
click at [1030, 429] on button "Send a message…" at bounding box center [1036, 437] width 21 height 21
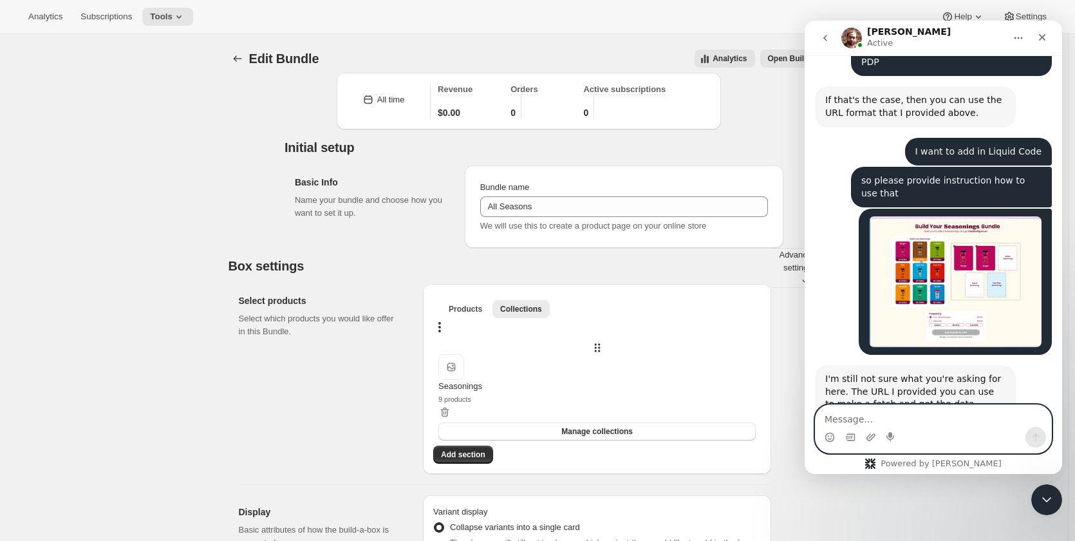
scroll to position [4472, 0]
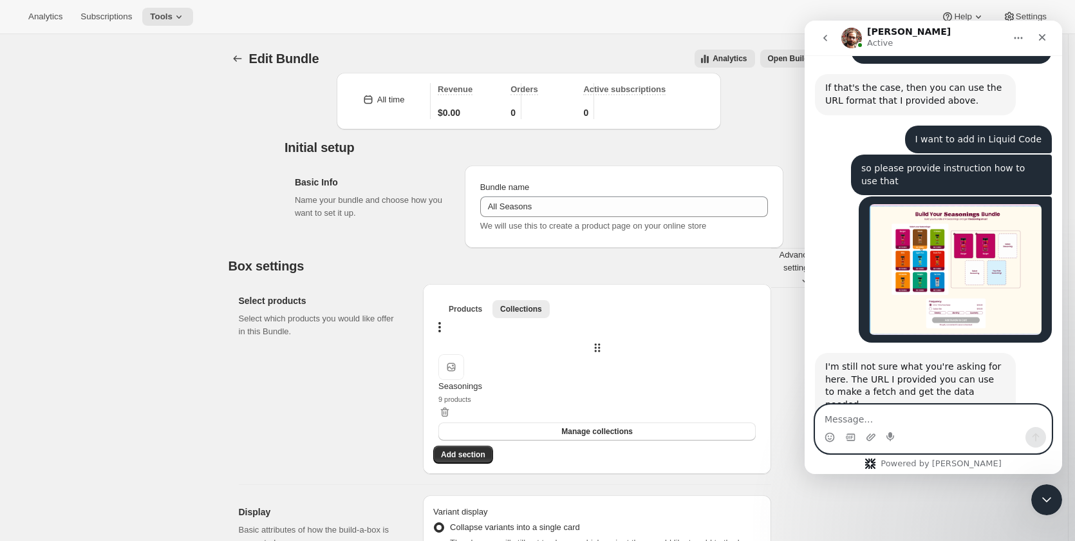
click at [930, 417] on textarea "Message…" at bounding box center [934, 416] width 236 height 22
paste textarea "How should we create a UI from this?"
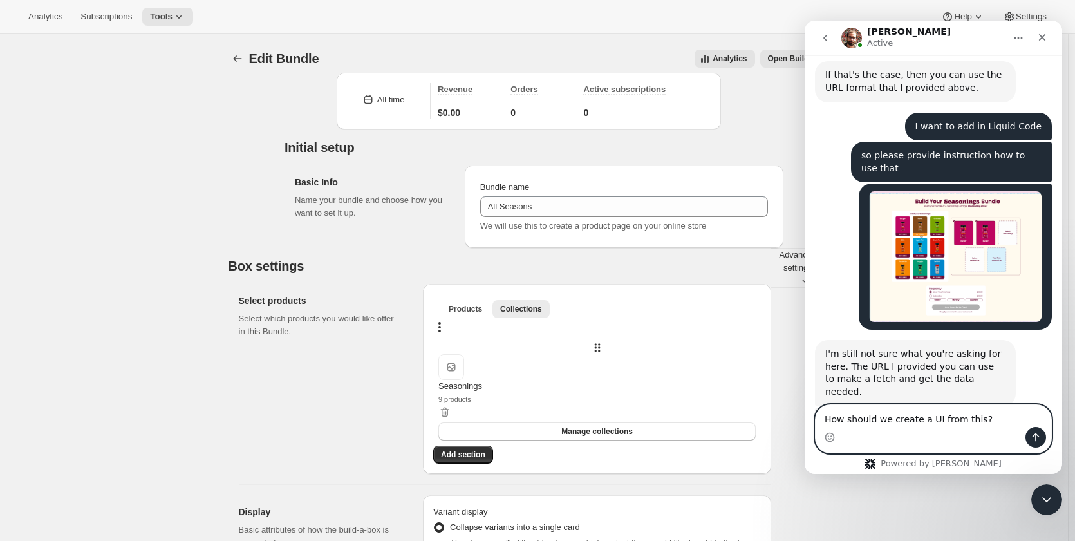
type textarea "How should we create a UI from this?"
click at [1032, 440] on icon "Send a message…" at bounding box center [1036, 437] width 10 height 10
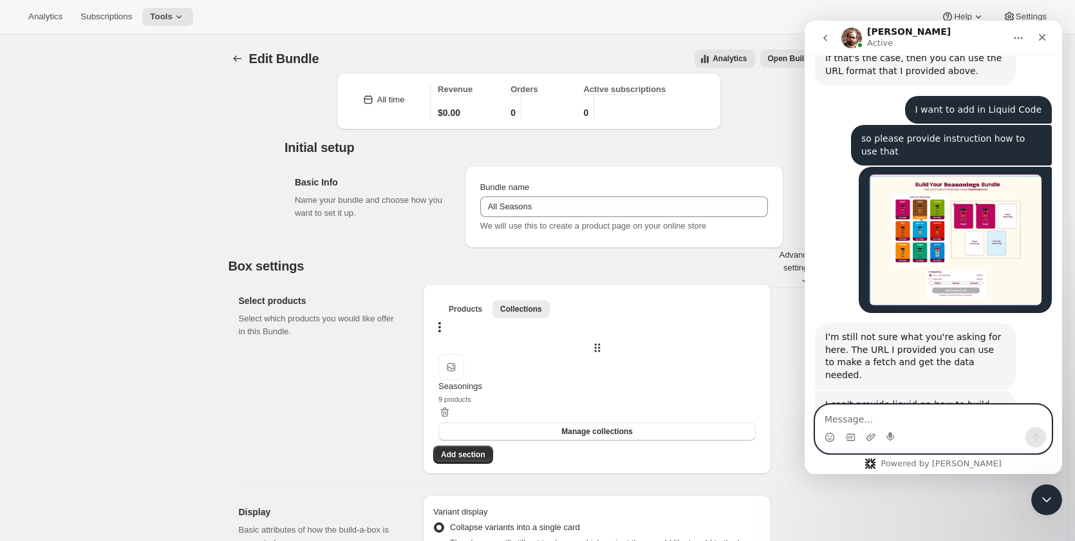
scroll to position [4514, 0]
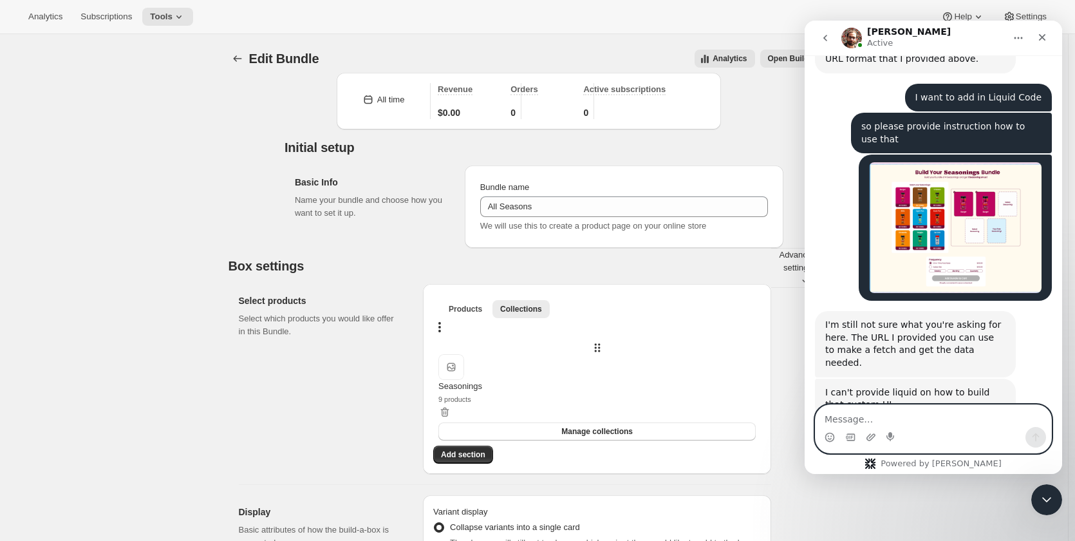
click at [983, 417] on textarea "Message…" at bounding box center [934, 416] width 236 height 22
click at [968, 422] on textarea "Message…" at bounding box center [934, 416] width 236 height 22
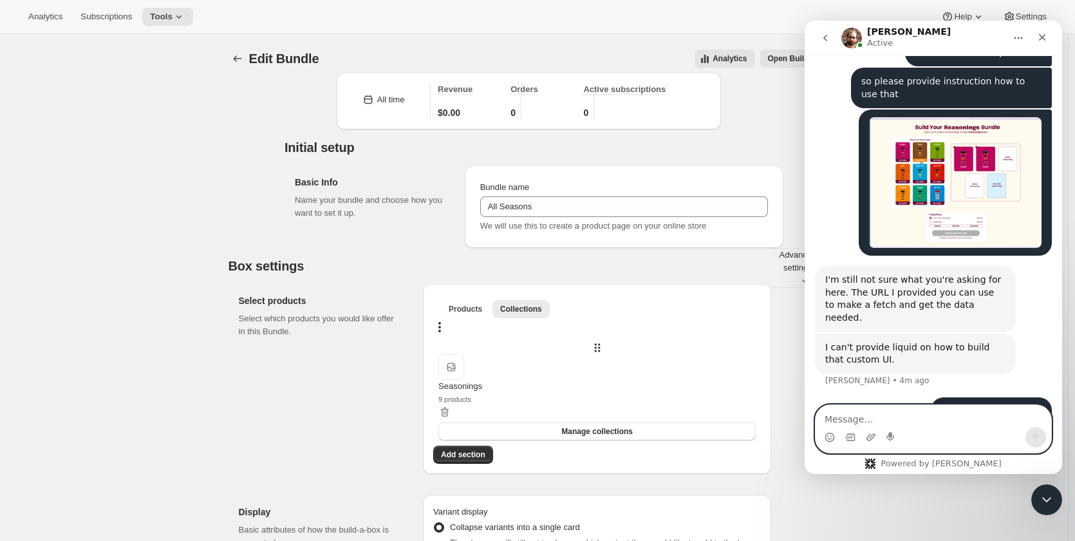
scroll to position [4564, 0]
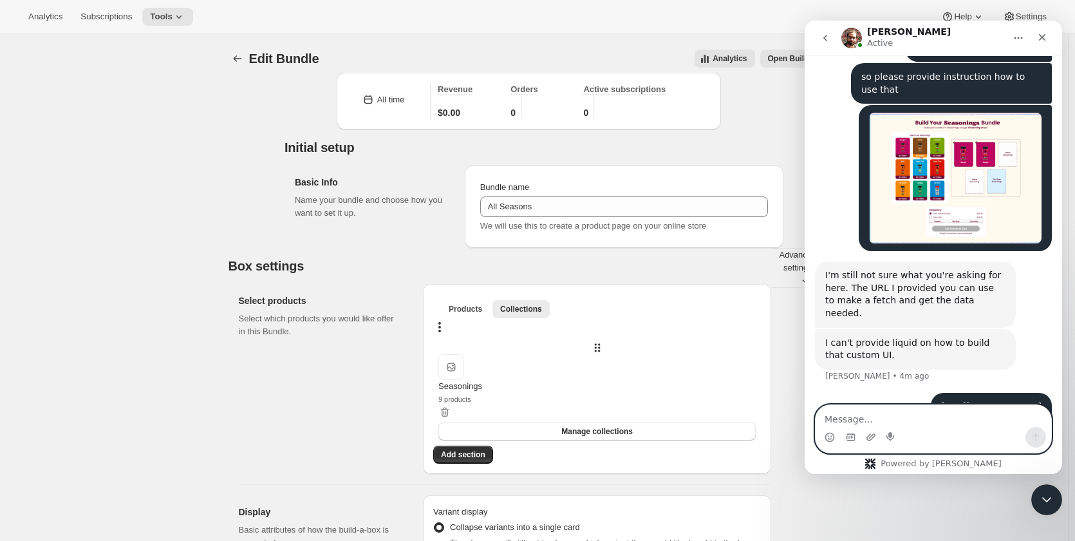
click at [947, 415] on textarea "Message…" at bounding box center [934, 416] width 236 height 22
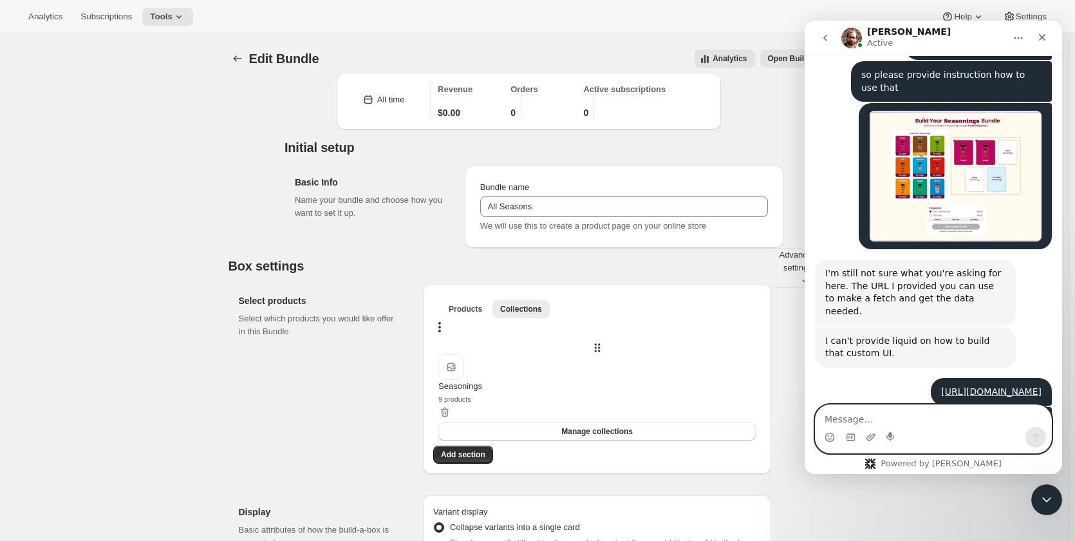
click at [941, 415] on textarea "Message…" at bounding box center [934, 416] width 236 height 22
click at [907, 413] on textarea "Message…" at bounding box center [934, 416] width 236 height 22
type textarea "I"
type textarea "UI based"
click at [932, 417] on textarea "Message…" at bounding box center [934, 416] width 236 height 22
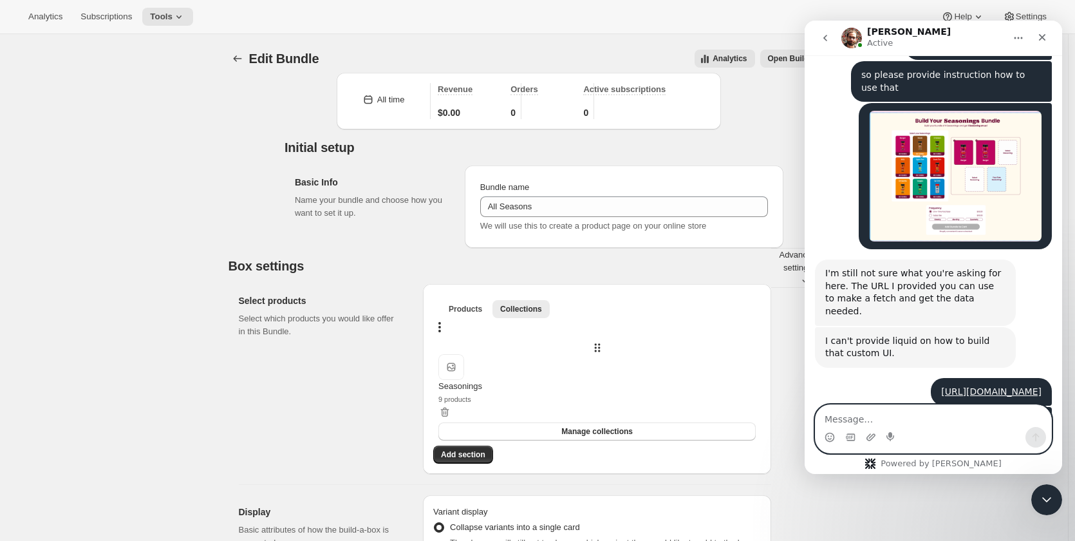
paste textarea "I can handle the UI part separately, but please add the bundle to the PDP page …"
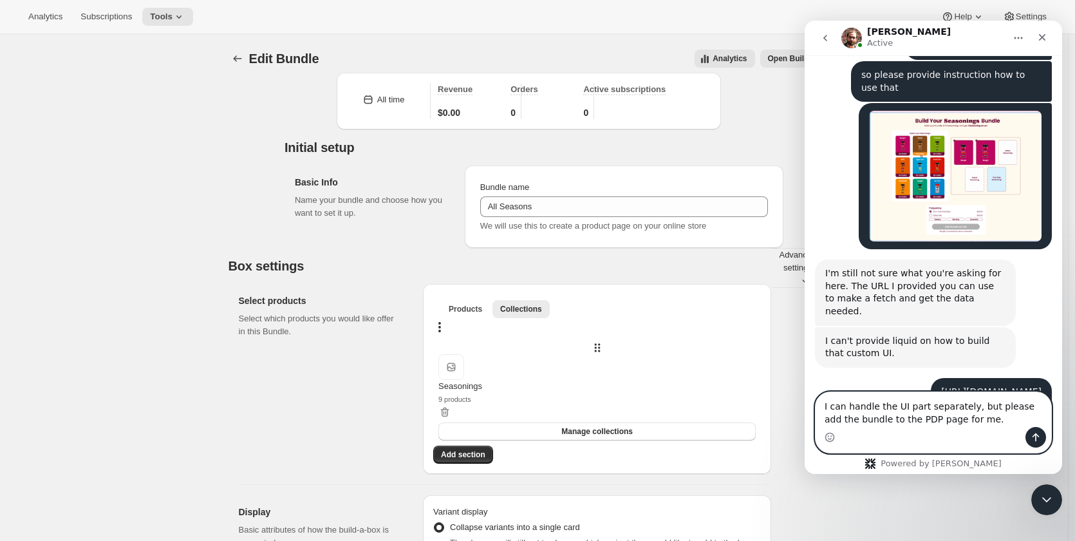
scroll to position [4592, 0]
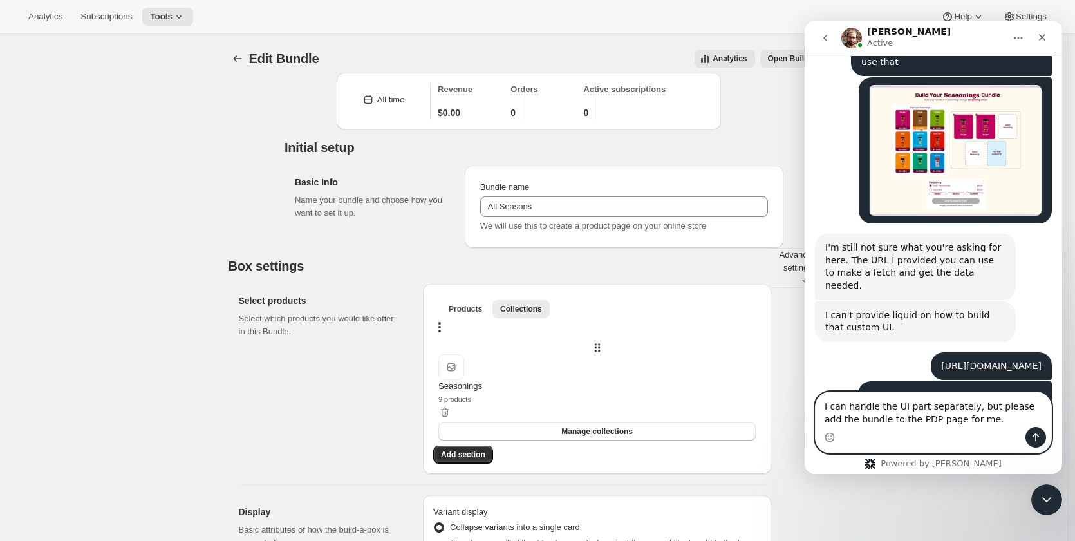
type textarea "I can handle the UI part separately, but please add the bundle to the PDP page …"
click at [1037, 435] on icon "Send a message…" at bounding box center [1036, 437] width 7 height 8
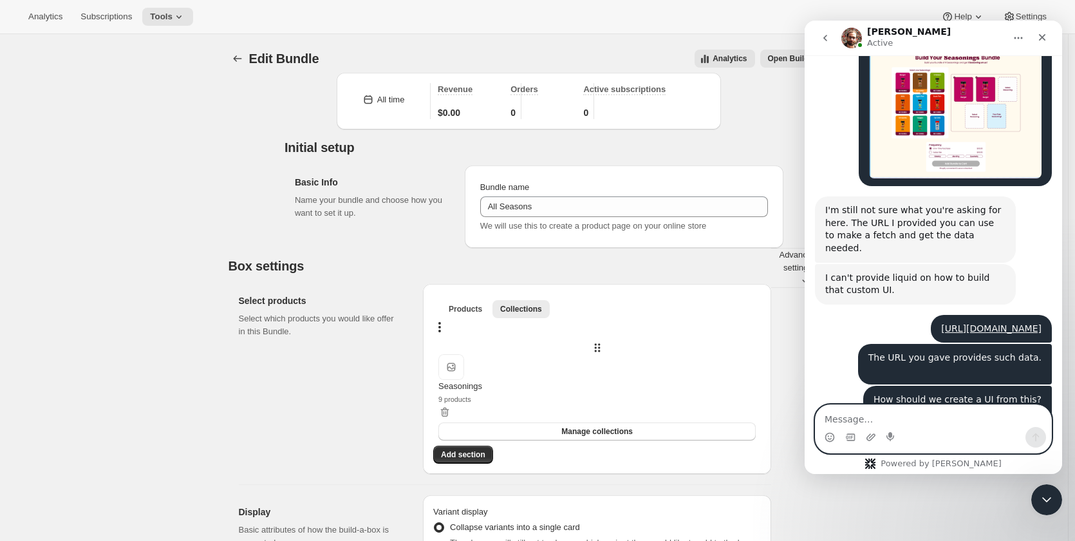
scroll to position [4642, 0]
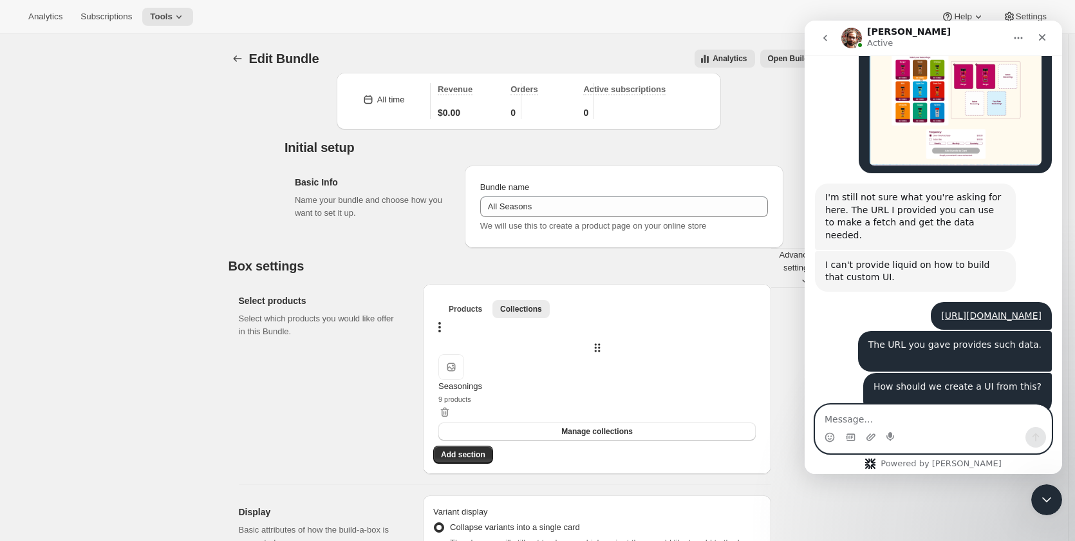
click at [974, 419] on textarea "Message…" at bounding box center [934, 416] width 236 height 22
click at [934, 420] on textarea "Message…" at bounding box center [934, 416] width 236 height 22
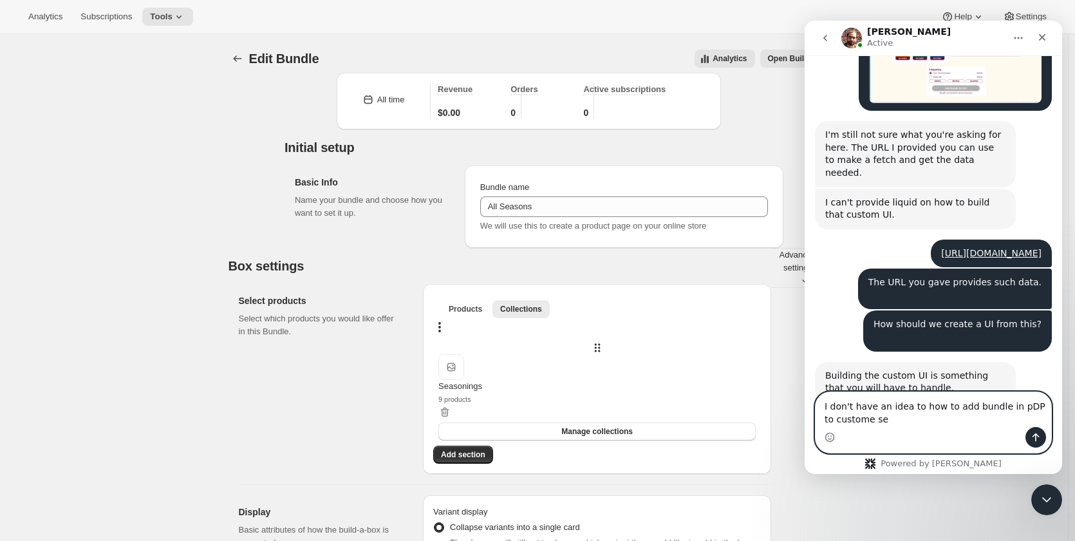
scroll to position [4718, 0]
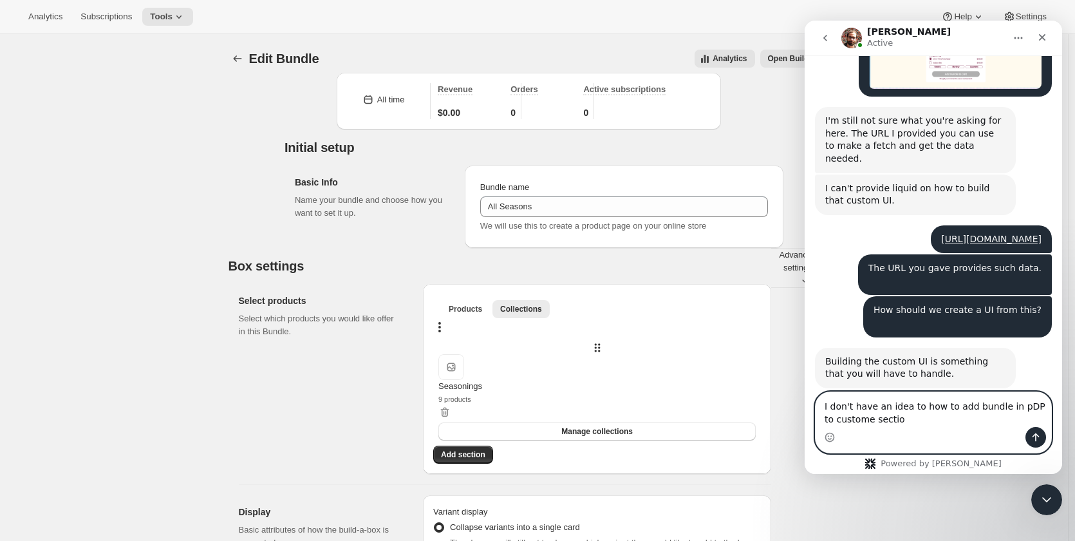
type textarea "I don't have an idea to how to add bundle in pDP to custome section"
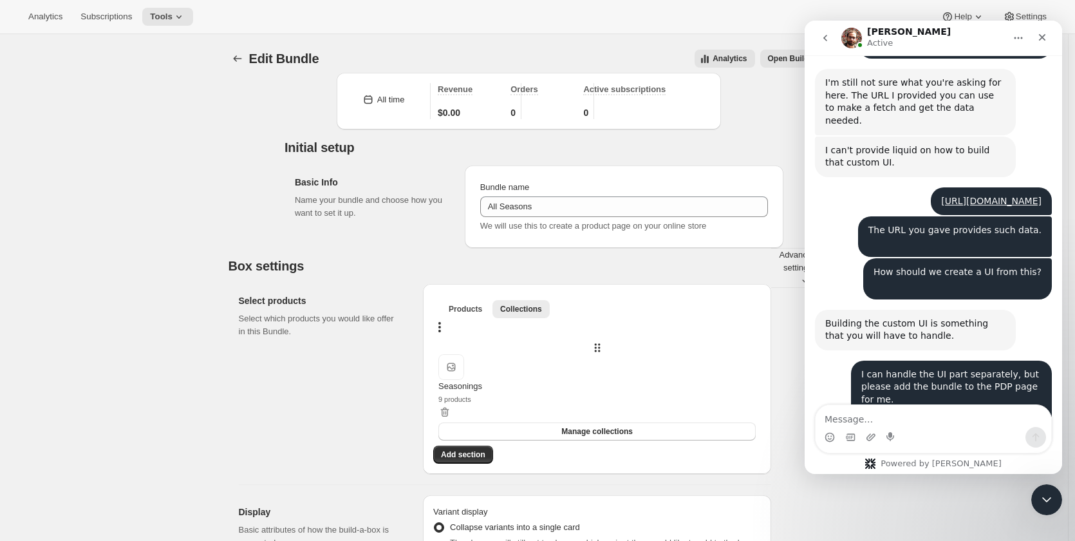
drag, startPoint x: 890, startPoint y: 285, endPoint x: 952, endPoint y: 283, distance: 61.8
click at [952, 444] on div "You can use our out-of-the-box Build-A-Box UI, but we can't help with building …" at bounding box center [915, 469] width 180 height 50
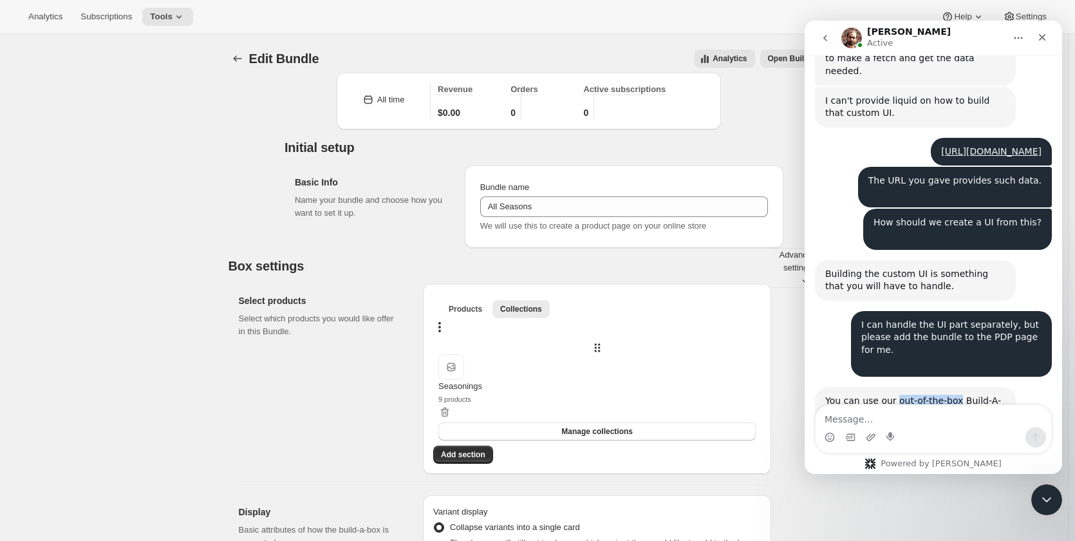
copy div "out-of-the-box"
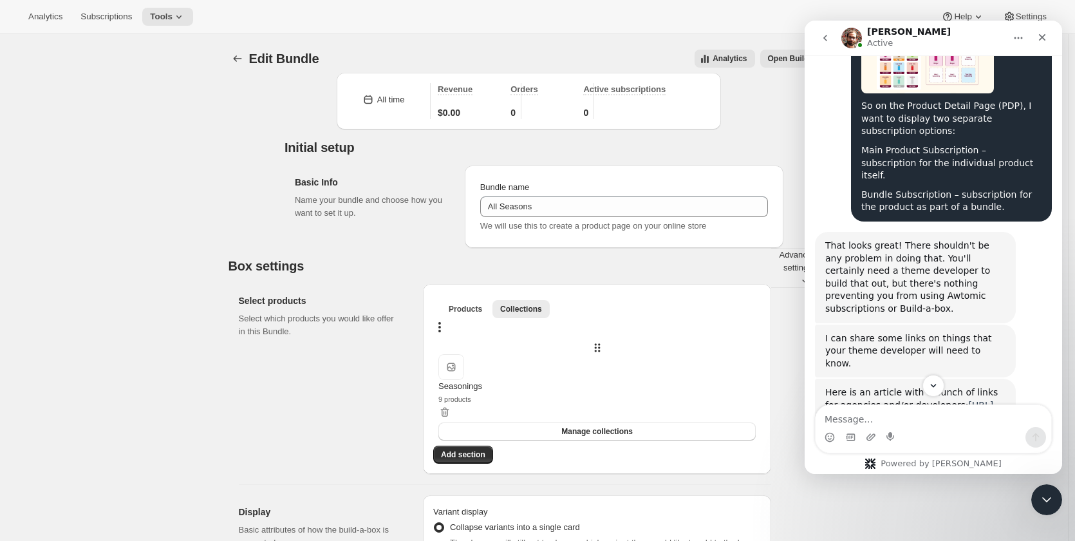
scroll to position [3454, 0]
click at [892, 399] on link "[URL][DOMAIN_NAME]" at bounding box center [909, 410] width 168 height 23
click at [935, 468] on link "[URL][DOMAIN_NAME]" at bounding box center [884, 473] width 100 height 10
click at [932, 388] on icon "Scroll to bottom" at bounding box center [934, 386] width 12 height 12
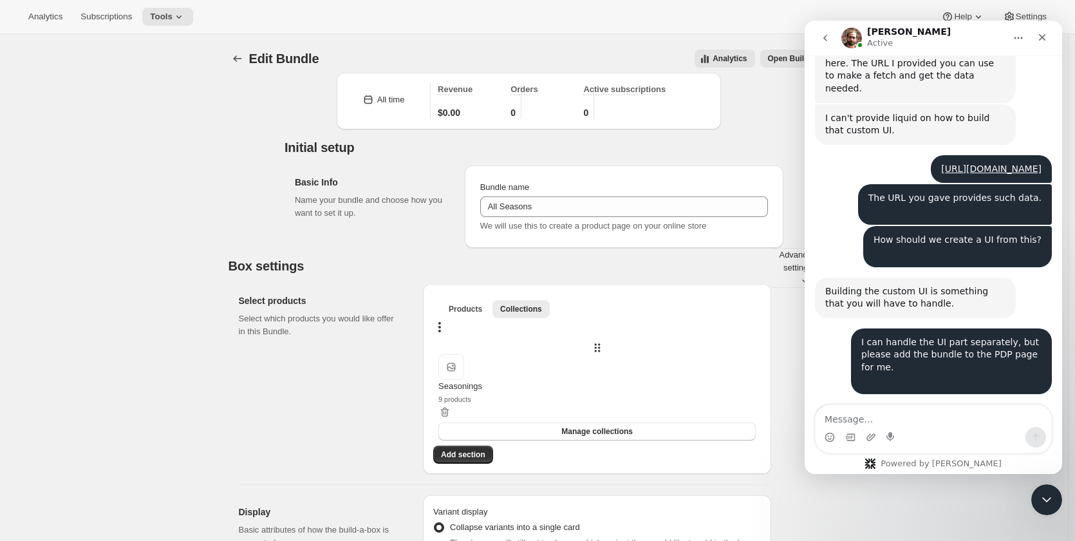
scroll to position [4820, 0]
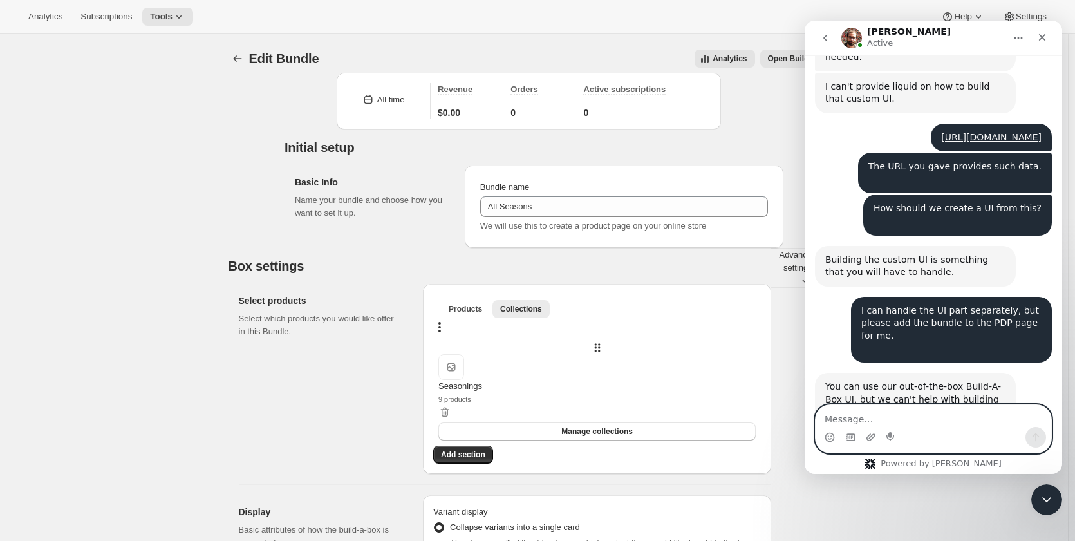
click at [945, 425] on textarea "Message…" at bounding box center [934, 416] width 236 height 22
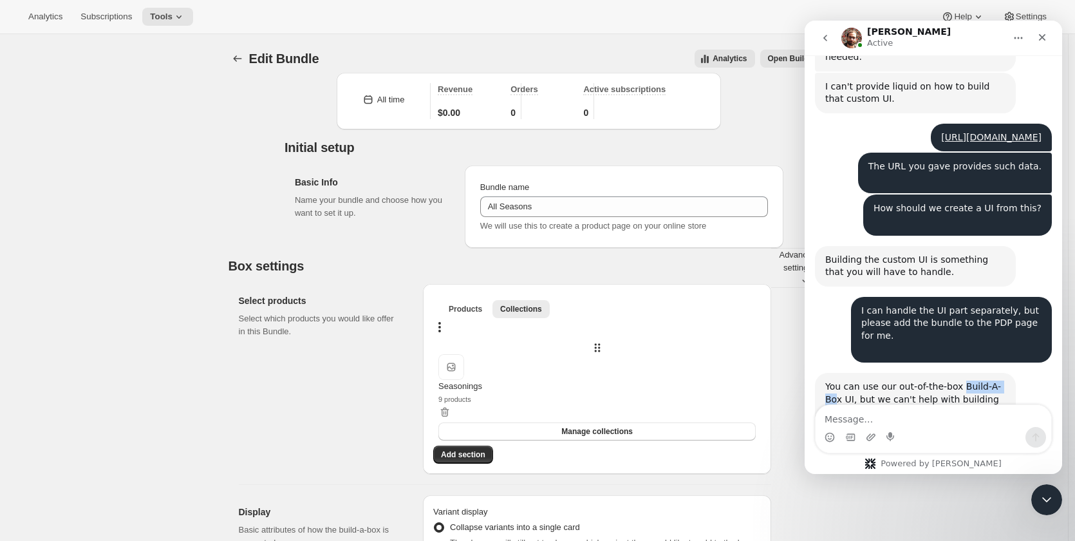
drag, startPoint x: 954, startPoint y: 218, endPoint x: 997, endPoint y: 224, distance: 43.5
click at [997, 381] on div "You can use our out-of-the-box Build-A-Box UI, but we can't help with building …" at bounding box center [915, 406] width 180 height 50
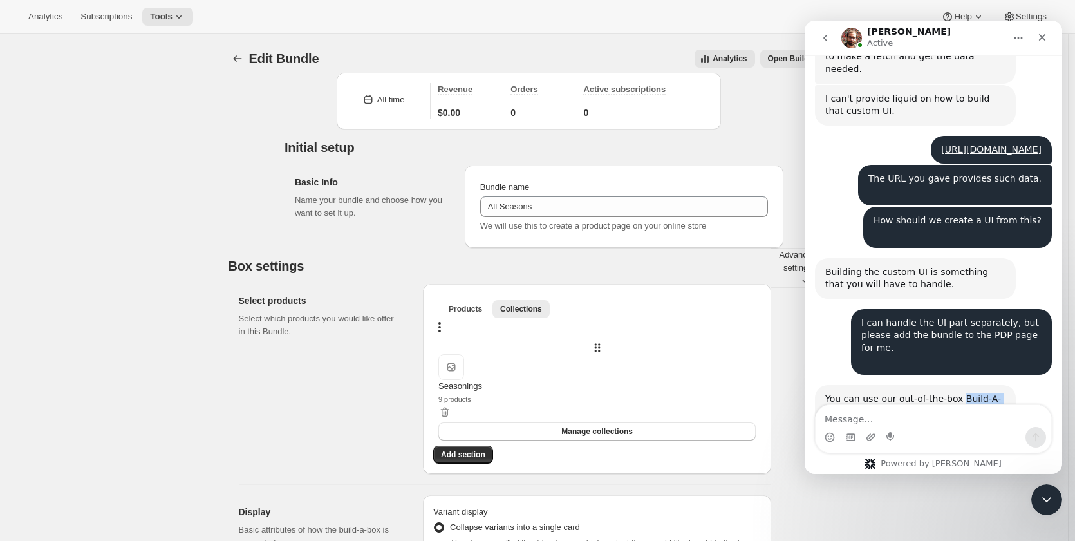
scroll to position [4807, 0]
drag, startPoint x: 833, startPoint y: 245, endPoint x: 954, endPoint y: 233, distance: 122.3
click at [954, 393] on div "You can use our out-of-the-box Build-A-Box UI, but we can't help with building …" at bounding box center [915, 418] width 180 height 50
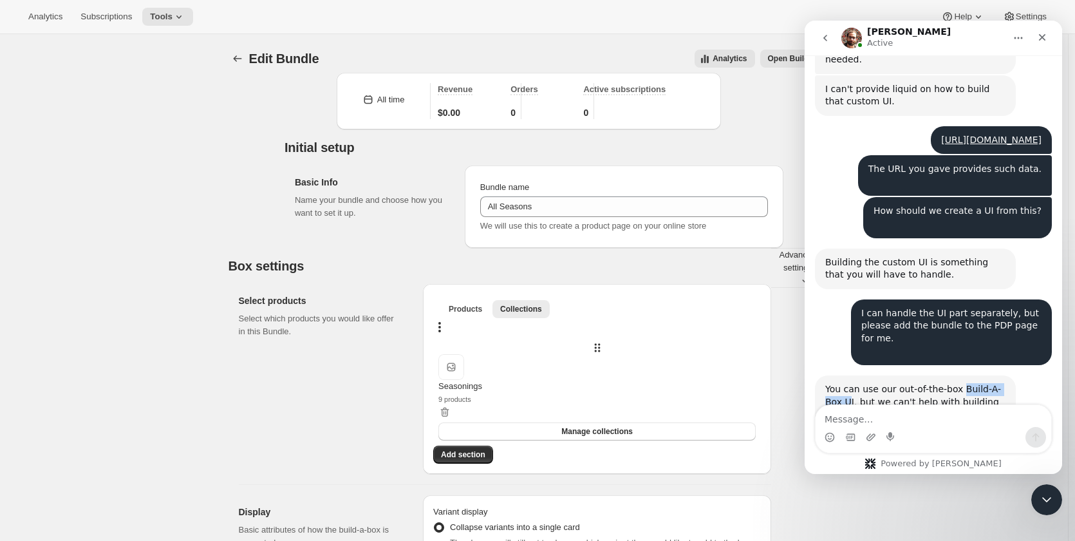
copy div "Build-A-Box U"
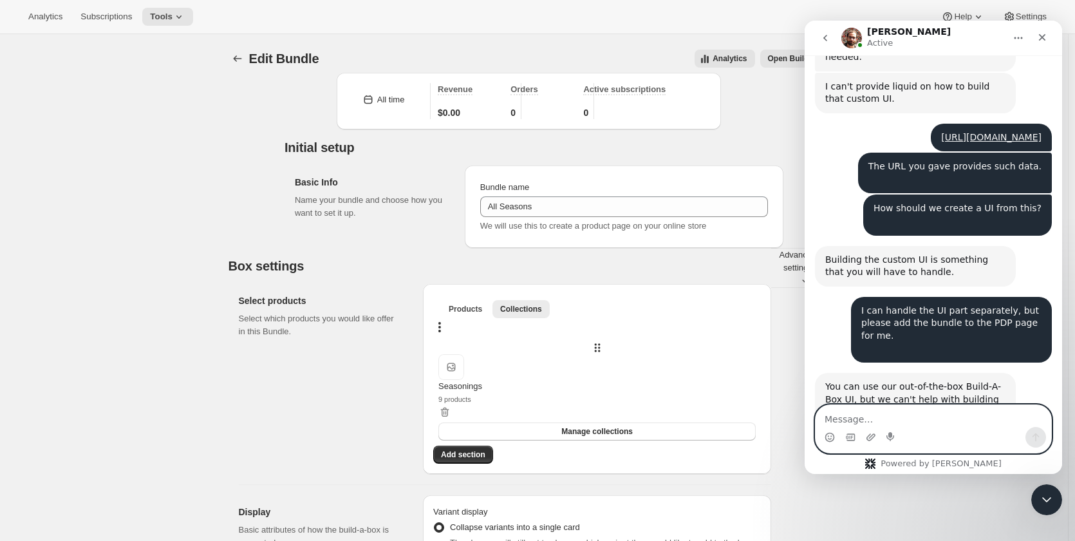
click at [914, 416] on textarea "Message…" at bounding box center [934, 416] width 236 height 22
type textarea "ok"
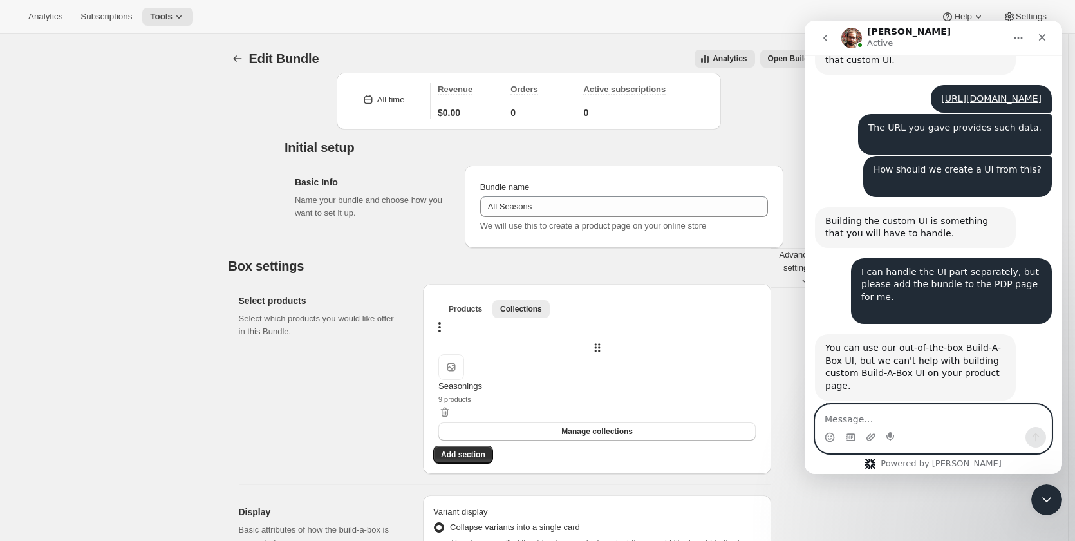
click at [971, 416] on textarea "Message…" at bounding box center [934, 416] width 236 height 22
click at [869, 416] on textarea "Message…" at bounding box center [934, 416] width 236 height 22
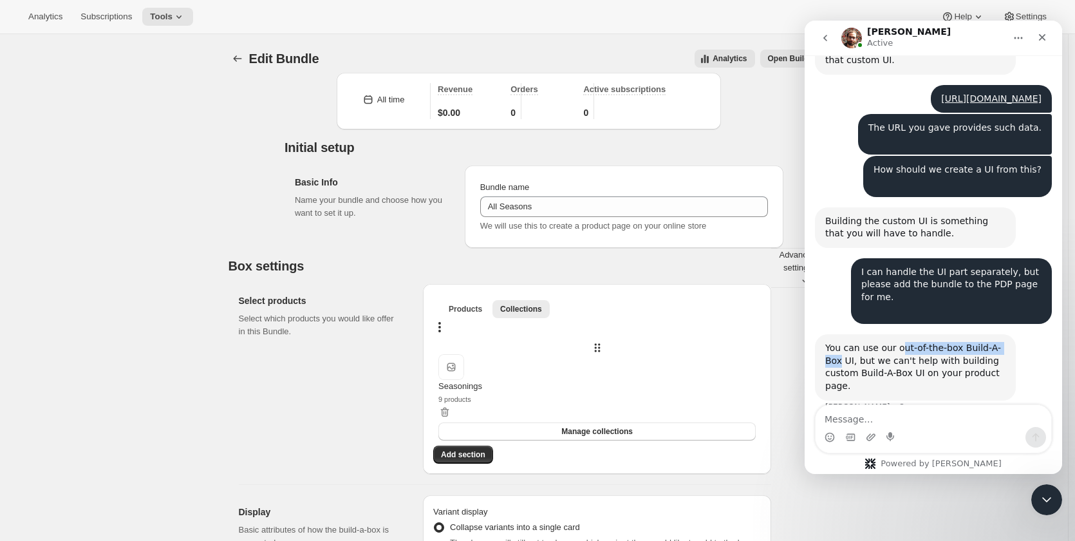
drag, startPoint x: 894, startPoint y: 185, endPoint x: 999, endPoint y: 184, distance: 105.6
click at [999, 342] on div "You can use our out-of-the-box Build-A-Box UI, but we can't help with building …" at bounding box center [915, 367] width 180 height 50
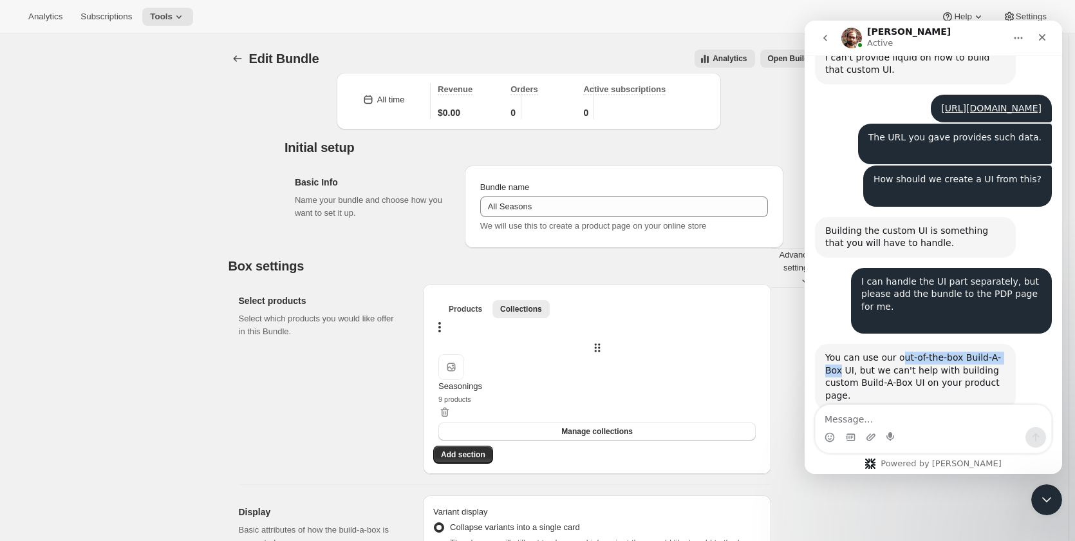
scroll to position [4846, 0]
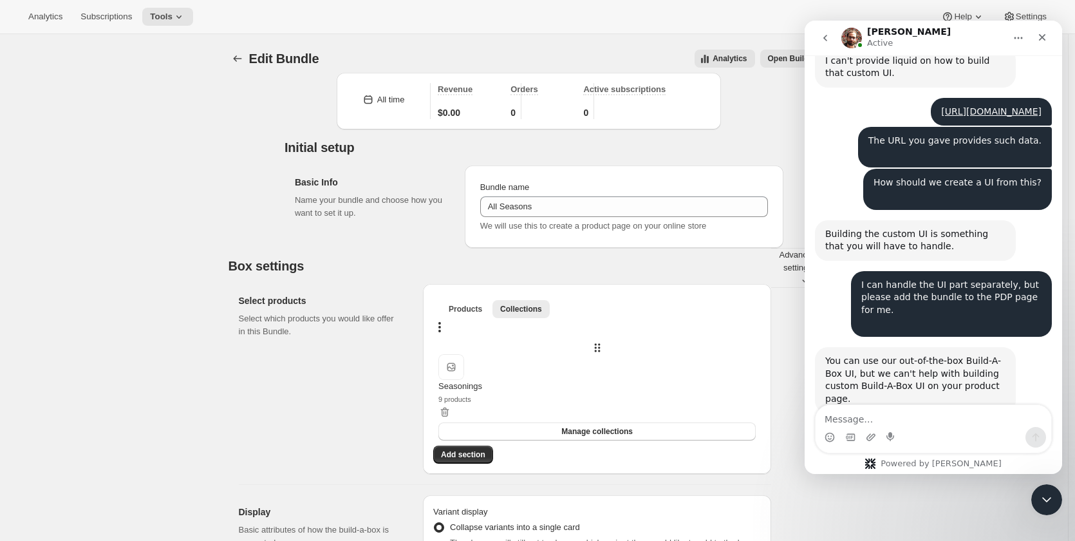
click at [989, 355] on div "You can use our out-of-the-box Build-A-Box UI, but we can't help with building …" at bounding box center [915, 380] width 180 height 50
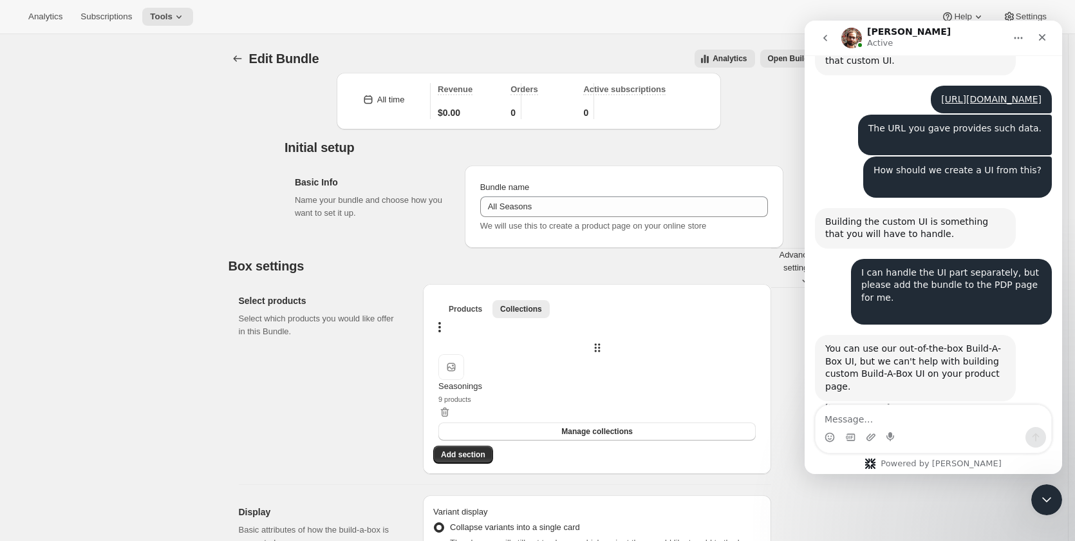
scroll to position [4859, 0]
click at [1040, 493] on icon "Close Intercom Messenger" at bounding box center [1044, 497] width 15 height 15
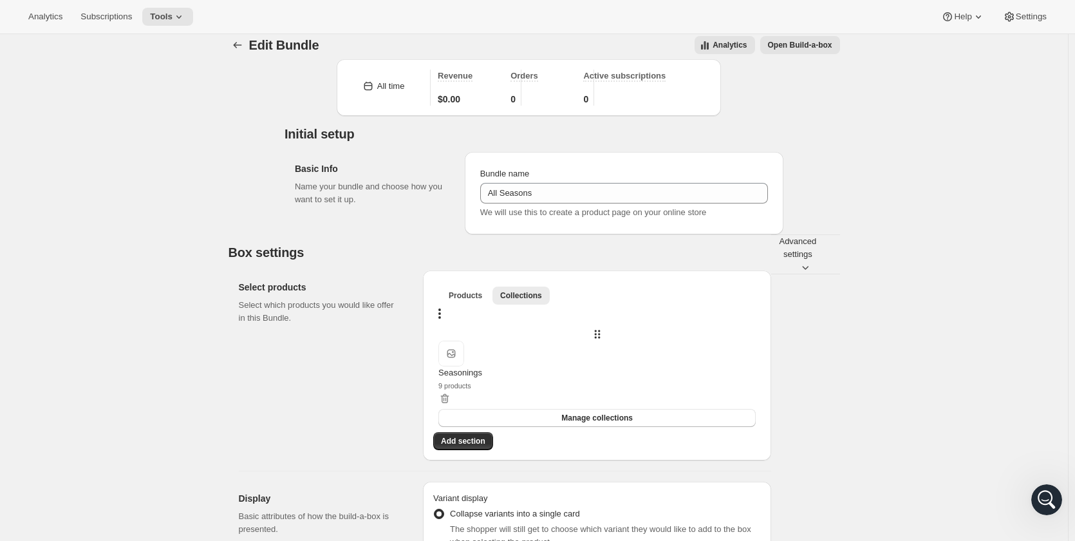
scroll to position [0, 0]
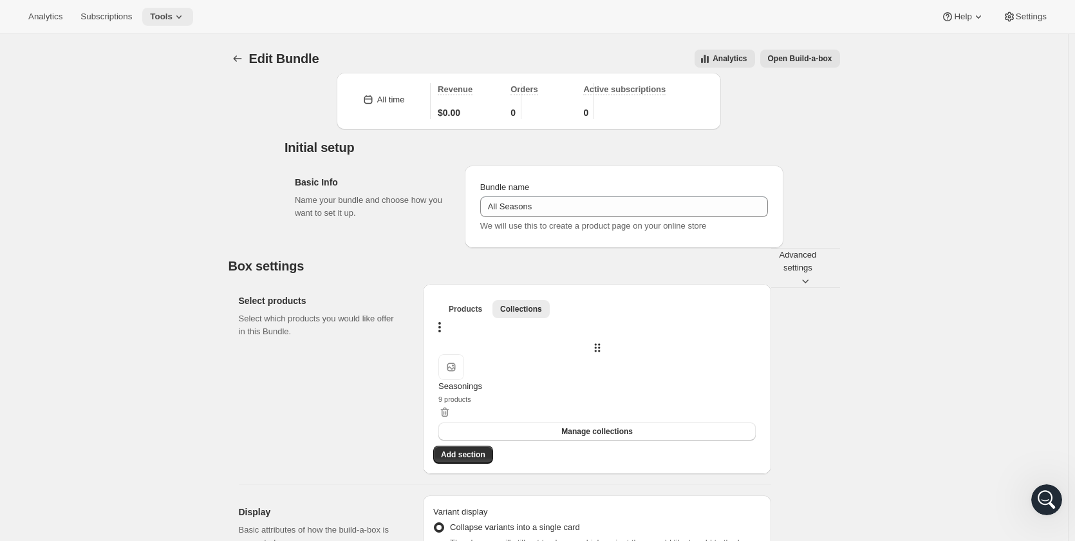
click at [180, 9] on button "Tools" at bounding box center [167, 17] width 51 height 18
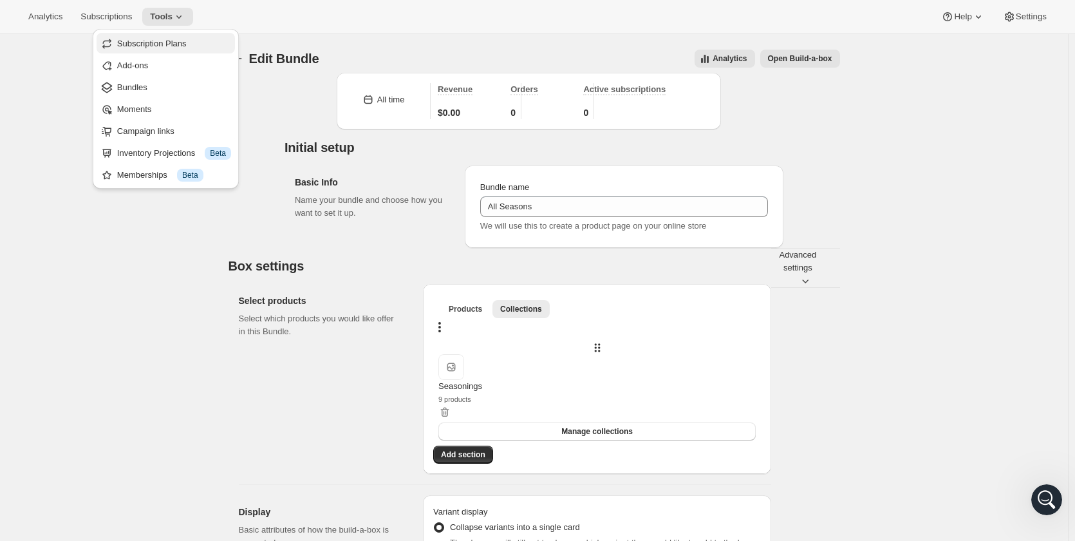
click at [176, 44] on span "Subscription Plans" at bounding box center [152, 44] width 70 height 10
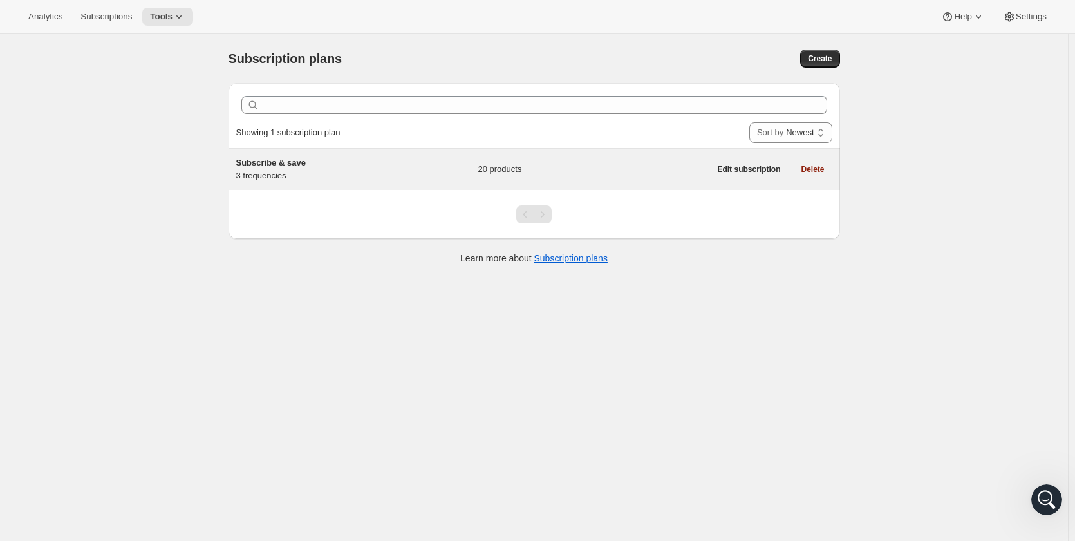
click at [400, 160] on div "Subscribe & save 3 frequencies 20 products" at bounding box center [473, 169] width 474 height 26
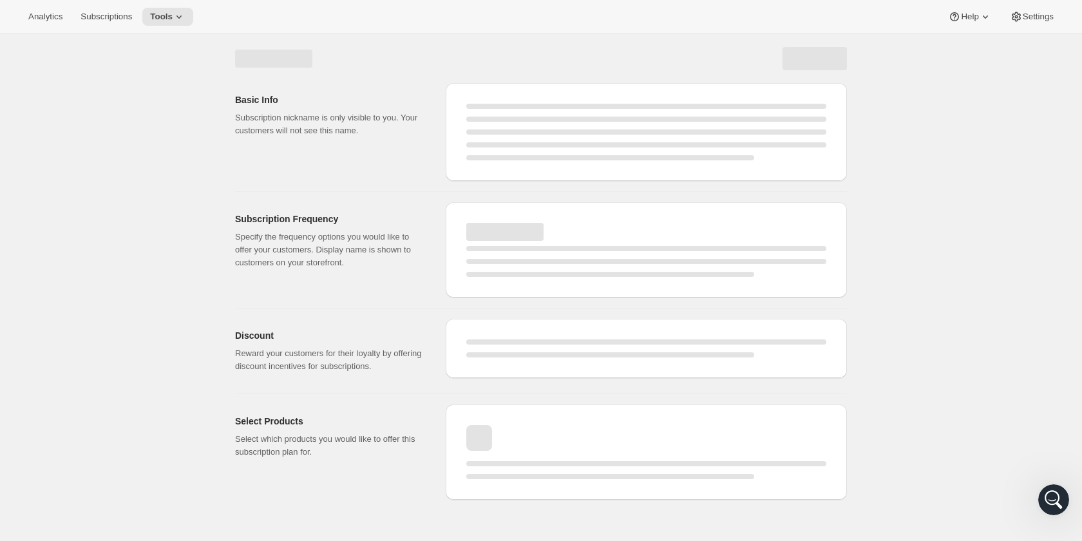
select select "WEEK"
select select "MONTH"
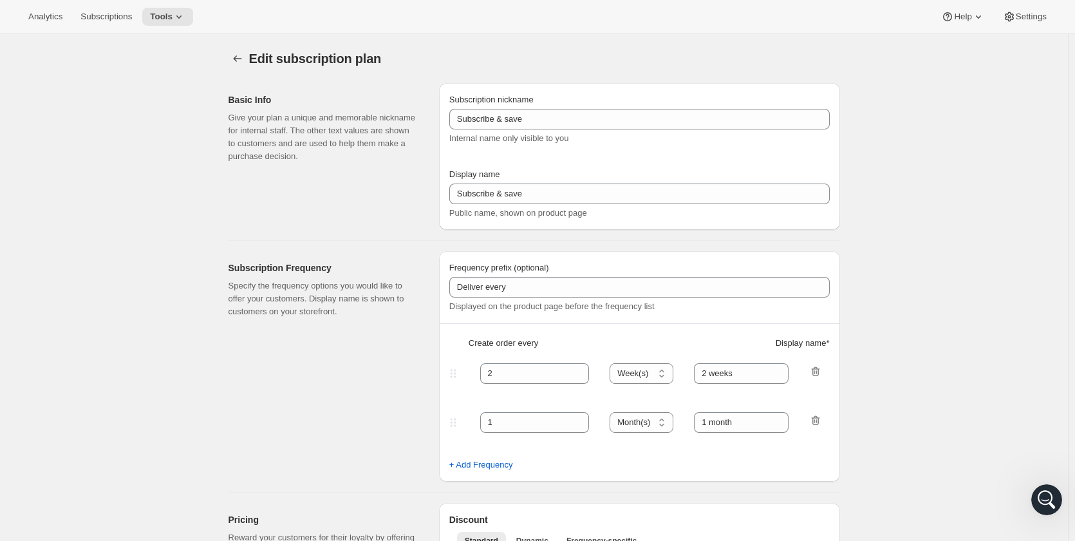
type input "1"
type input "1 weeks"
type input "10"
select select "MONTH"
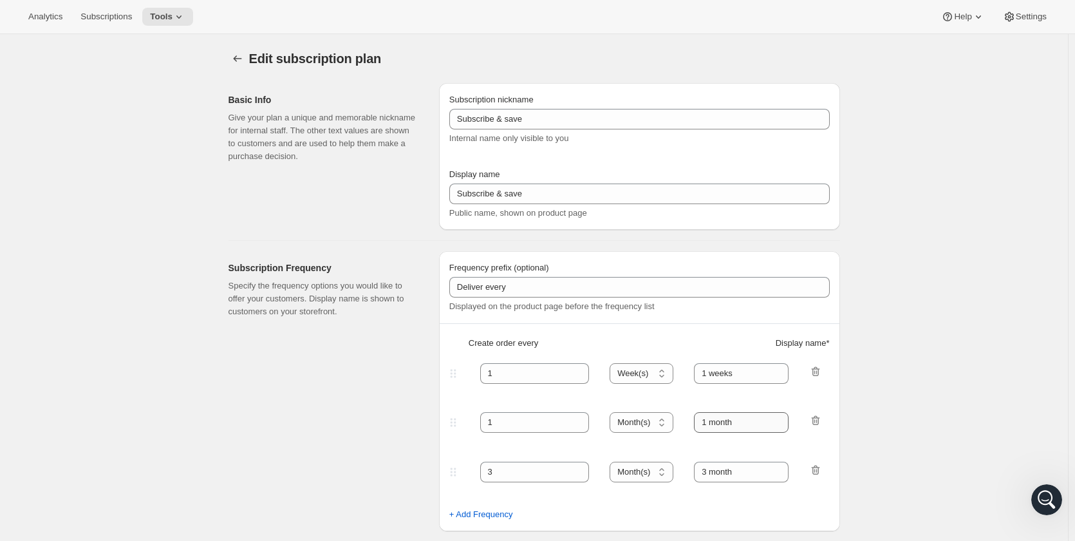
scroll to position [64, 0]
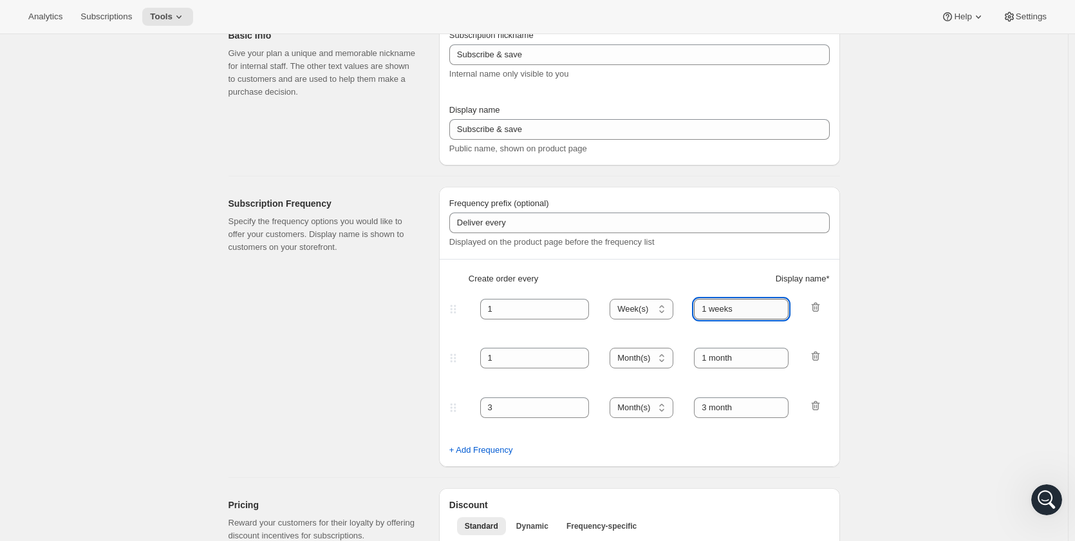
click at [731, 310] on input "1 weeks" at bounding box center [741, 309] width 95 height 21
click at [749, 309] on input "1 weeks" at bounding box center [741, 309] width 95 height 21
click at [749, 310] on input "1 weeks" at bounding box center [741, 309] width 95 height 21
click at [742, 306] on input "1 weeks" at bounding box center [741, 309] width 95 height 21
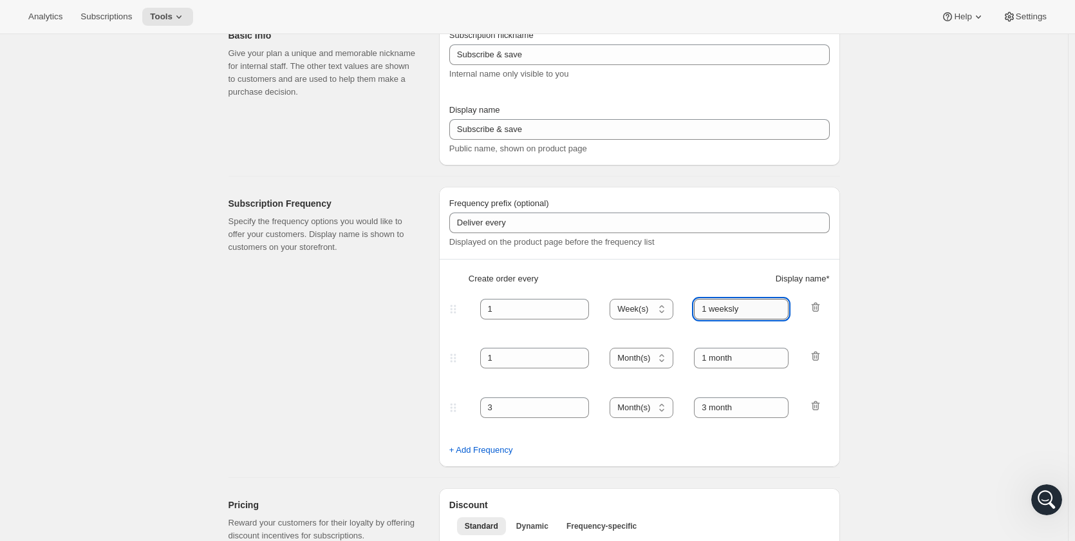
click at [735, 308] on input "1 weeksly" at bounding box center [741, 309] width 95 height 21
click at [712, 306] on input "1 weekly" at bounding box center [741, 309] width 95 height 21
type input "weekly"
click at [740, 358] on input "1 month" at bounding box center [741, 358] width 95 height 21
click at [715, 359] on input "1 monthly" at bounding box center [741, 358] width 95 height 21
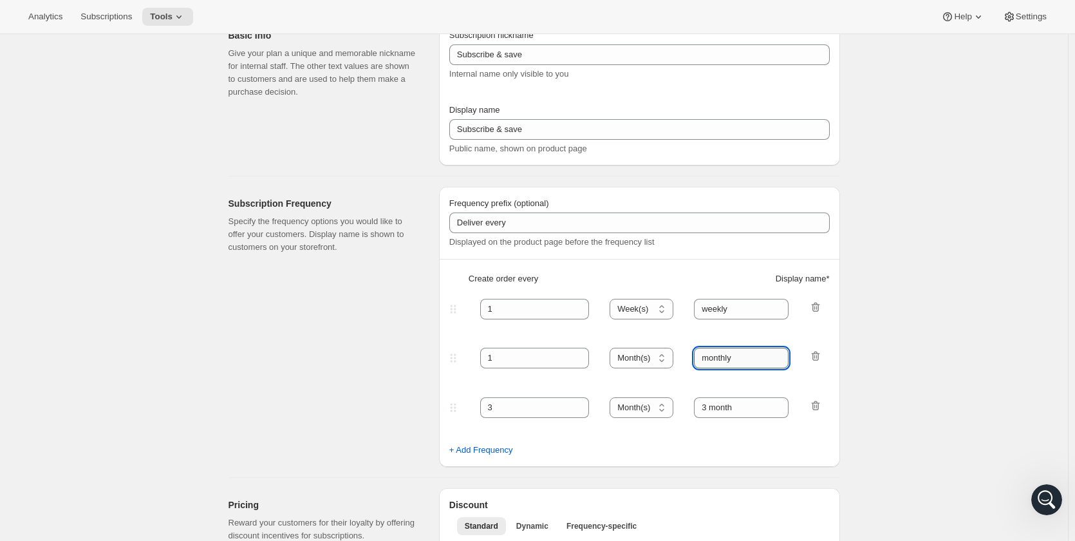
drag, startPoint x: 712, startPoint y: 357, endPoint x: 704, endPoint y: 359, distance: 7.8
click at [704, 359] on input "monthly" at bounding box center [741, 358] width 95 height 21
click at [708, 357] on input "monthly" at bounding box center [741, 358] width 95 height 21
drag, startPoint x: 711, startPoint y: 357, endPoint x: 705, endPoint y: 359, distance: 6.6
click at [705, 359] on input "monthly" at bounding box center [741, 358] width 95 height 21
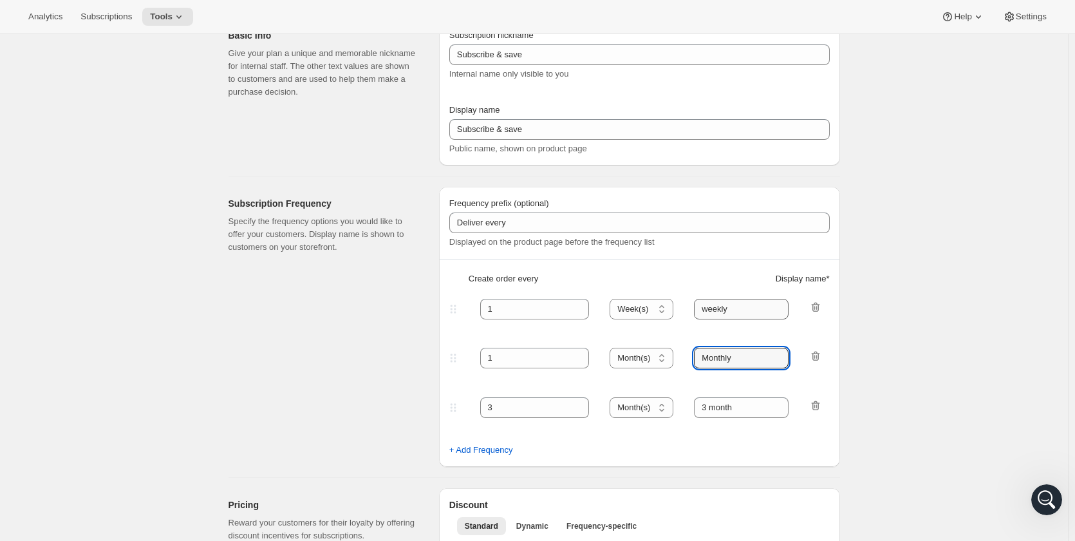
type input "Monthly"
click at [706, 309] on input "weekly" at bounding box center [741, 309] width 95 height 21
type input "Weekly"
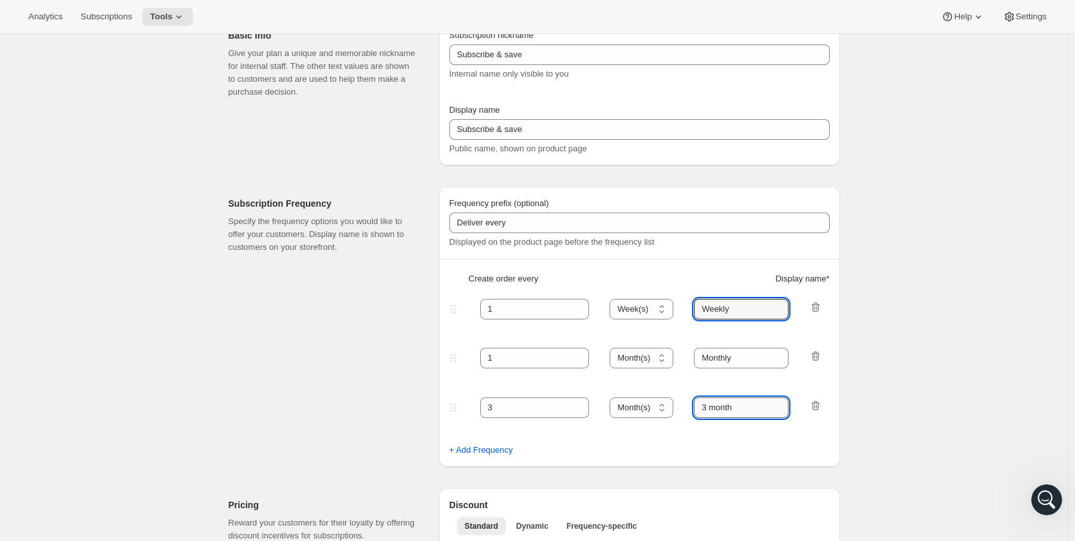
click at [722, 406] on input "3 month" at bounding box center [741, 407] width 95 height 21
drag, startPoint x: 750, startPoint y: 405, endPoint x: 672, endPoint y: 399, distance: 78.8
click at [672, 399] on div "3 Day(s) Week(s) Month(s) Year(s) Month(s) 3 month" at bounding box center [634, 407] width 375 height 21
paste input "Quarterly"
type input "Quarterly"
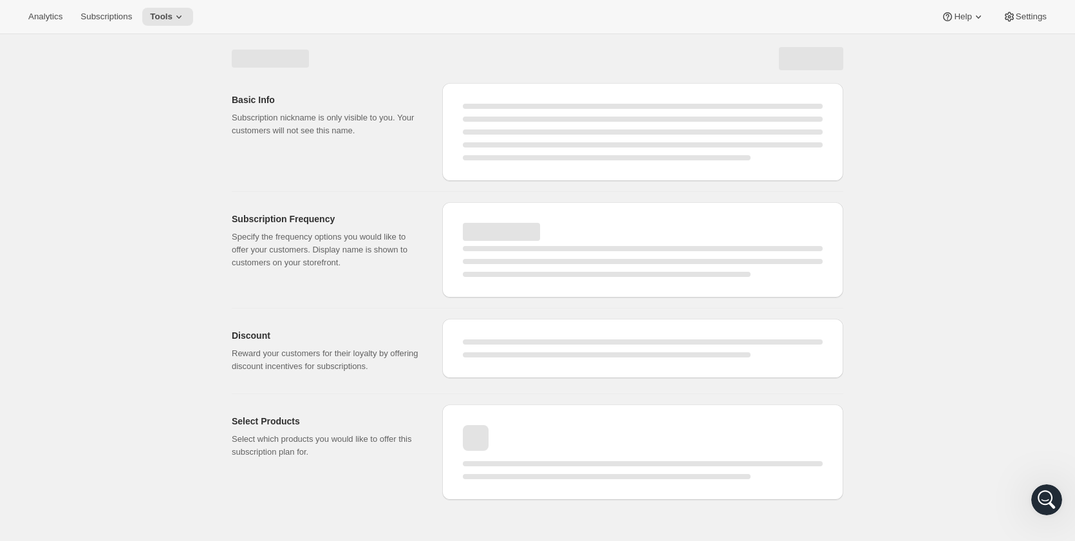
scroll to position [0, 0]
select select "WEEK"
select select "MONTH"
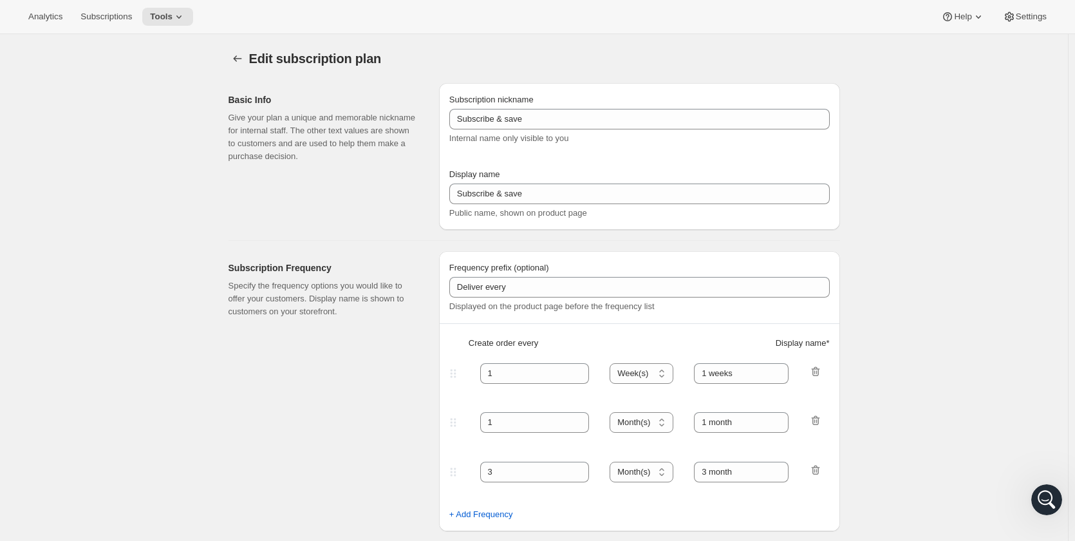
type input "Weekly"
type input "Monthly"
type input "Quarterly"
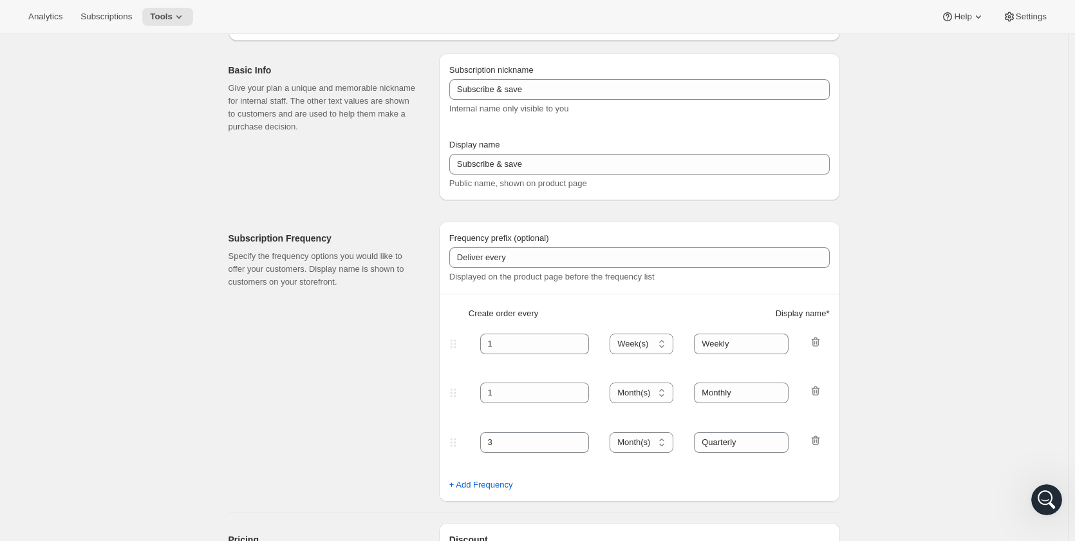
scroll to position [129, 0]
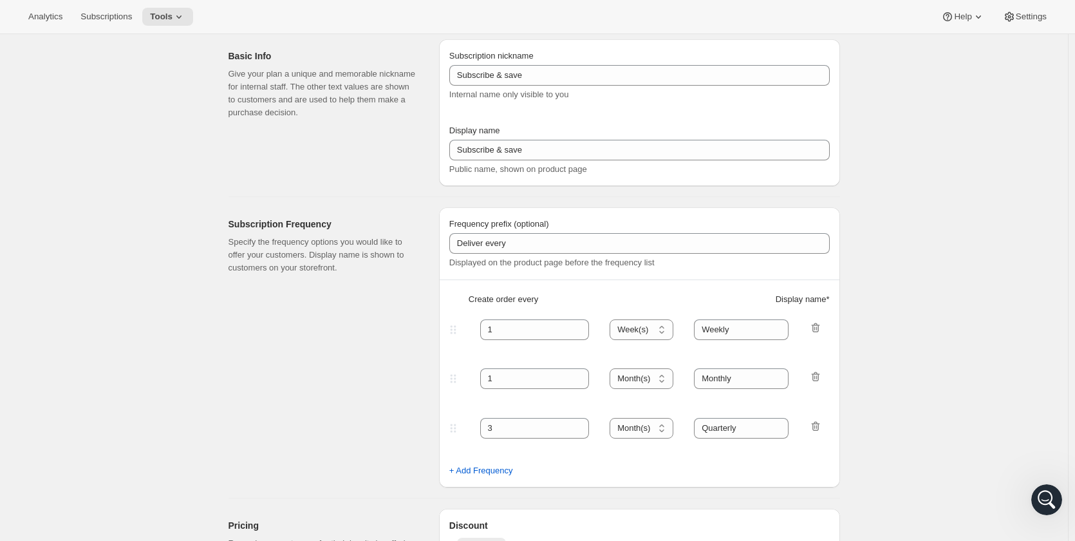
click at [826, 297] on span "Display name *" at bounding box center [803, 299] width 54 height 13
click at [1052, 509] on div "Open Intercom Messenger" at bounding box center [1045, 497] width 42 height 42
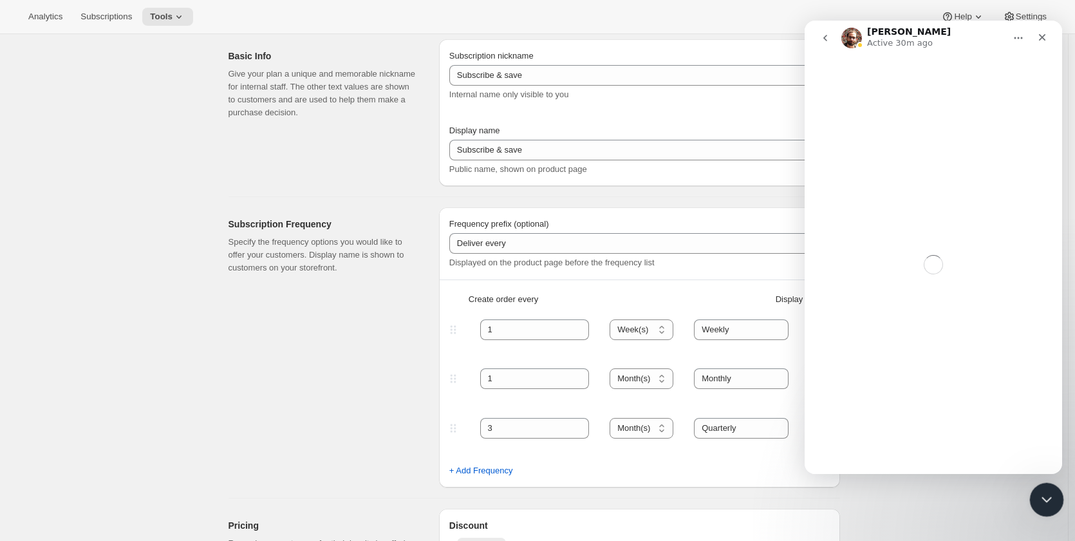
click at [1051, 506] on div "Close Intercom Messenger" at bounding box center [1045, 497] width 31 height 31
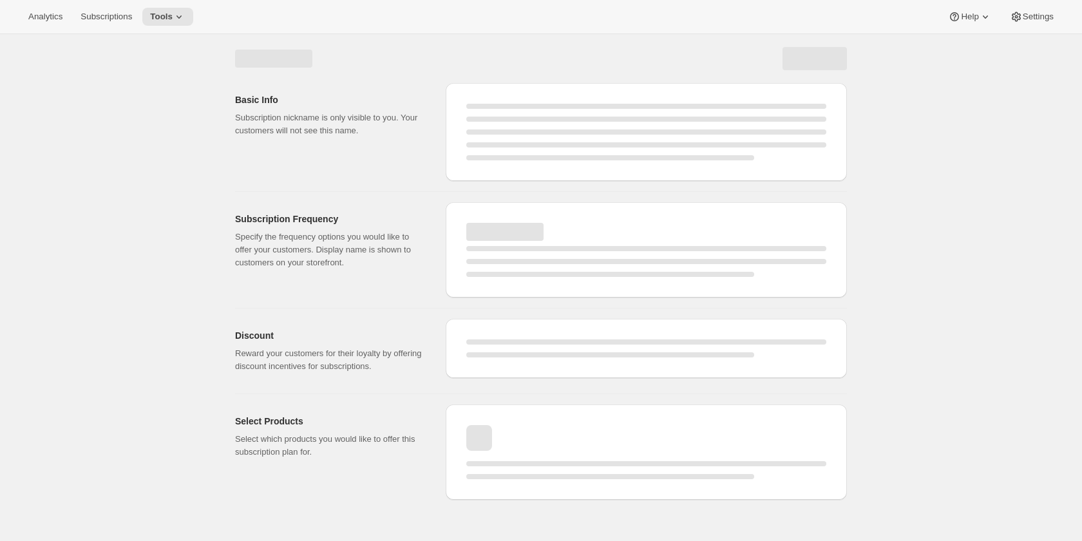
select select "WEEK"
select select "MONTH"
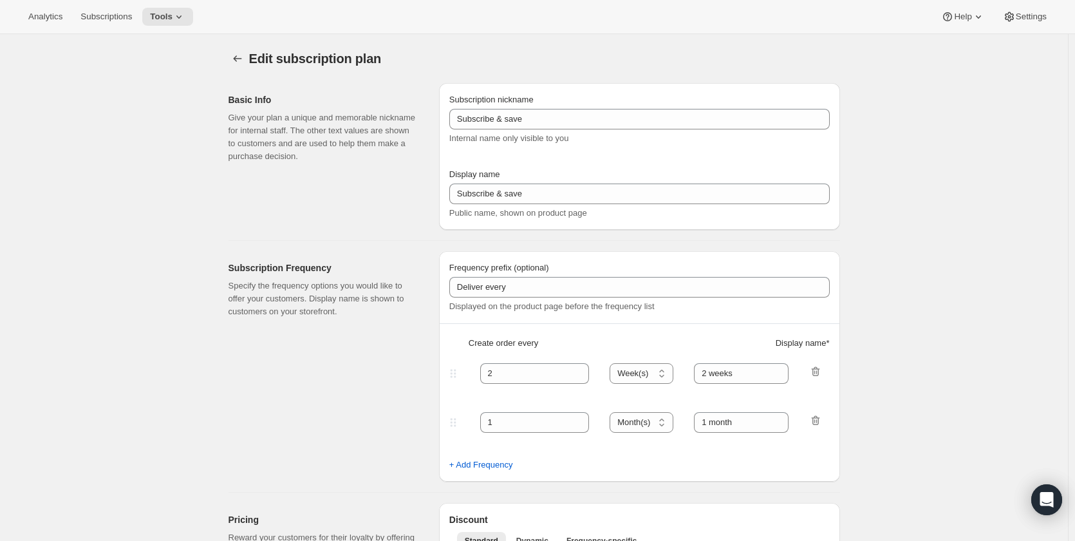
type input "1"
type input "Weekly"
type input "Monthly"
type input "10"
select select "MONTH"
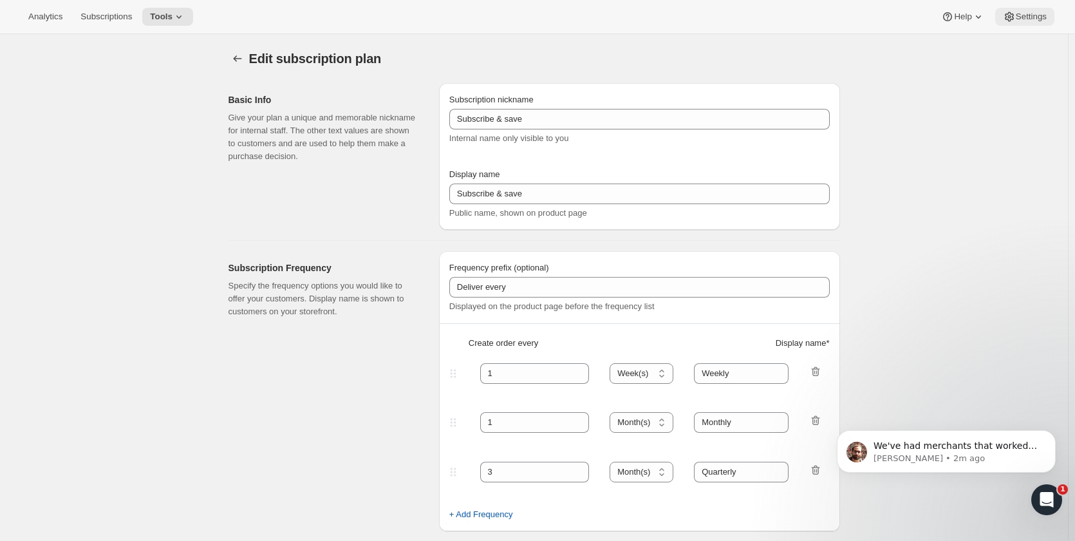
click at [1033, 16] on span "Settings" at bounding box center [1031, 17] width 31 height 10
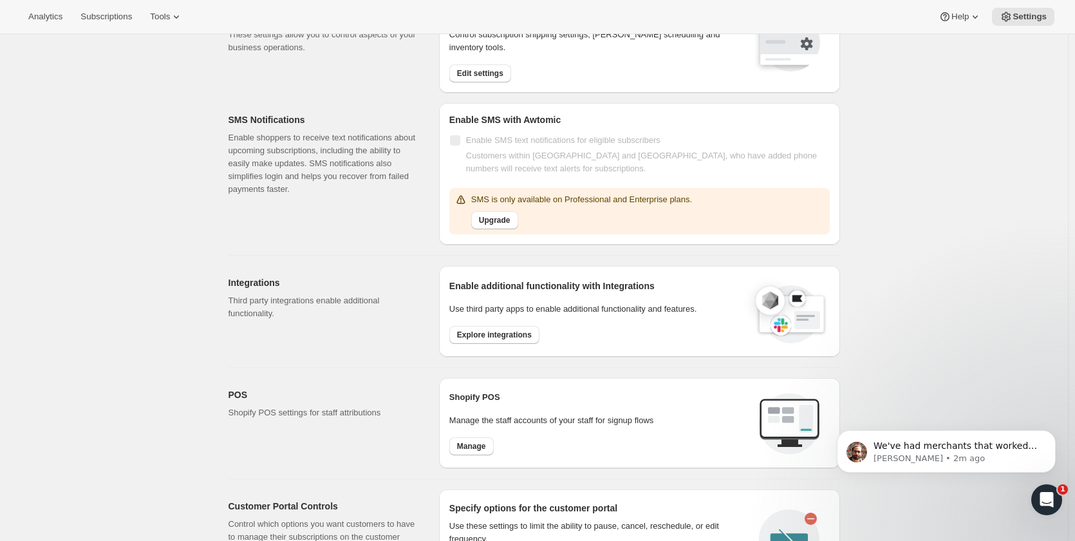
scroll to position [102, 0]
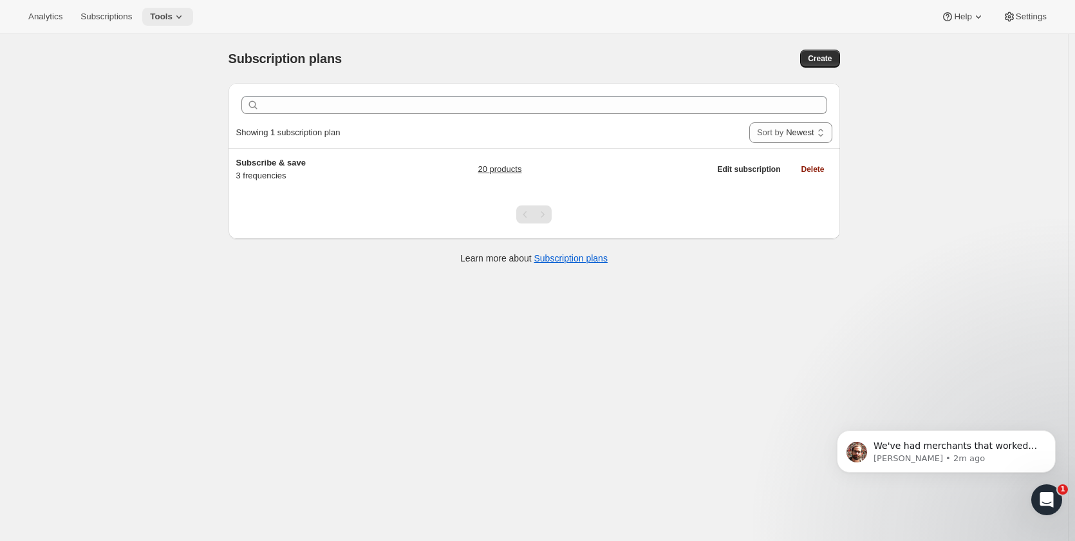
click at [167, 17] on span "Tools" at bounding box center [161, 17] width 23 height 10
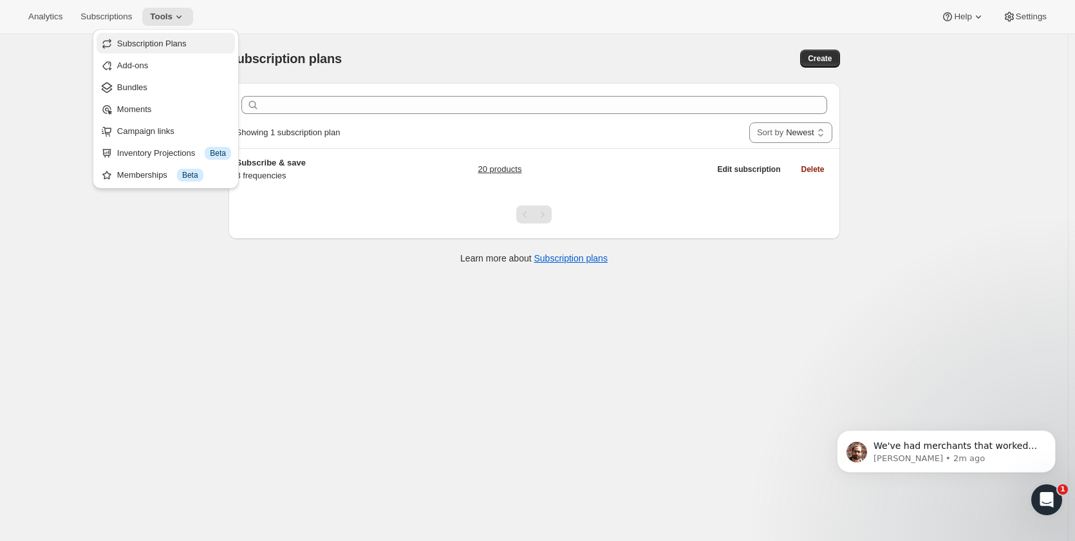
click at [174, 45] on span "Subscription Plans" at bounding box center [152, 44] width 70 height 10
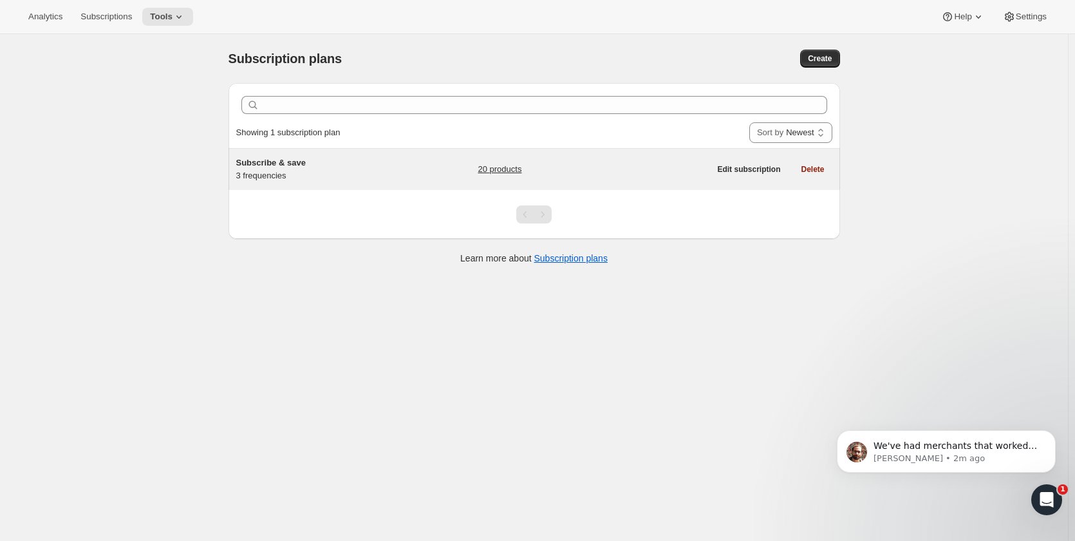
click at [710, 172] on div "20 products" at bounding box center [594, 169] width 232 height 26
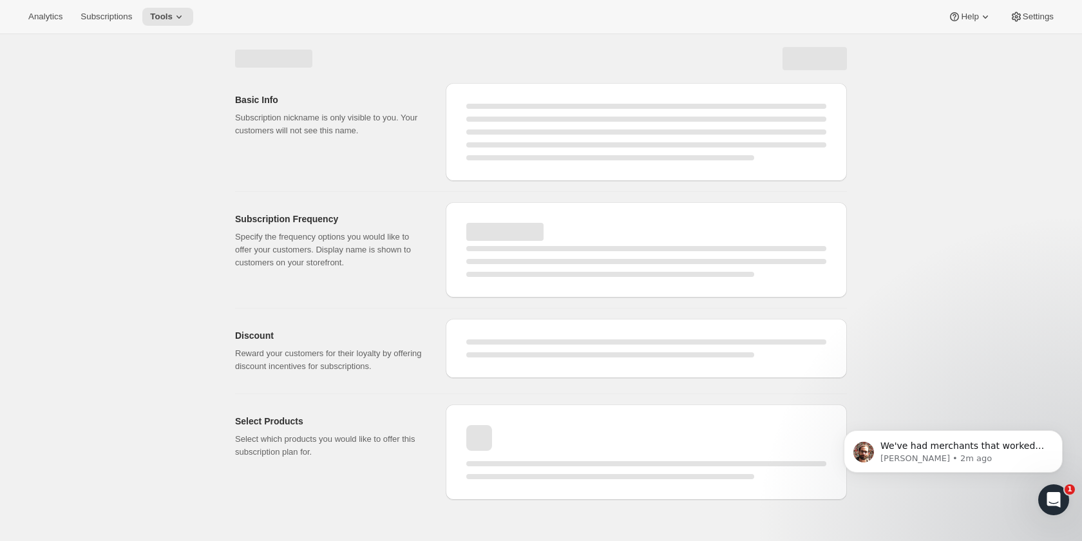
select select "WEEK"
select select "MONTH"
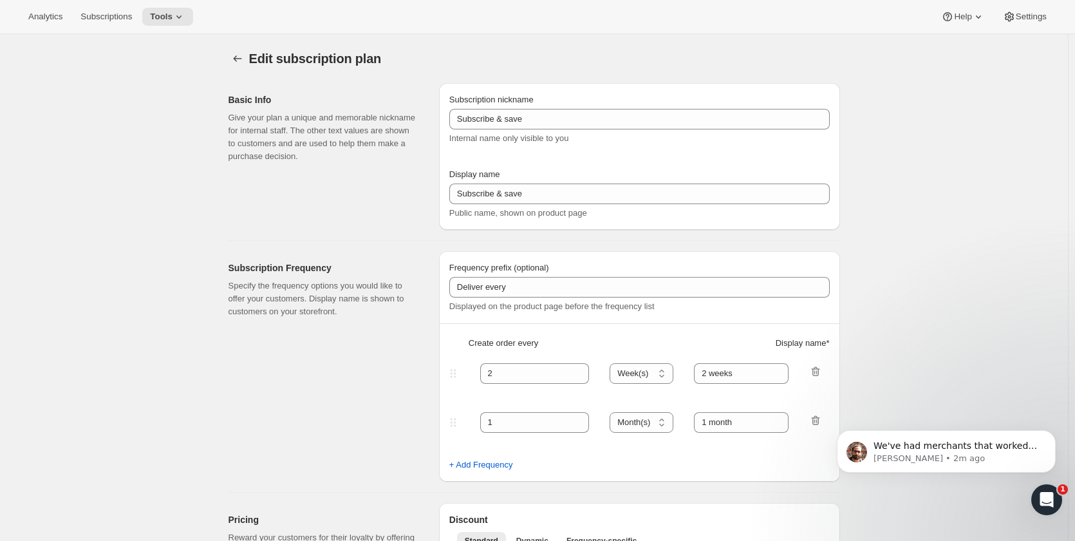
type input "1"
type input "Weekly"
type input "Monthly"
type input "10"
select select "MONTH"
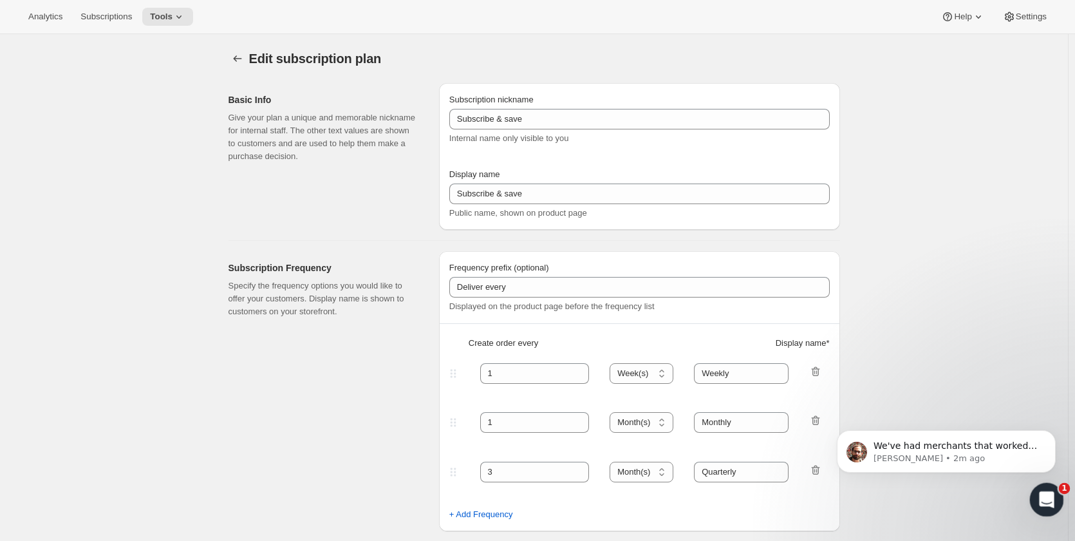
click at [1035, 500] on icon "Open Intercom Messenger" at bounding box center [1045, 497] width 21 height 21
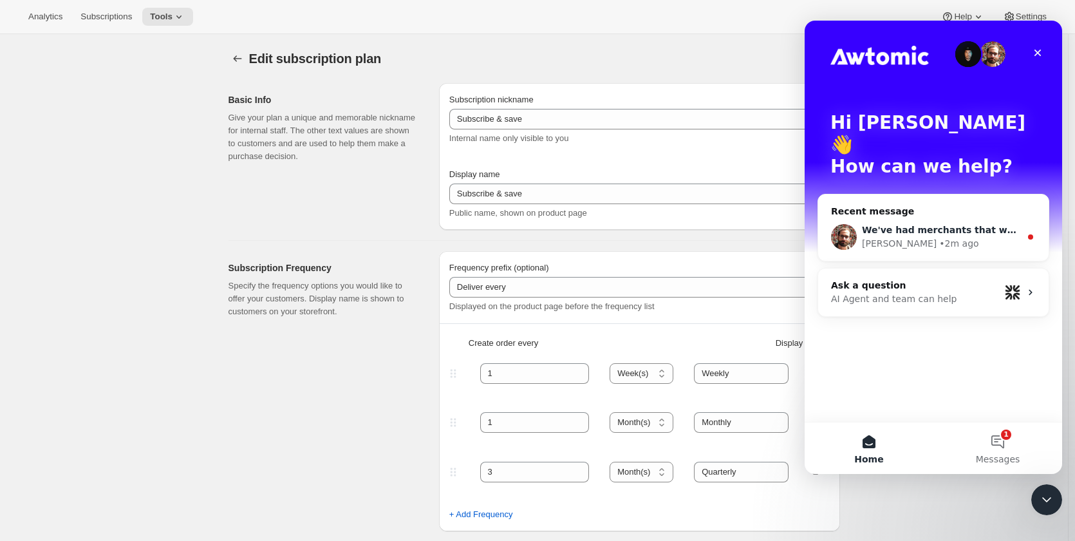
click at [936, 223] on div "We've had merchants that worked with StoreTasker many times and liked the expir…" at bounding box center [941, 230] width 158 height 14
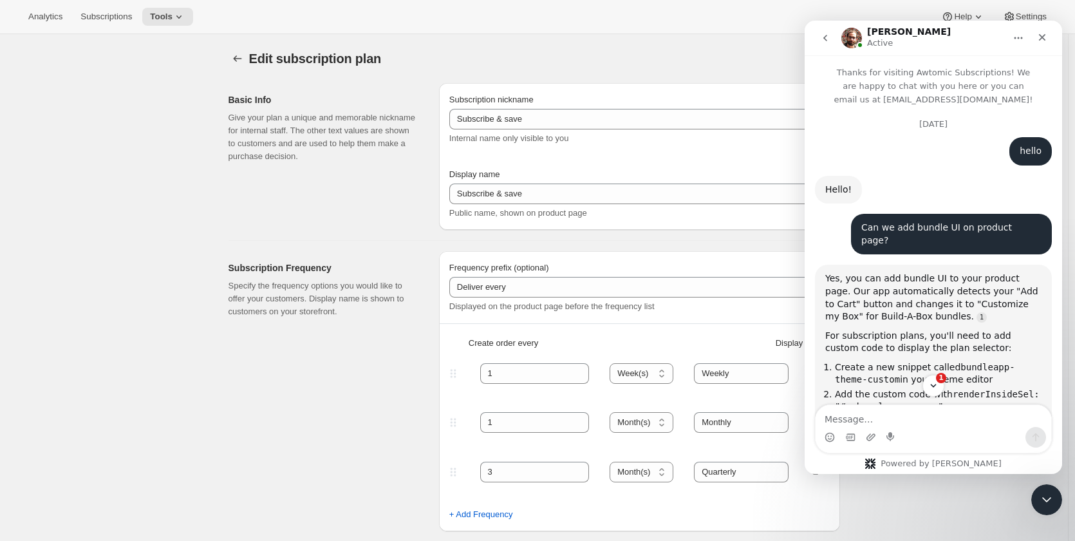
scroll to position [83, 0]
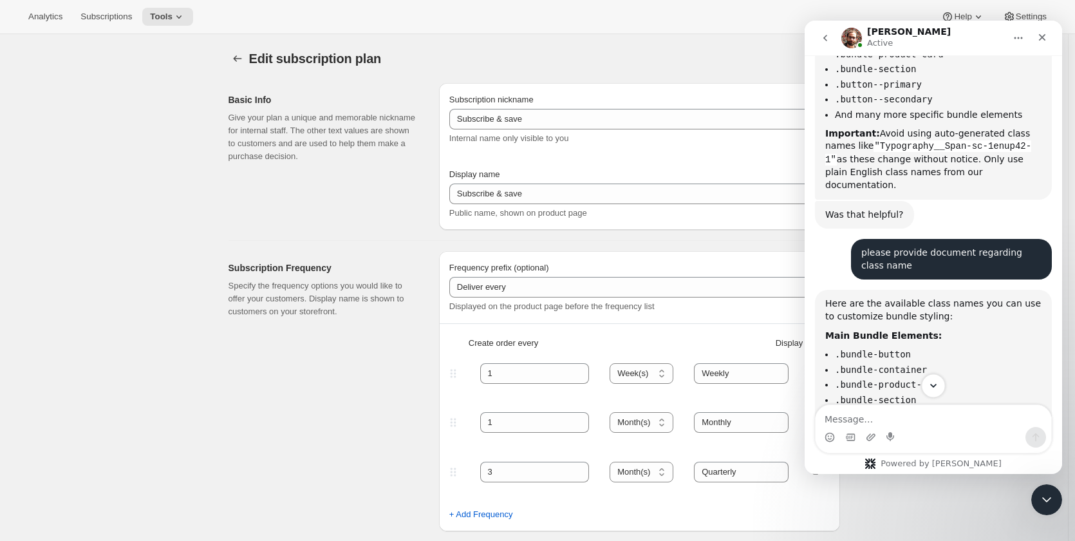
click at [931, 387] on icon "Scroll to bottom" at bounding box center [934, 386] width 12 height 12
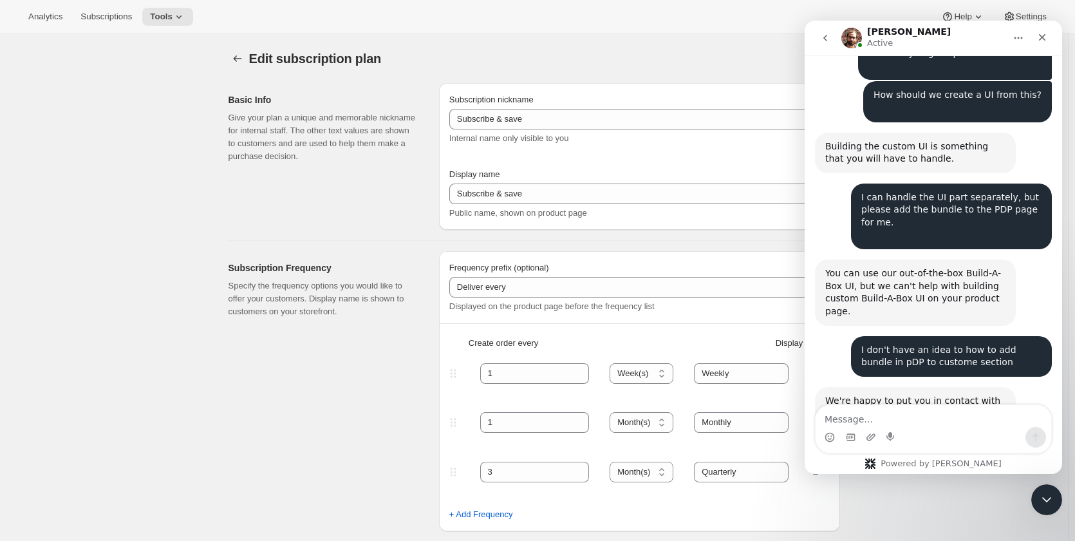
scroll to position [4934, 0]
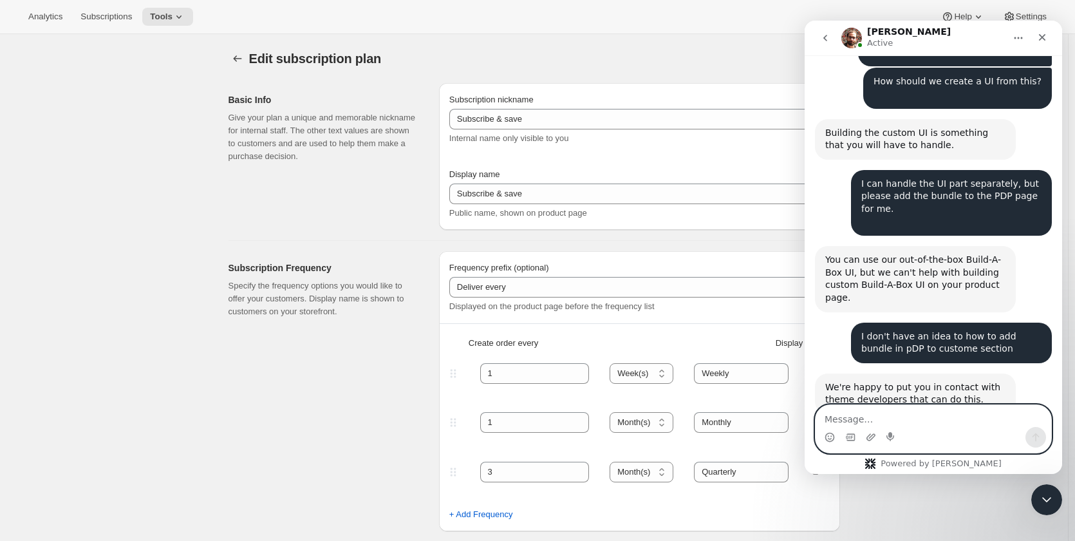
click at [863, 424] on textarea "Message…" at bounding box center [934, 416] width 236 height 22
type textarea "Hi"
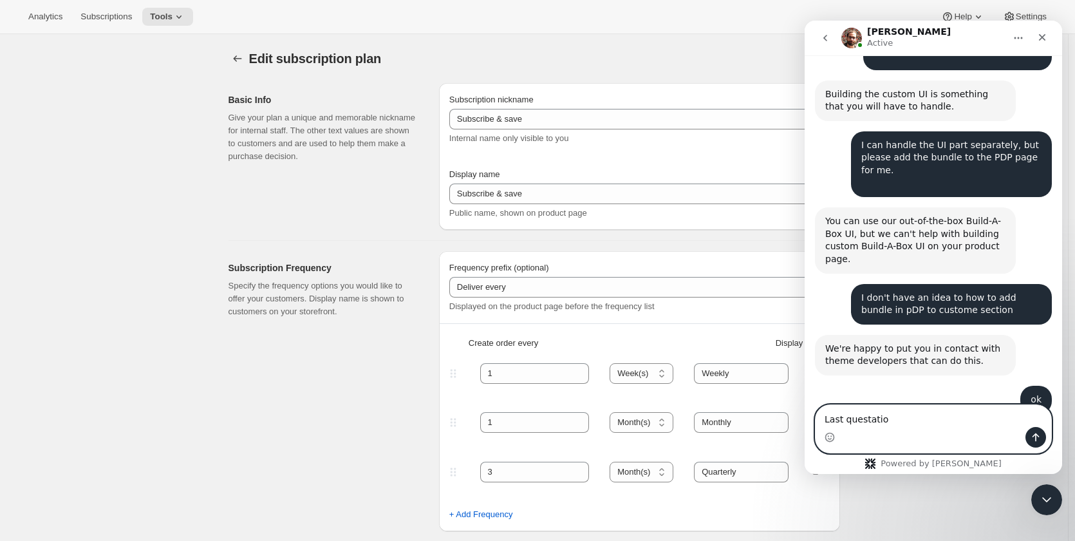
type textarea "Last questation"
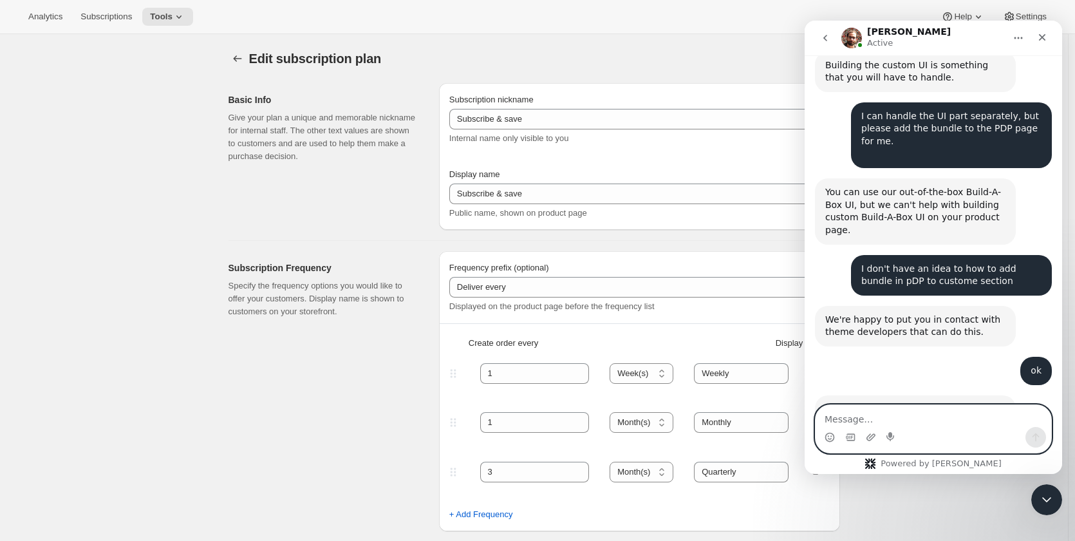
click at [857, 423] on textarea "Message…" at bounding box center [934, 416] width 236 height 22
click at [877, 418] on textarea "Message…" at bounding box center [934, 416] width 236 height 22
click at [874, 414] on textarea "Message…" at bounding box center [934, 416] width 236 height 22
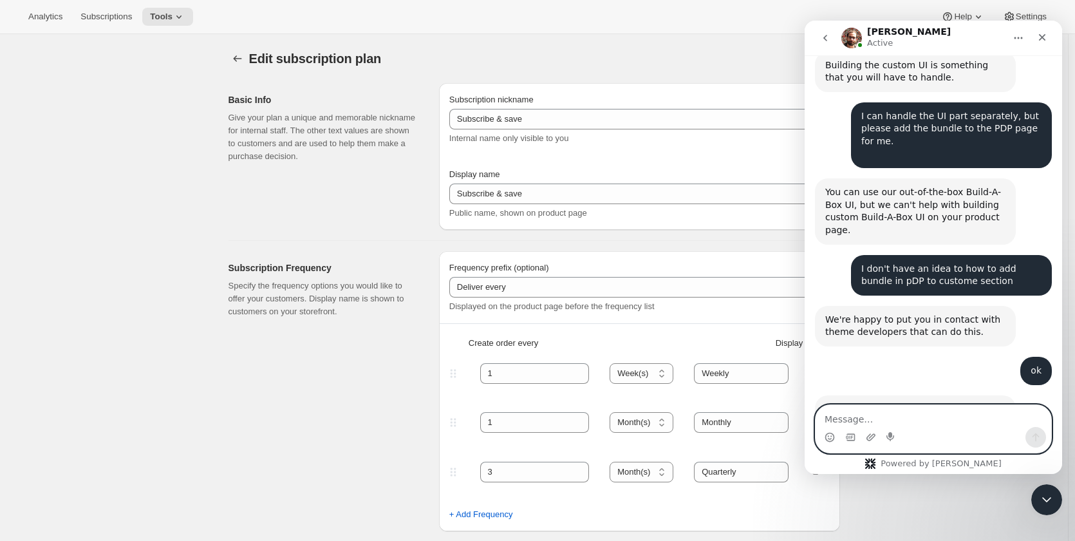
click at [874, 414] on textarea "Message…" at bounding box center [934, 416] width 236 height 22
click at [873, 413] on textarea "Message…" at bounding box center [934, 416] width 236 height 22
click at [913, 418] on textarea "Message…" at bounding box center [934, 416] width 236 height 22
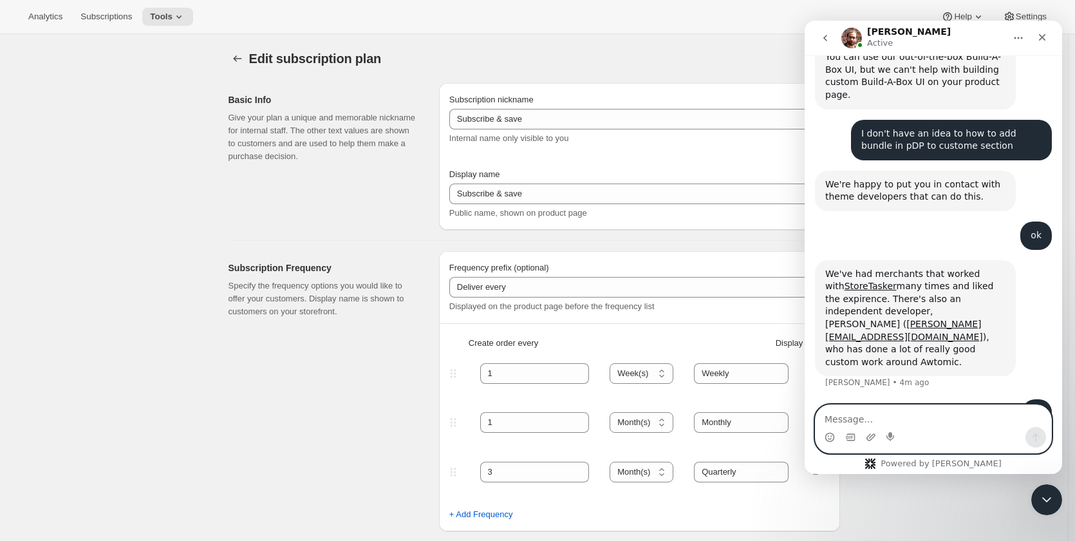
scroll to position [5146, 0]
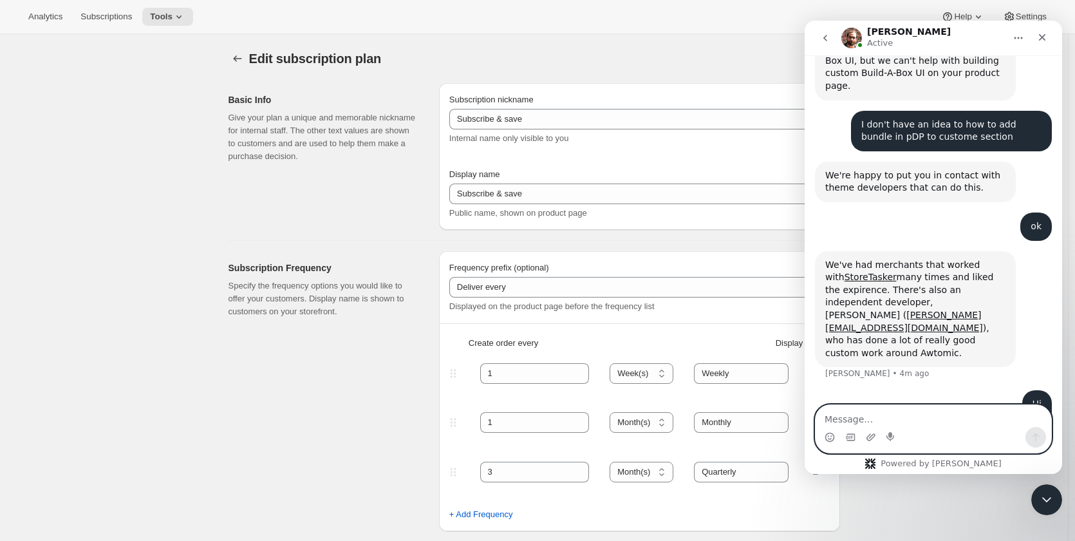
click at [934, 419] on textarea "Message…" at bounding box center [934, 416] width 236 height 22
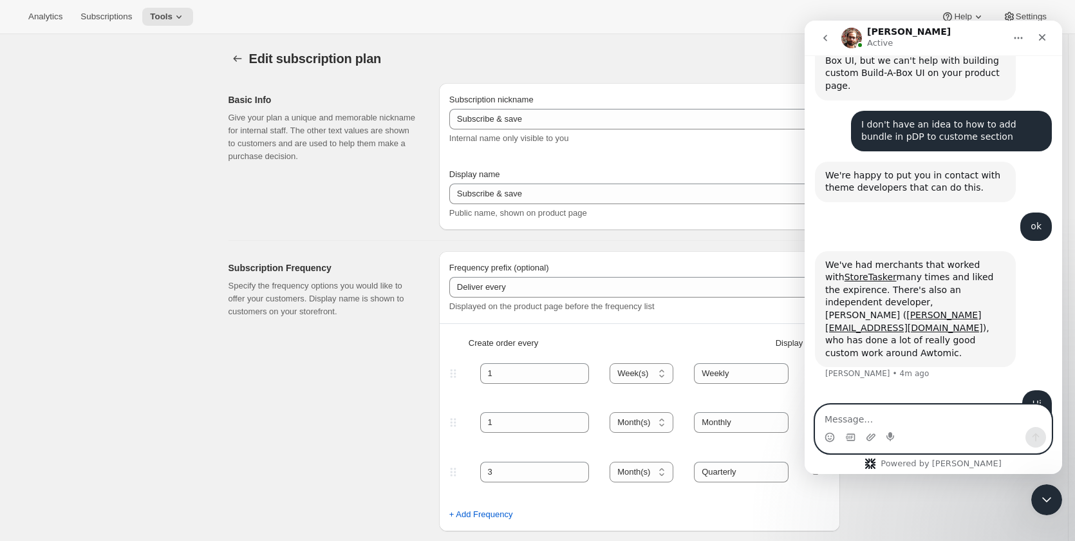
click at [934, 419] on textarea "Message…" at bounding box center [934, 416] width 236 height 22
type textarea "I have added a new custom subcscription"
click at [1012, 426] on textarea "I have added a new custom subcscription" at bounding box center [934, 416] width 236 height 22
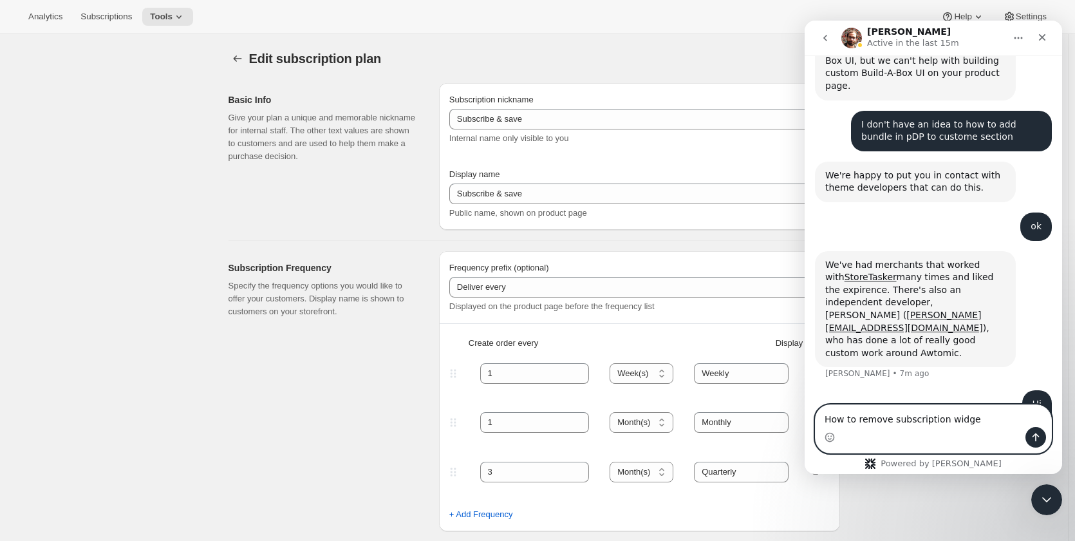
type textarea "How to remove subscription widget"
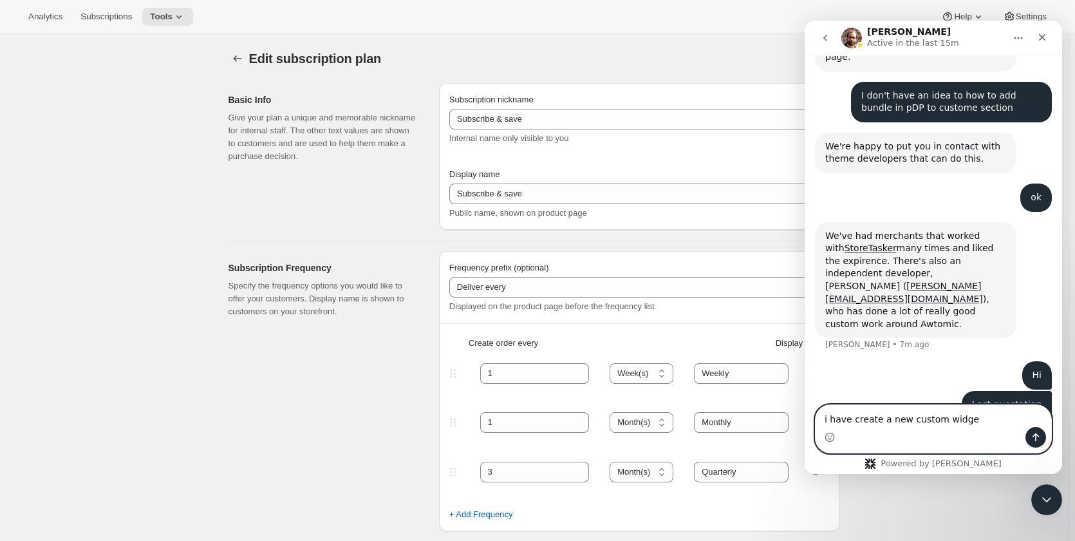
type textarea "i have create a new custom widget"
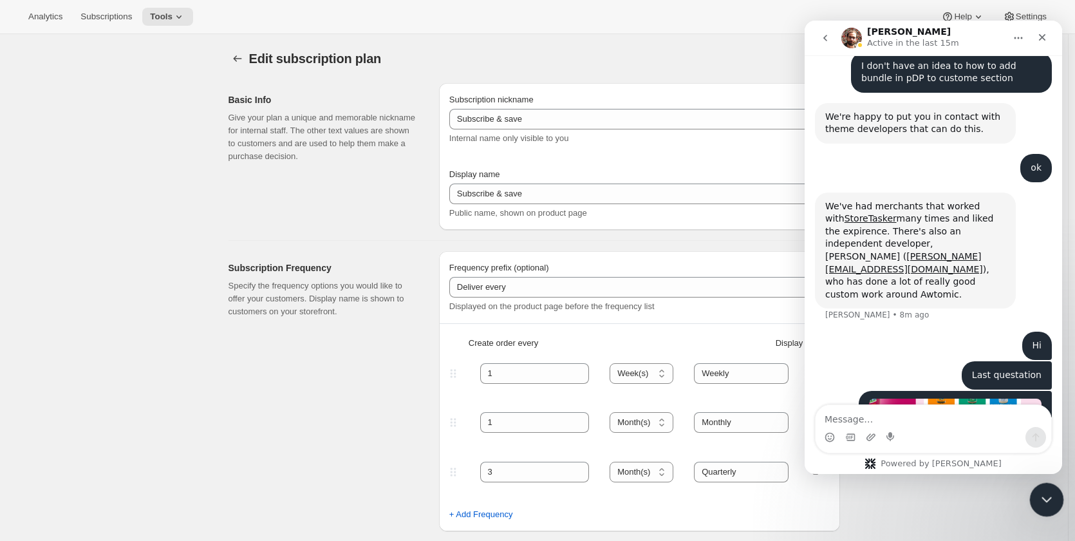
click at [1044, 504] on icon "Close Intercom Messenger" at bounding box center [1044, 497] width 15 height 15
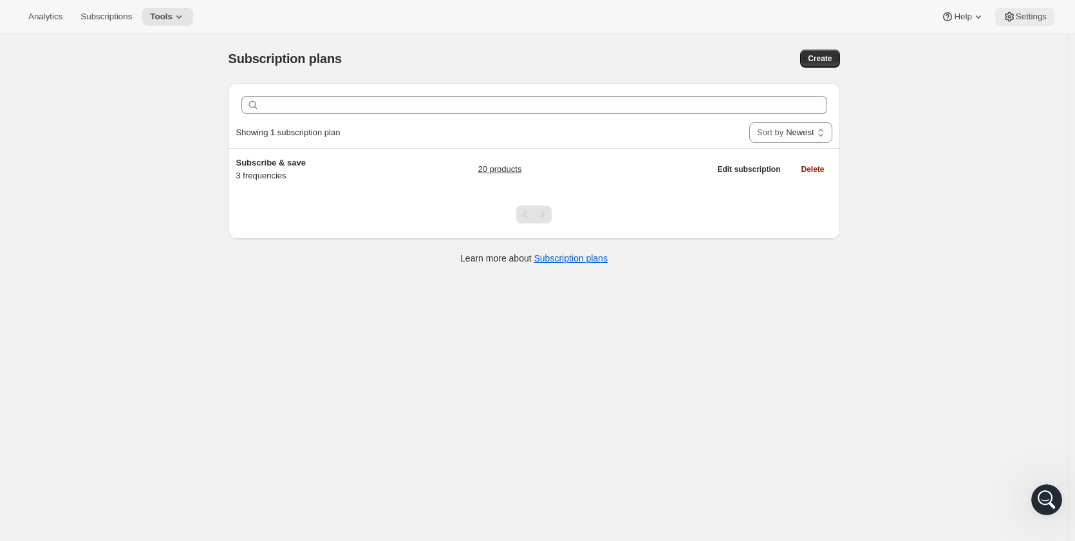
click at [1030, 15] on span "Settings" at bounding box center [1031, 17] width 31 height 10
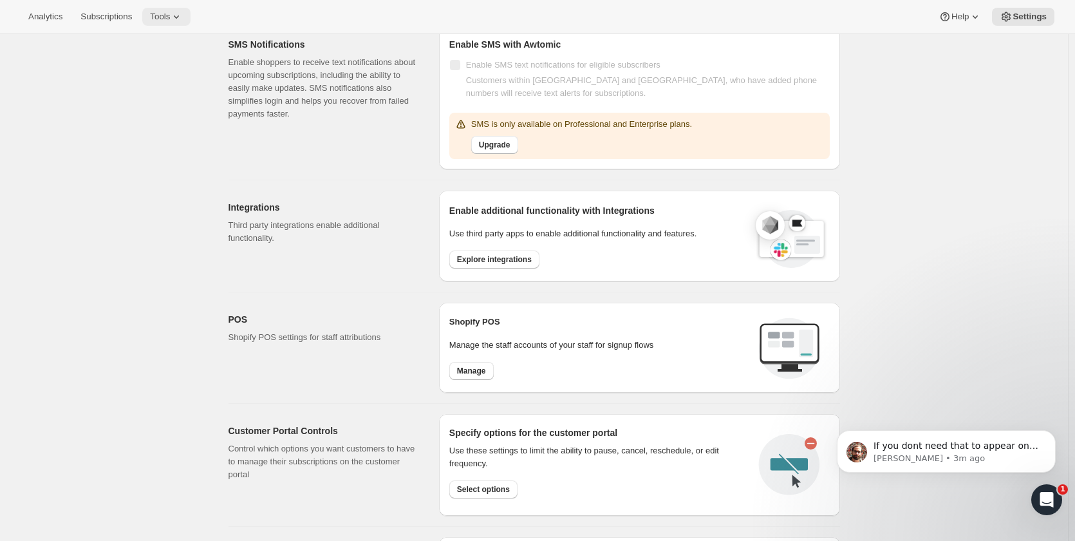
click at [150, 15] on span "Tools" at bounding box center [160, 17] width 20 height 10
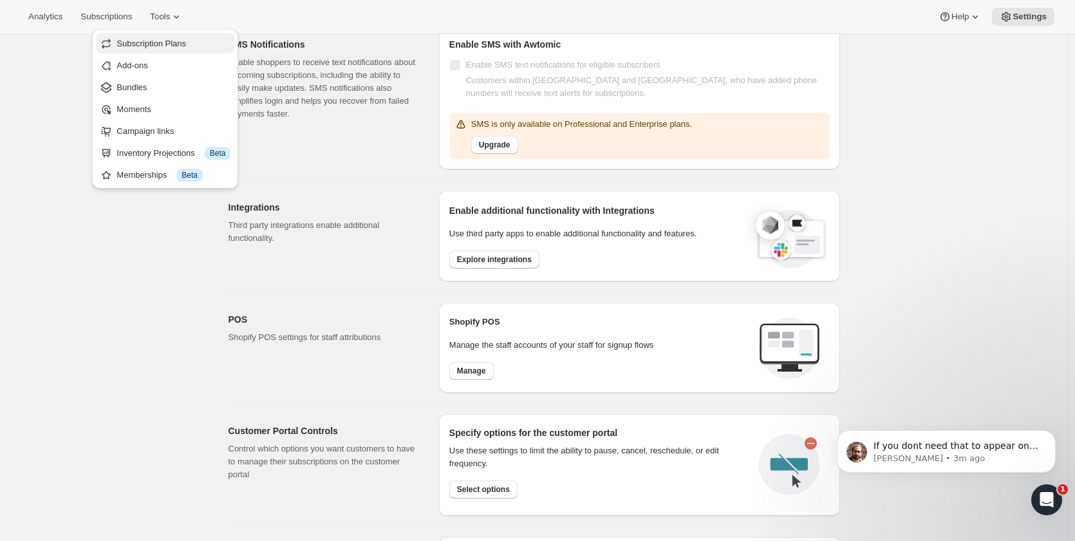
click at [180, 50] on span "Subscription Plans" at bounding box center [174, 43] width 114 height 13
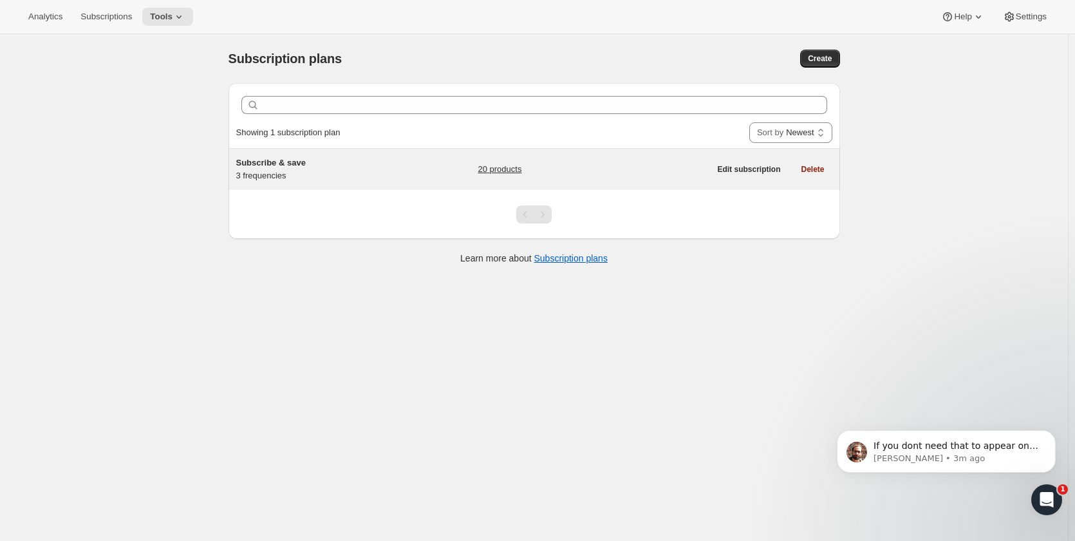
click at [276, 171] on div "Subscribe & save 3 frequencies" at bounding box center [316, 169] width 161 height 26
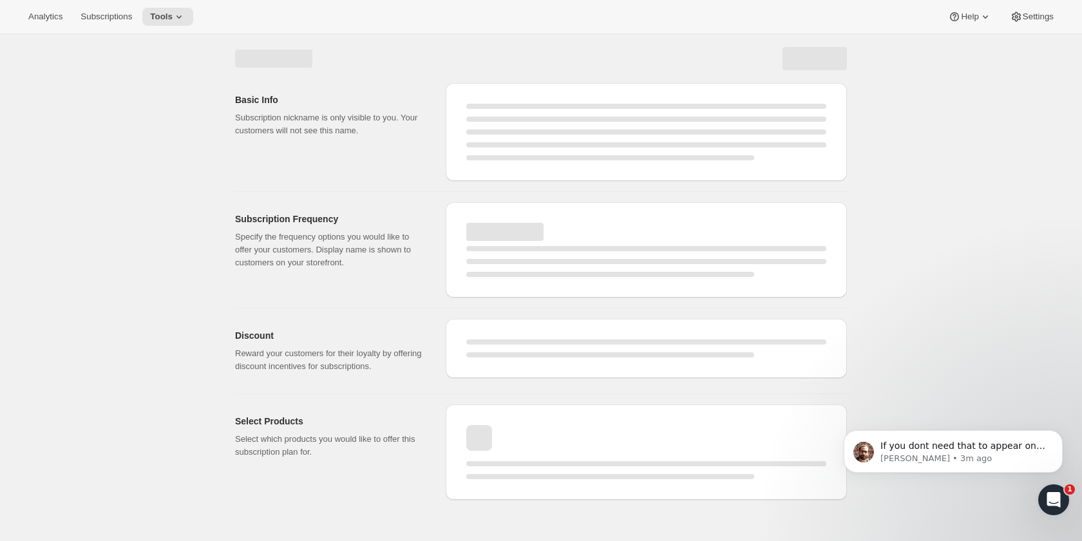
select select "WEEK"
select select "MONTH"
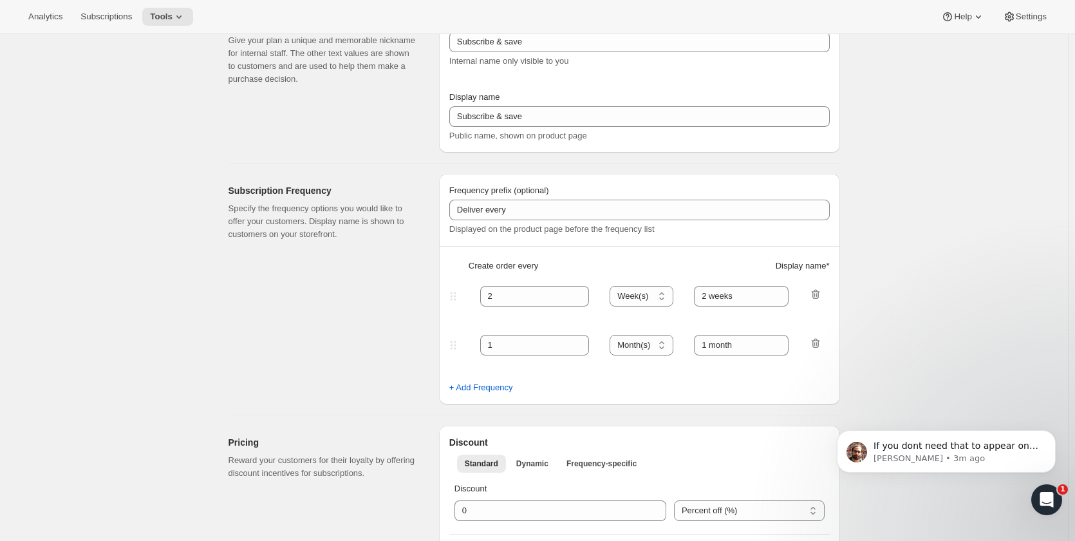
type input "1"
type input "Weekly"
type input "Monthly"
type input "10"
select select "MONTH"
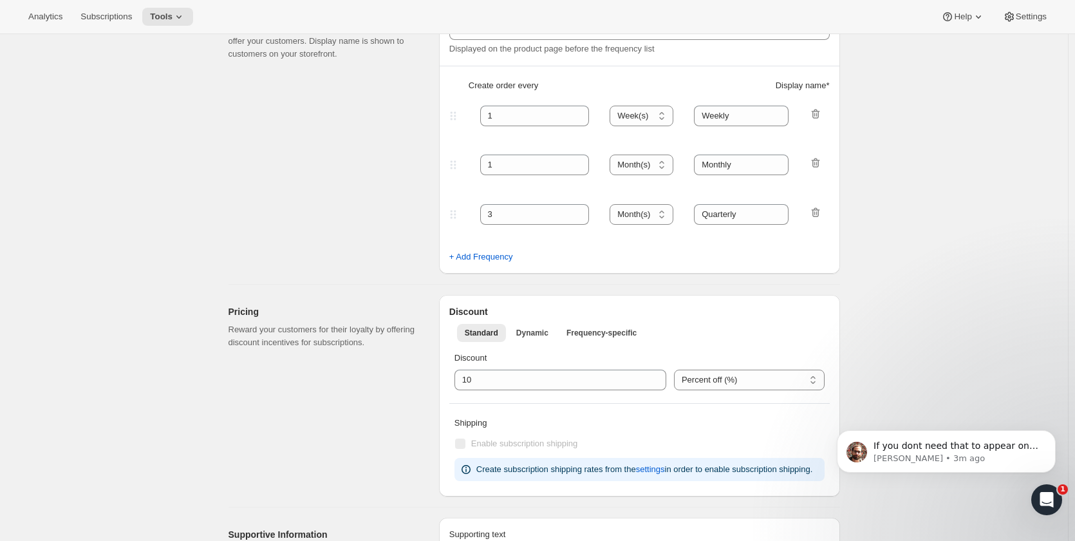
scroll to position [386, 0]
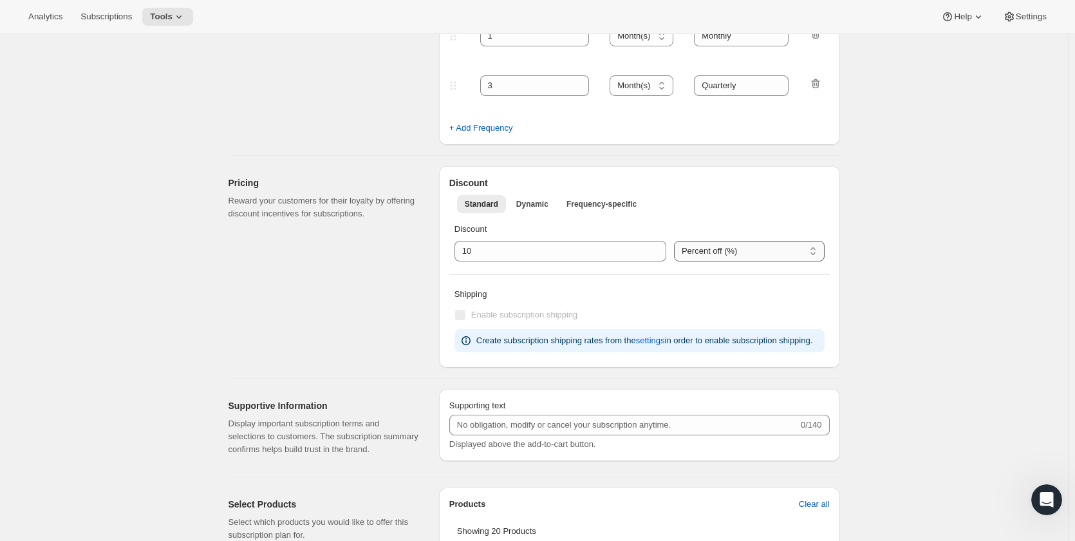
click at [681, 247] on select "Percent off (%) US Dollars off (US$)" at bounding box center [749, 251] width 151 height 21
click at [527, 203] on span "Dynamic" at bounding box center [532, 204] width 32 height 10
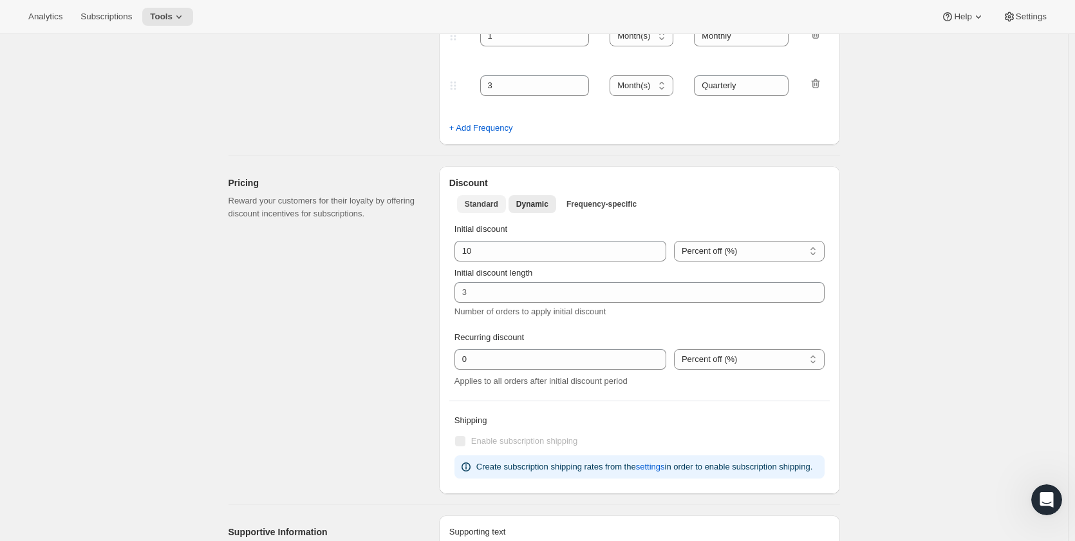
click at [486, 203] on span "Standard" at bounding box center [481, 204] width 33 height 10
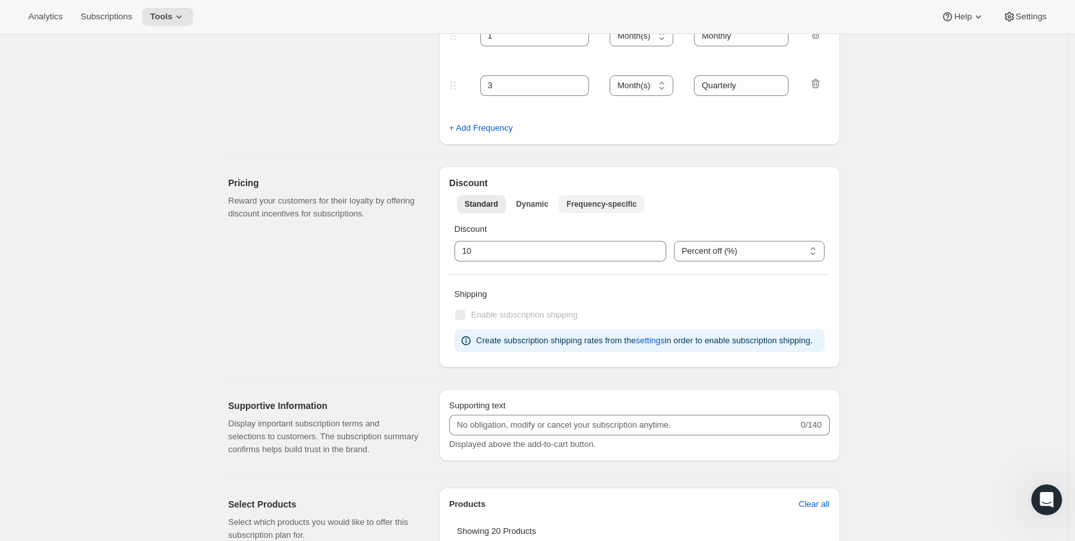
click at [591, 203] on span "Frequency-specific" at bounding box center [602, 204] width 70 height 10
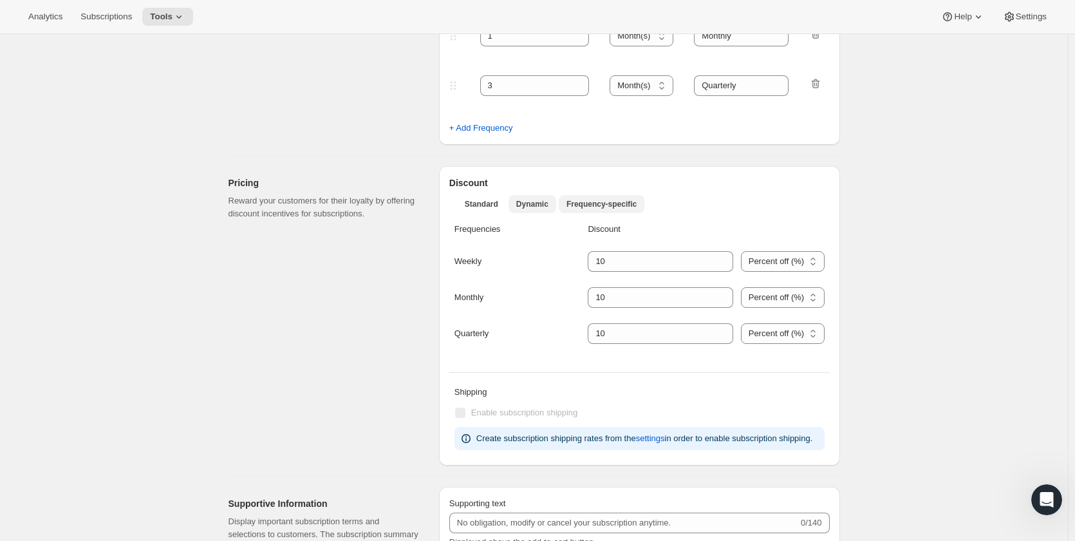
click at [523, 204] on span "Dynamic" at bounding box center [532, 204] width 32 height 10
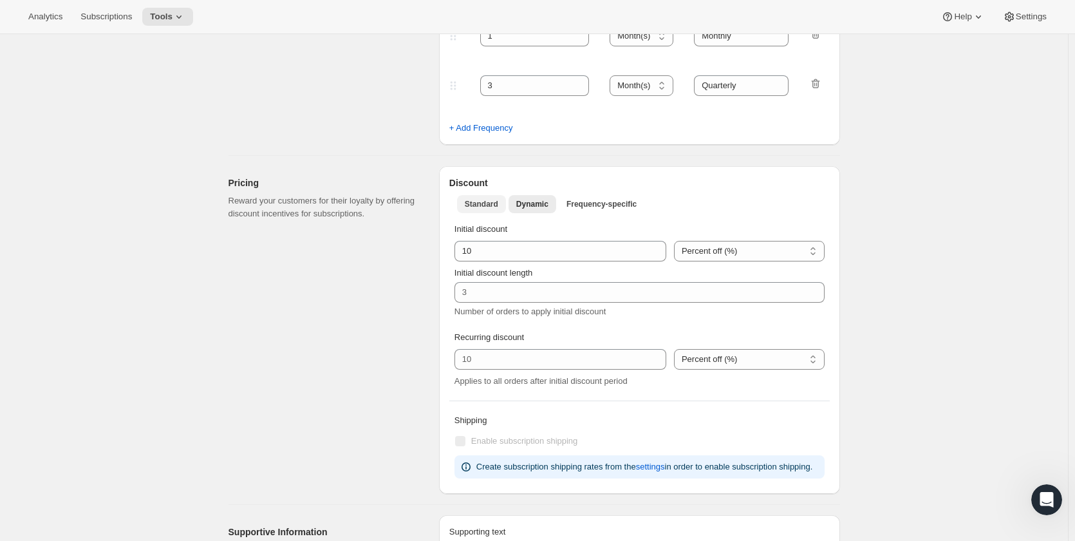
click at [485, 207] on span "Standard" at bounding box center [481, 204] width 33 height 10
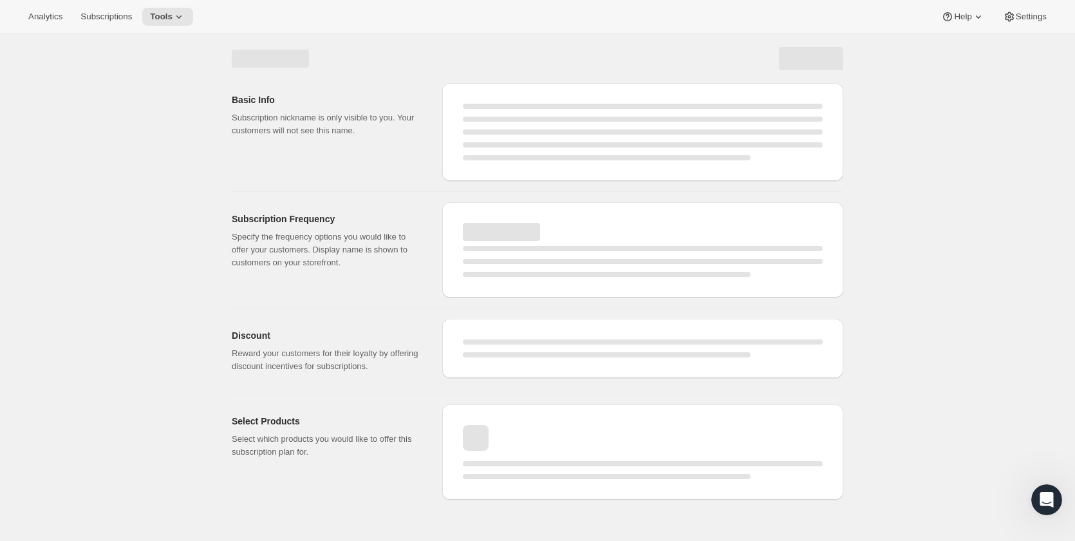
select select "WEEK"
select select "MONTH"
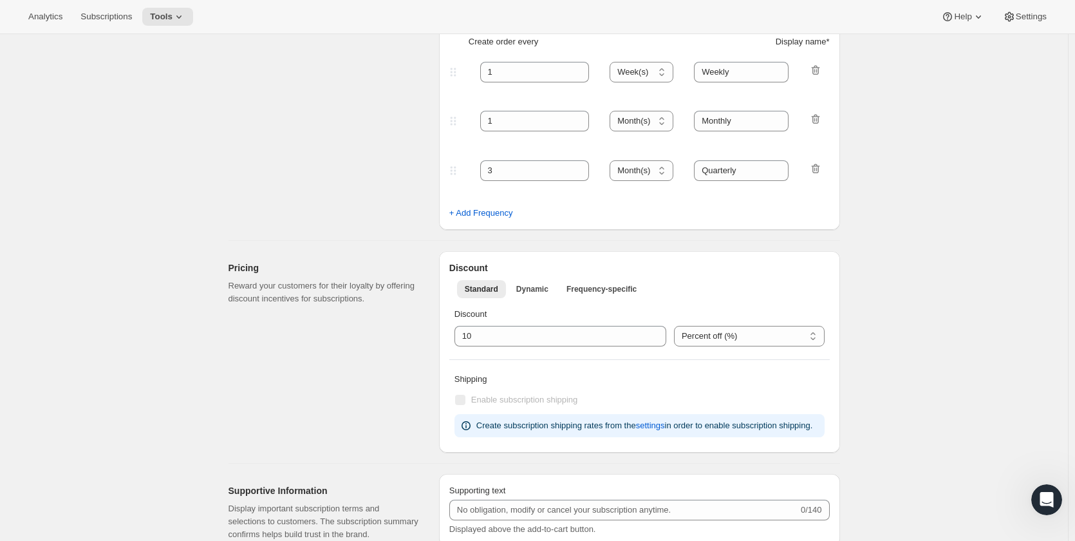
scroll to position [0, 0]
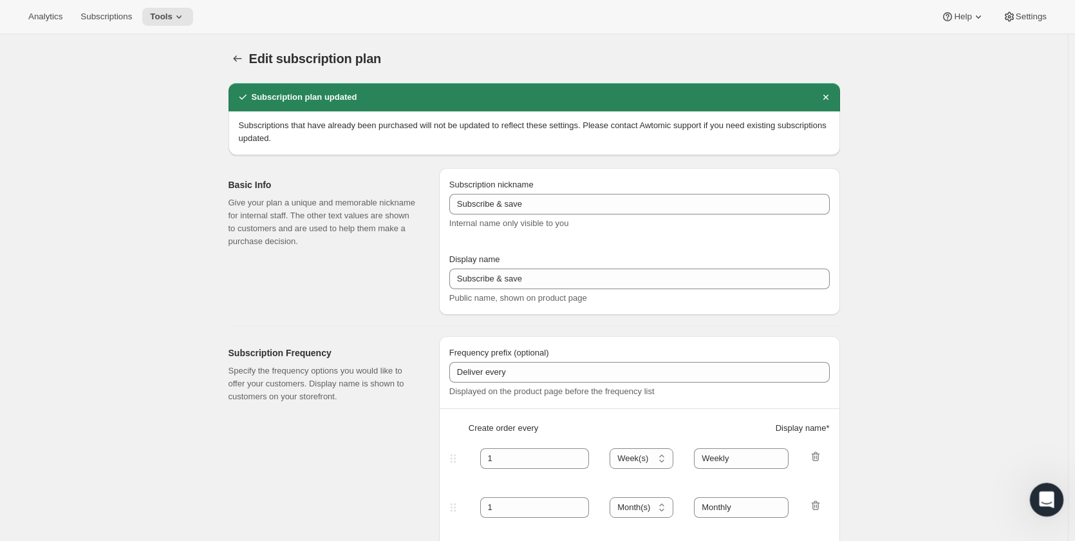
click at [1044, 495] on icon "Open Intercom Messenger" at bounding box center [1045, 497] width 21 height 21
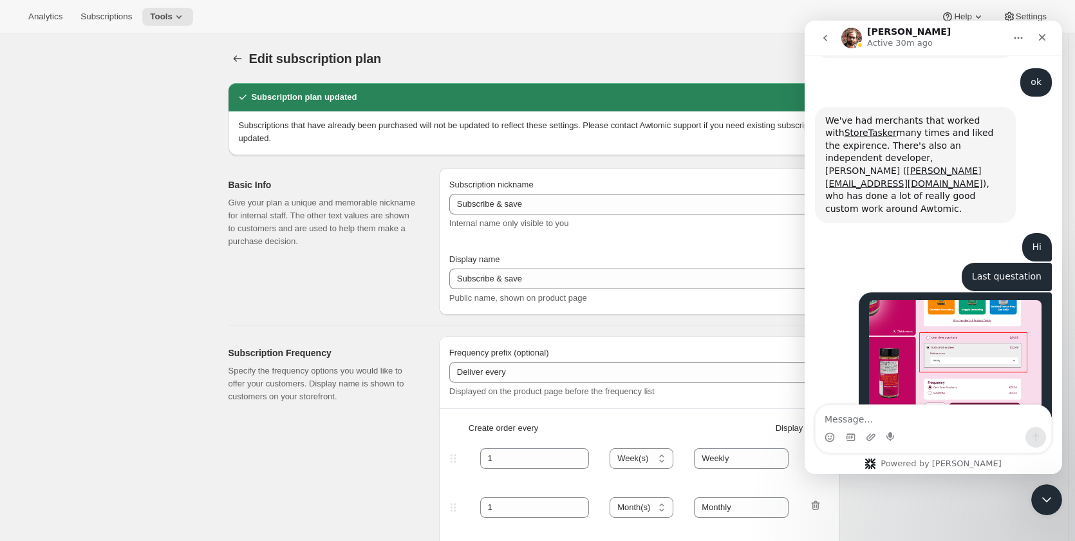
scroll to position [5293, 0]
click at [948, 421] on textarea "Message…" at bounding box center [934, 416] width 236 height 22
click at [948, 420] on textarea "Message…" at bounding box center [934, 416] width 236 height 22
click at [986, 510] on div "If you dont need that to appear on any page then you can turn it off in the app…" at bounding box center [915, 541] width 180 height 63
click at [1041, 500] on icon "Close Intercom Messenger" at bounding box center [1044, 497] width 15 height 15
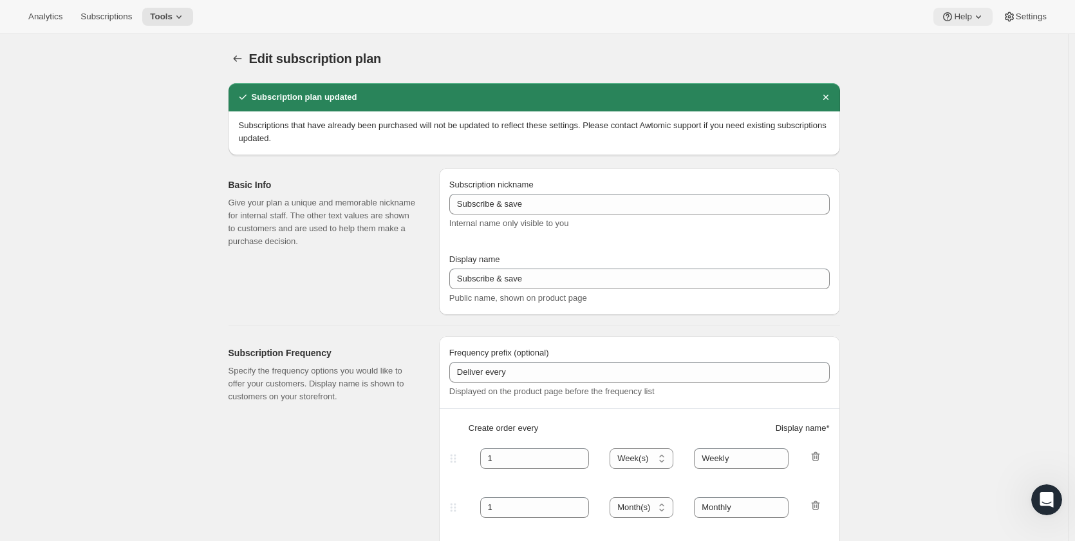
click at [975, 15] on icon at bounding box center [978, 16] width 13 height 13
click at [980, 43] on span "Setup guide" at bounding box center [963, 44] width 44 height 10
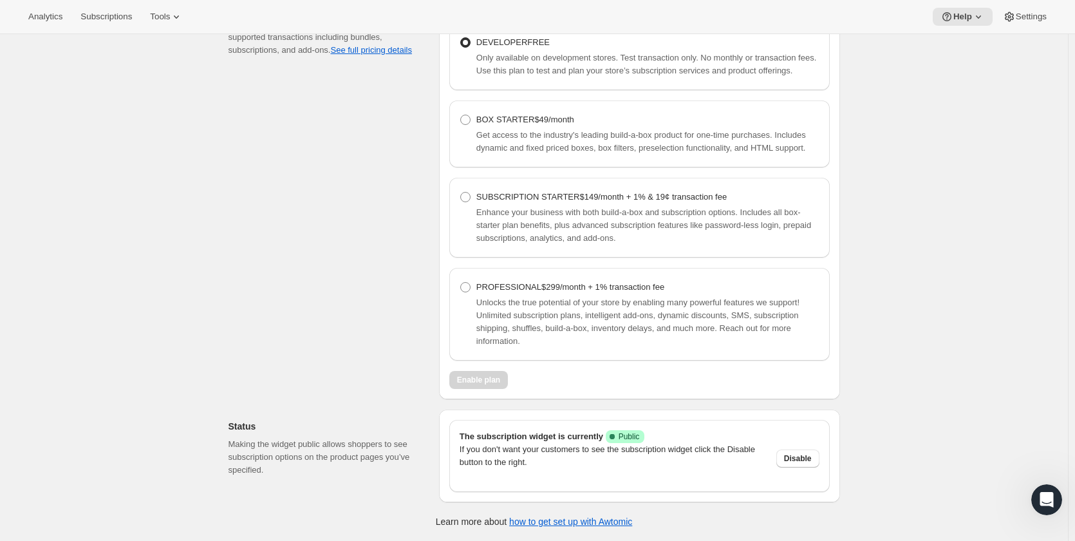
scroll to position [956, 0]
click at [1035, 496] on div "Open Intercom Messenger" at bounding box center [1045, 497] width 42 height 42
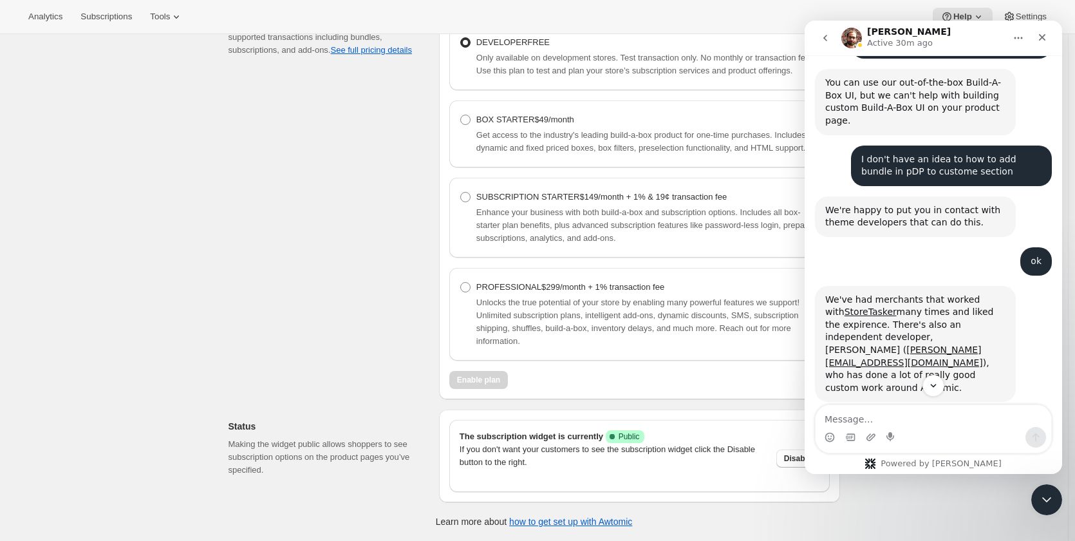
scroll to position [5293, 0]
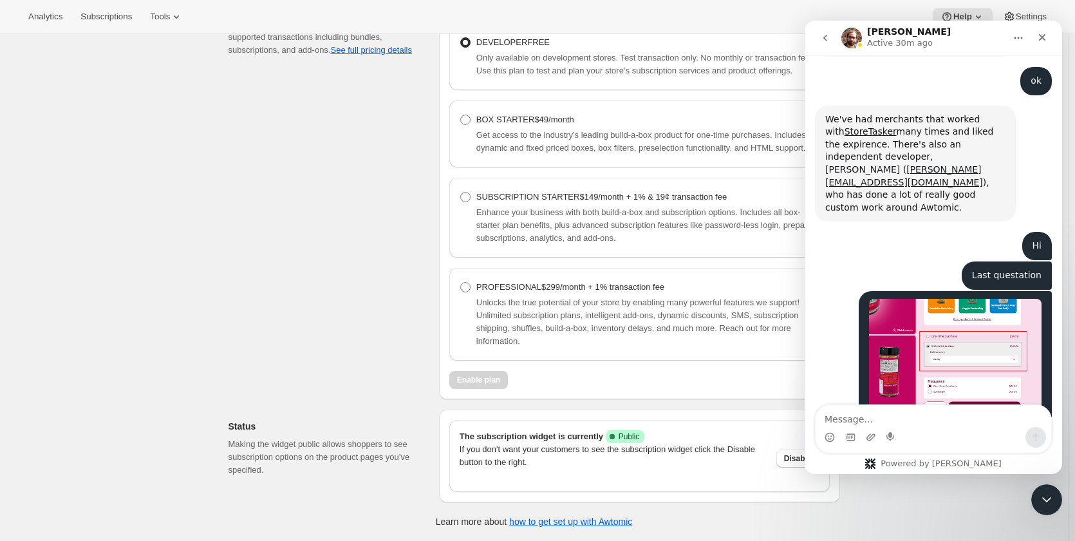
click at [934, 389] on div "Thanks for visiting Awtomic Subscriptions! We are happy to chat with you here o…" at bounding box center [934, 236] width 258 height 362
click at [398, 478] on div "Pricing plan Before you can go live with the subscription widget or bundles, yo…" at bounding box center [535, 228] width 612 height 549
click at [1046, 495] on icon "Close Intercom Messenger" at bounding box center [1044, 497] width 15 height 15
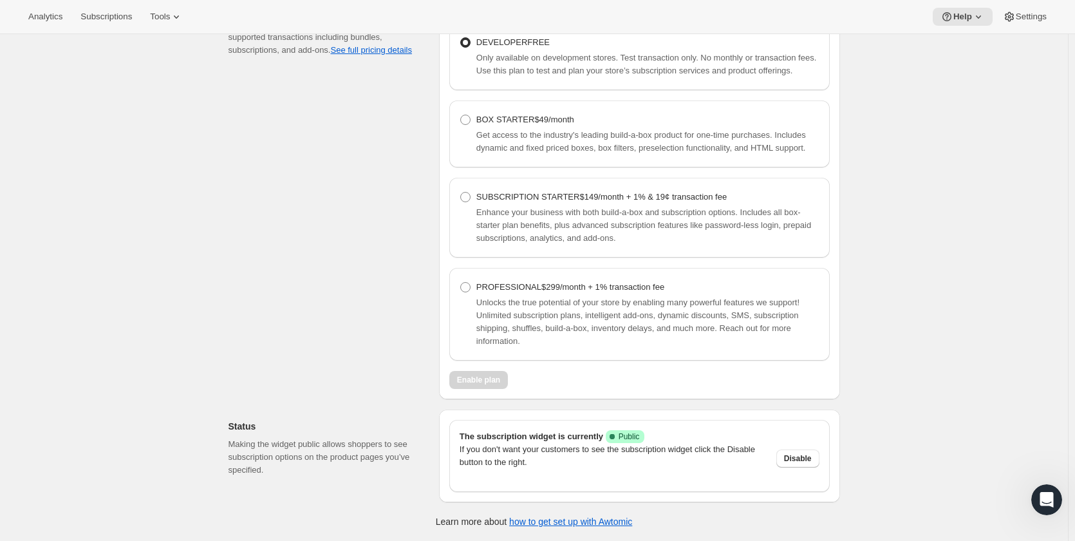
scroll to position [956, 0]
click at [809, 449] on button "Disable" at bounding box center [798, 458] width 43 height 18
